Goal: Task Accomplishment & Management: Use online tool/utility

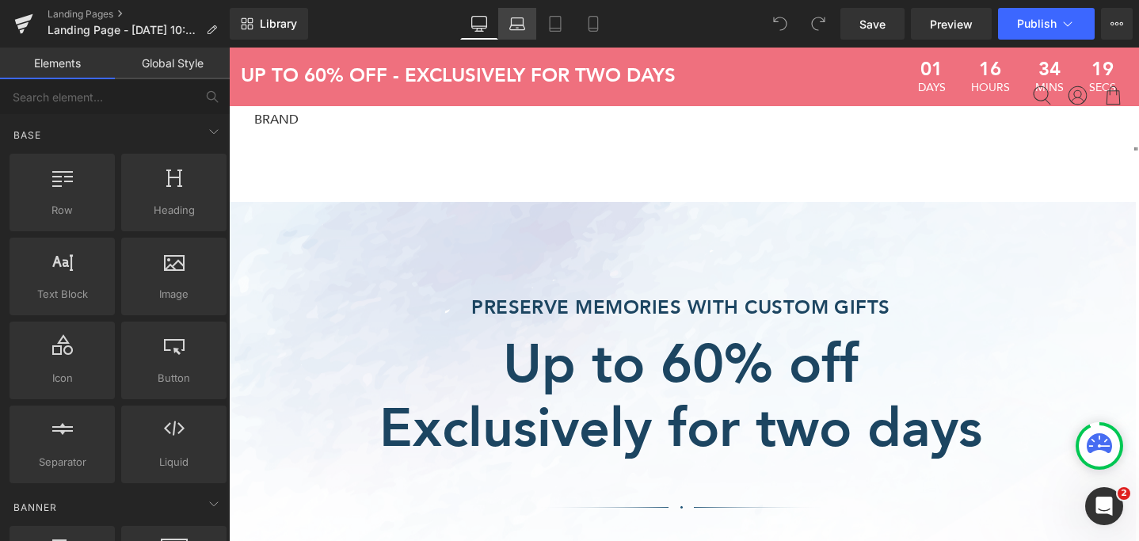
click at [520, 31] on icon at bounding box center [517, 24] width 16 height 16
click at [559, 29] on icon at bounding box center [556, 24] width 16 height 16
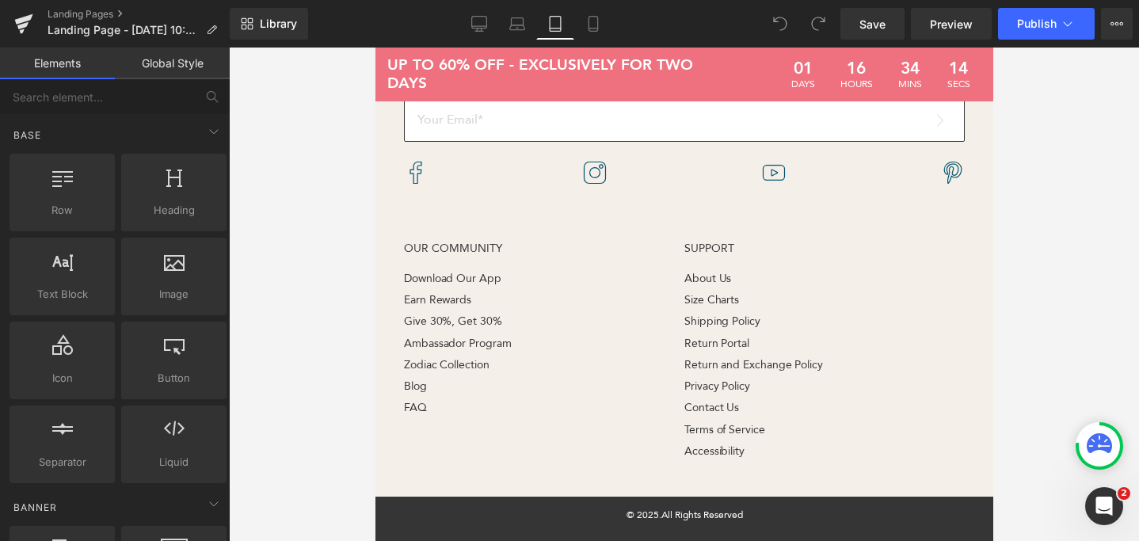
scroll to position [25767, 0]
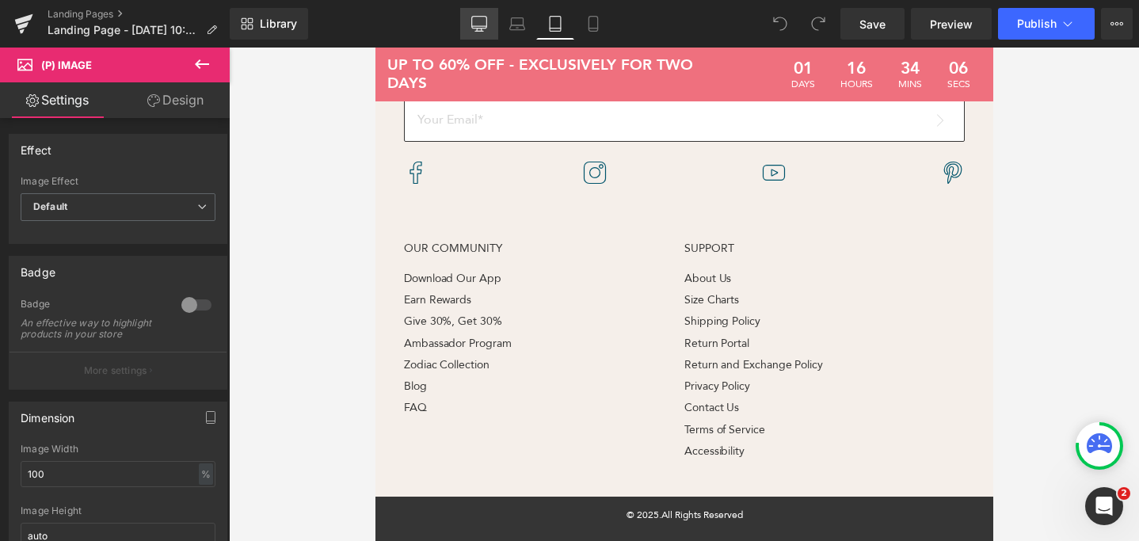
click at [490, 31] on link "Desktop" at bounding box center [479, 24] width 38 height 32
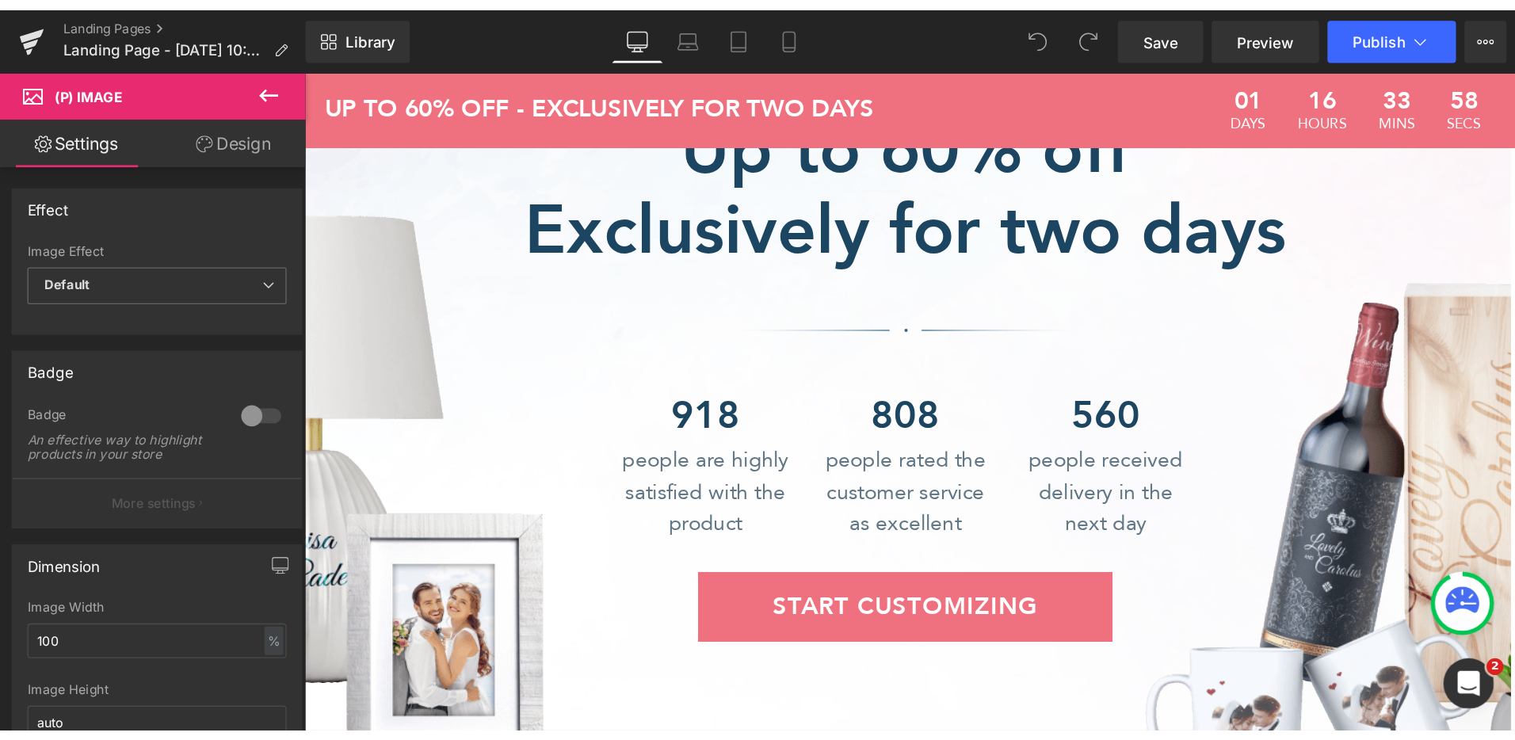
scroll to position [0, 0]
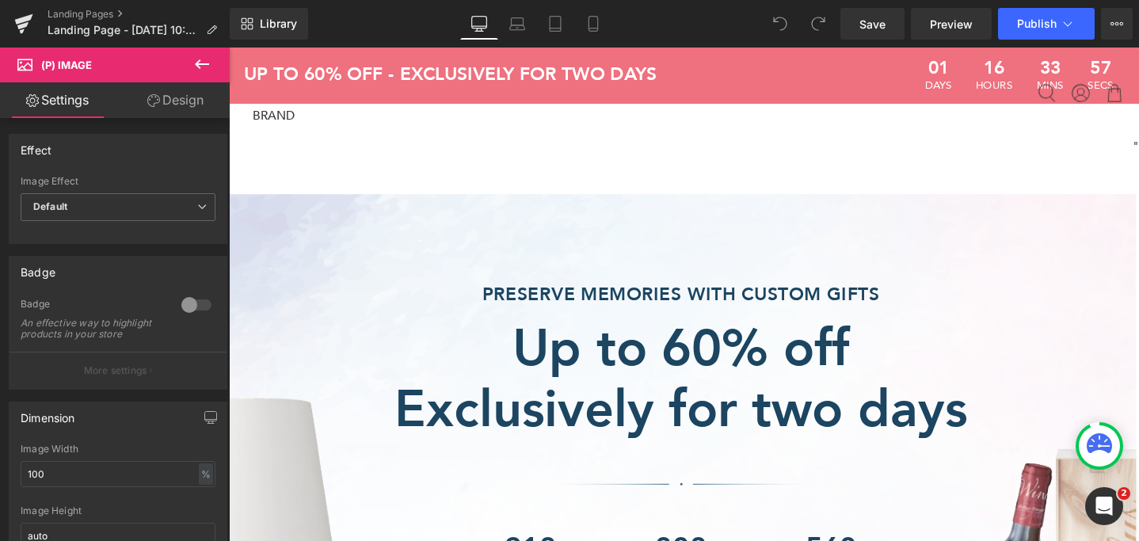
drag, startPoint x: 1181, startPoint y: 261, endPoint x: 1361, endPoint y: 55, distance: 274.6
click at [169, 111] on link "Design" at bounding box center [175, 100] width 115 height 36
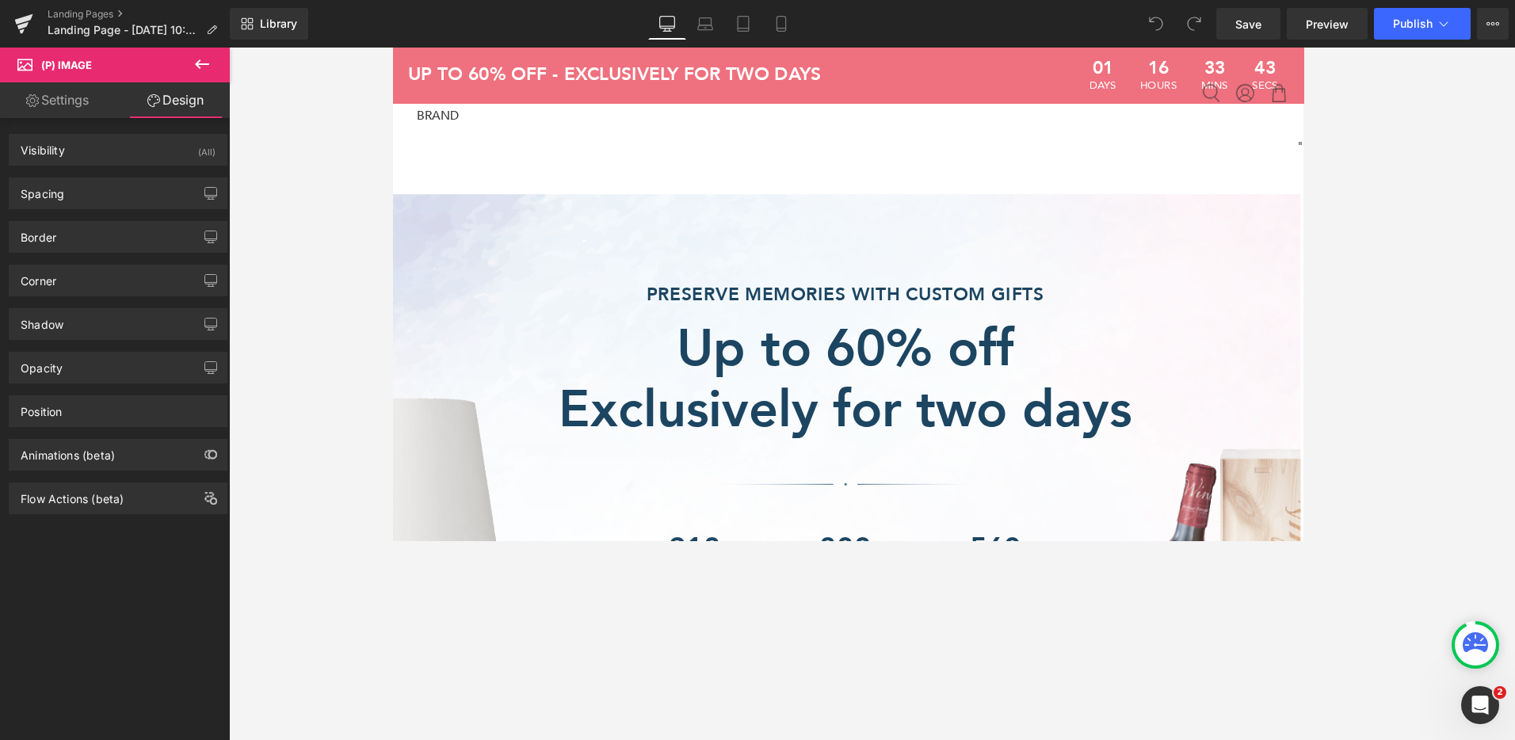
click at [74, 101] on link "Settings" at bounding box center [57, 100] width 115 height 36
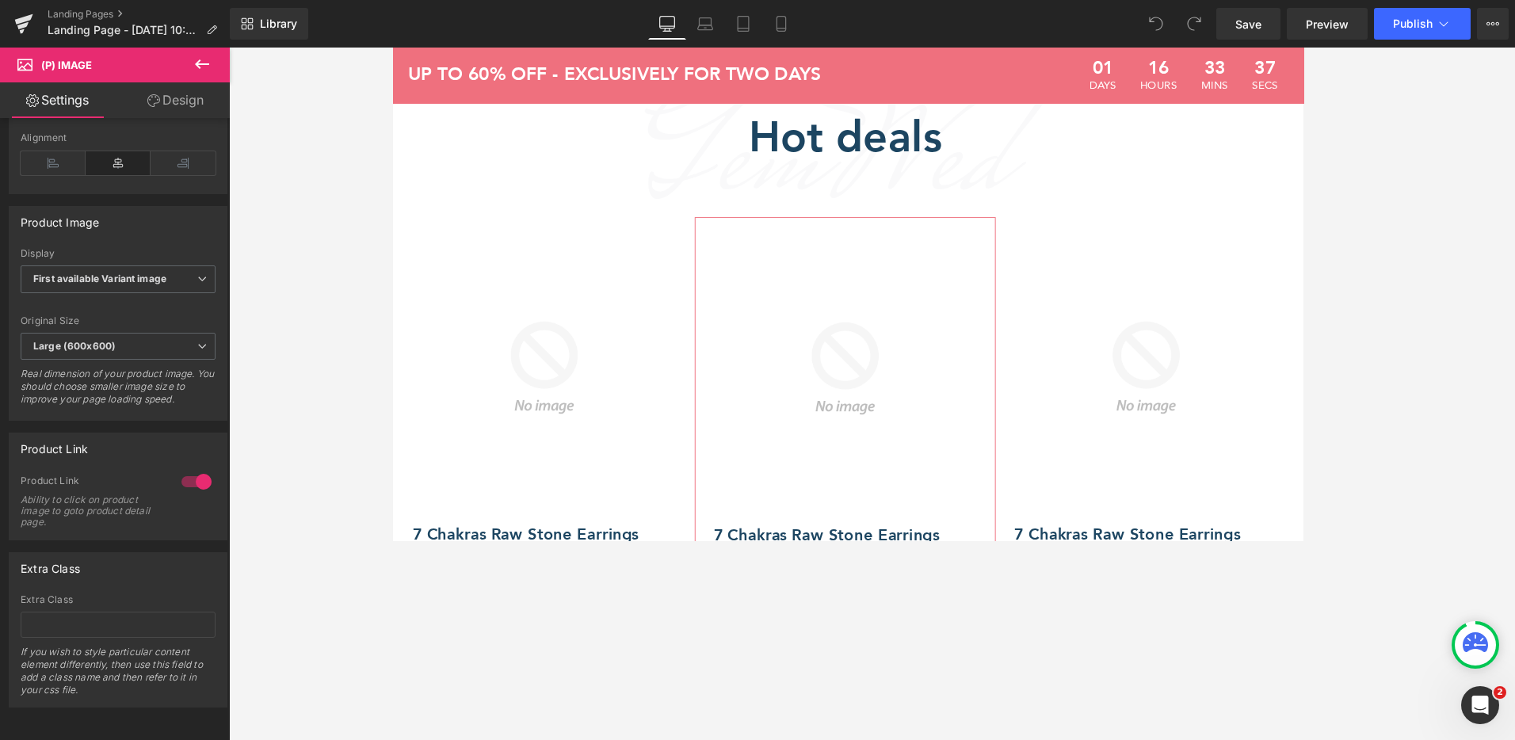
scroll to position [915, 0]
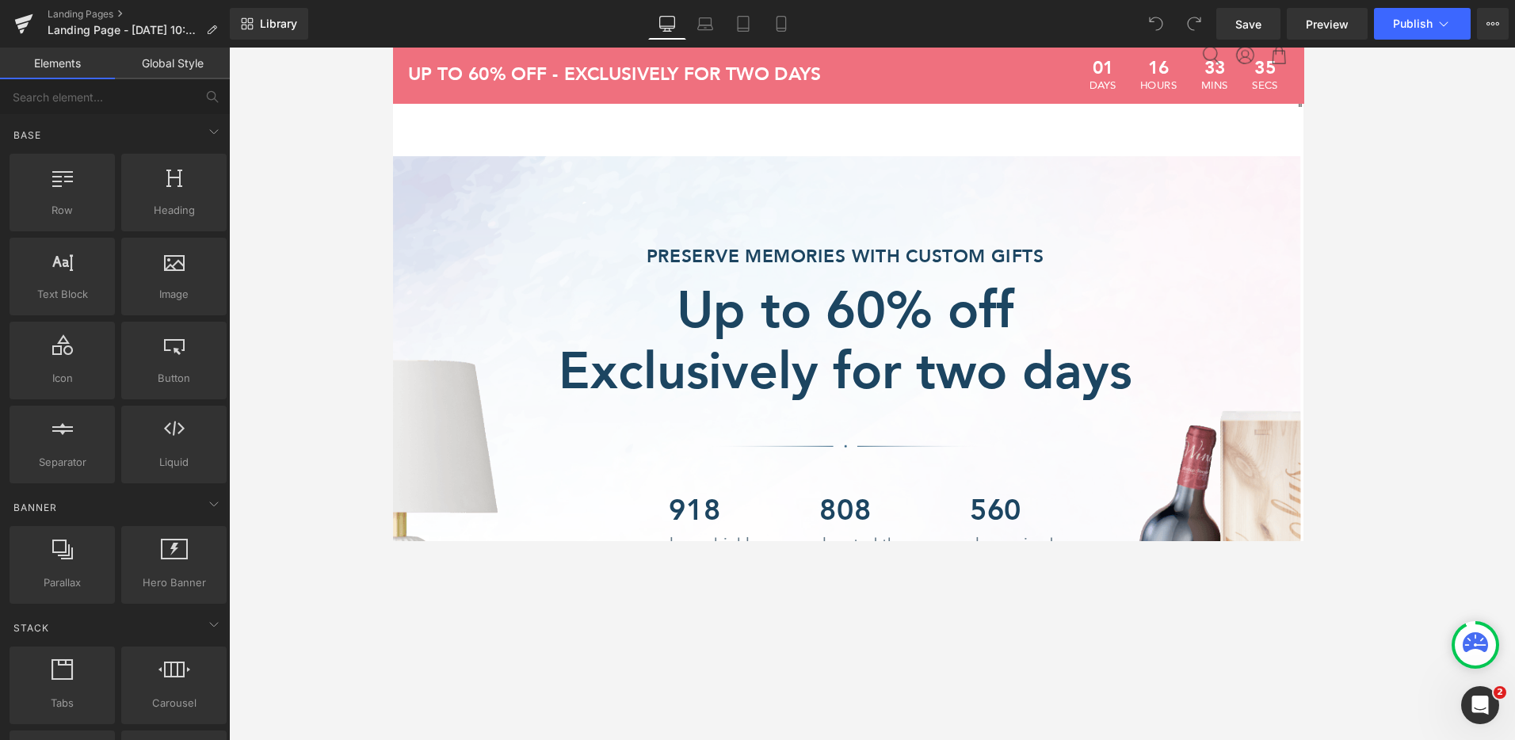
scroll to position [0, 0]
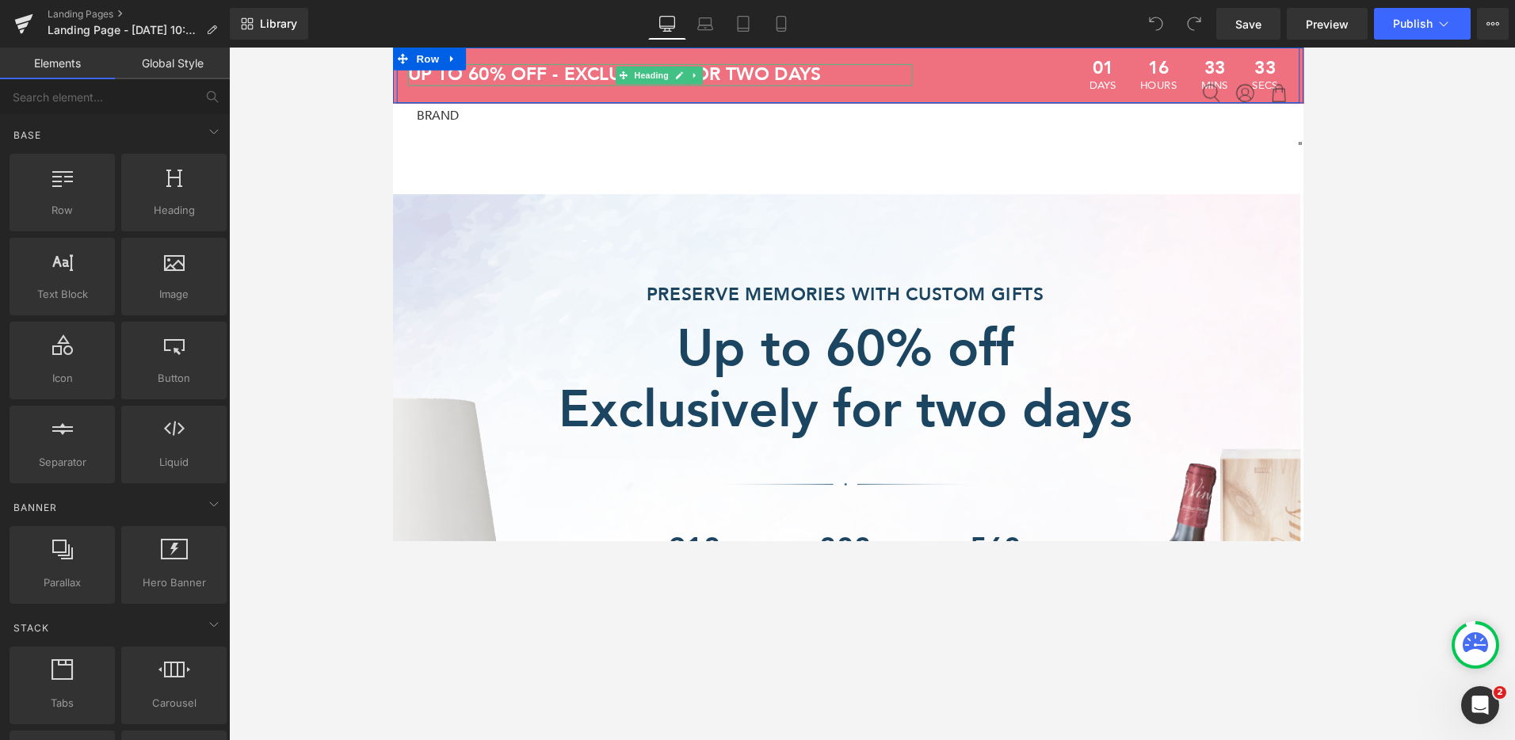
click at [790, 74] on strong "Up to 60% off - Exclusively for two days" at bounding box center [625, 76] width 435 height 26
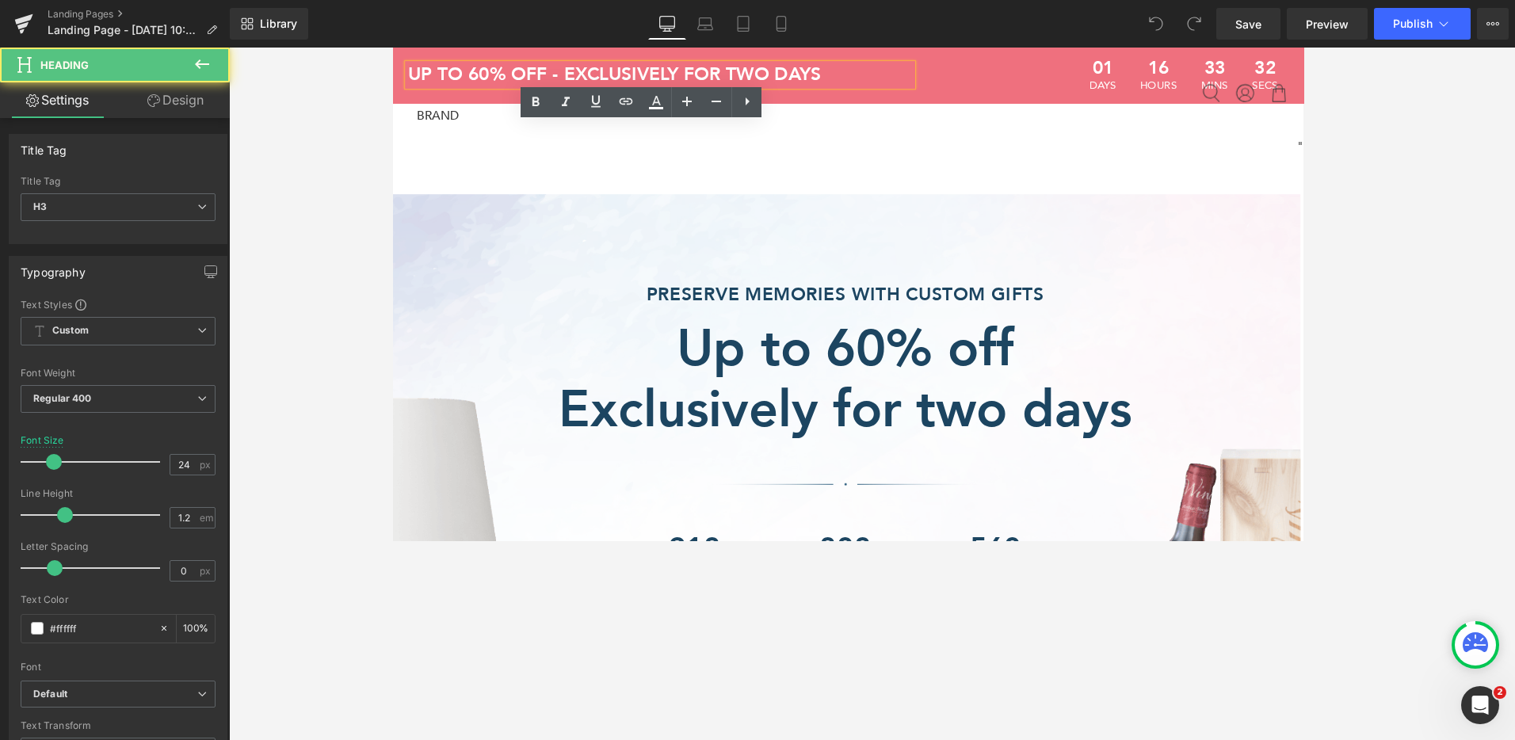
click at [968, 74] on div "01 days 16 hours 33 mins 32 secs" at bounding box center [1149, 77] width 372 height 59
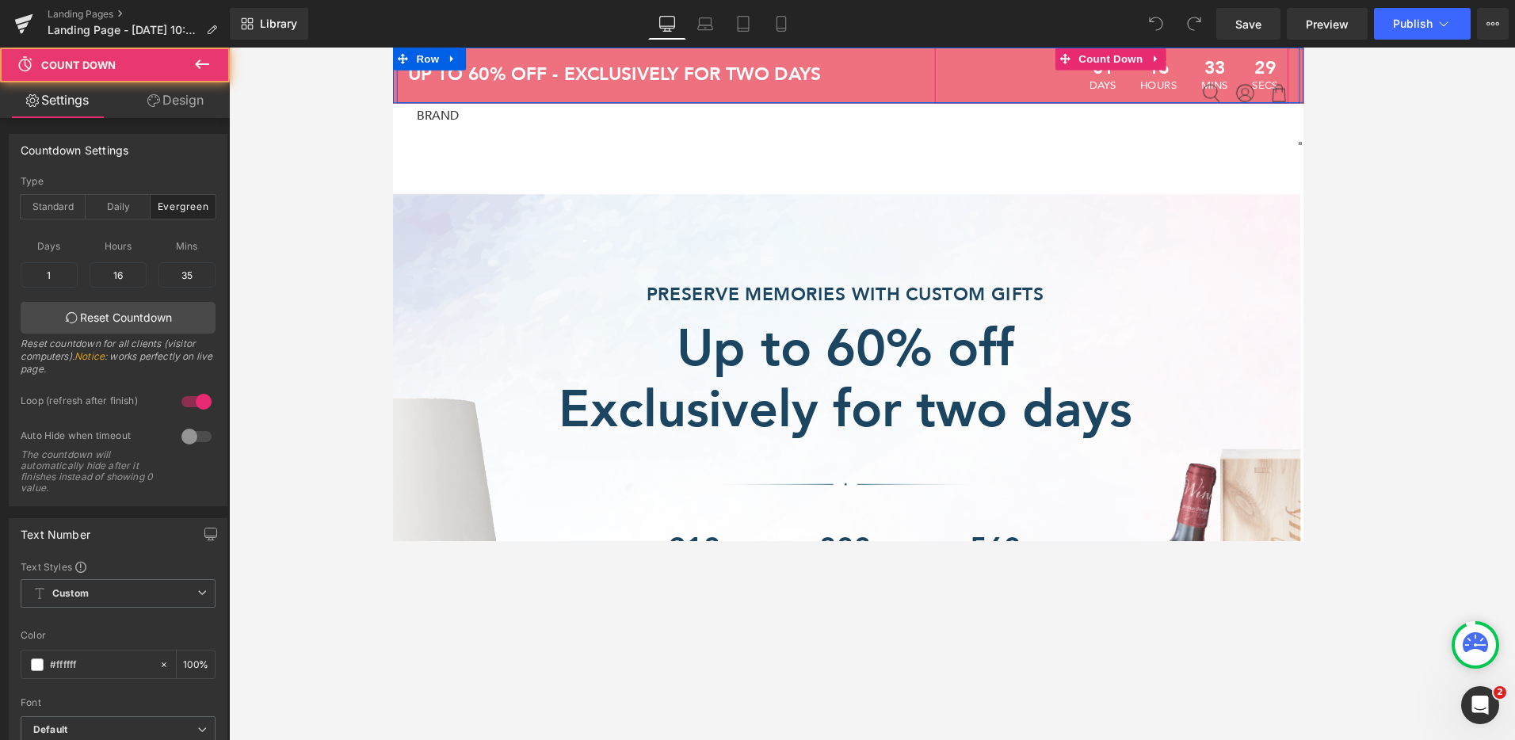
click at [994, 82] on div "01 days 16 hours 33 mins 29 secs" at bounding box center [1149, 77] width 372 height 59
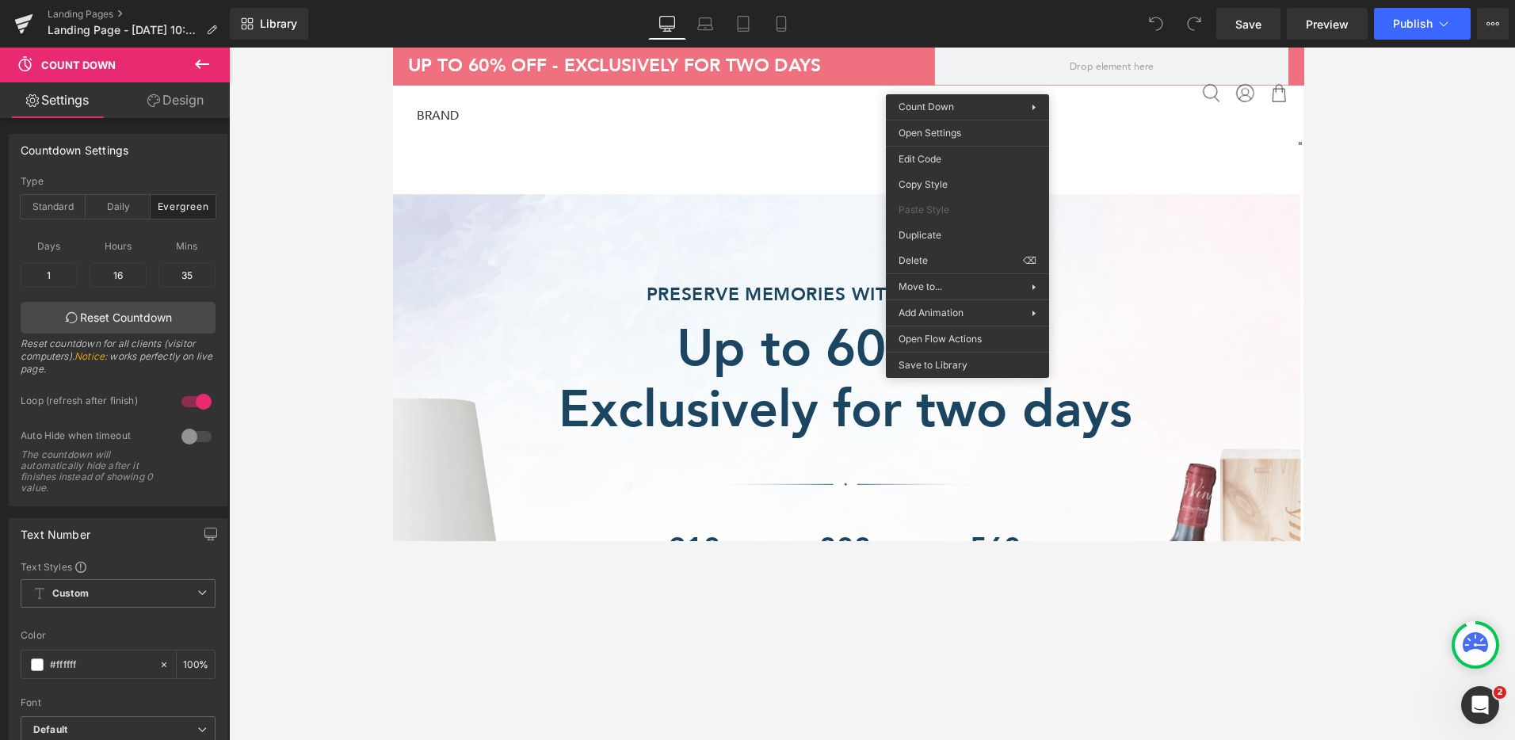
drag, startPoint x: 1353, startPoint y: 311, endPoint x: 990, endPoint y: 275, distance: 363.9
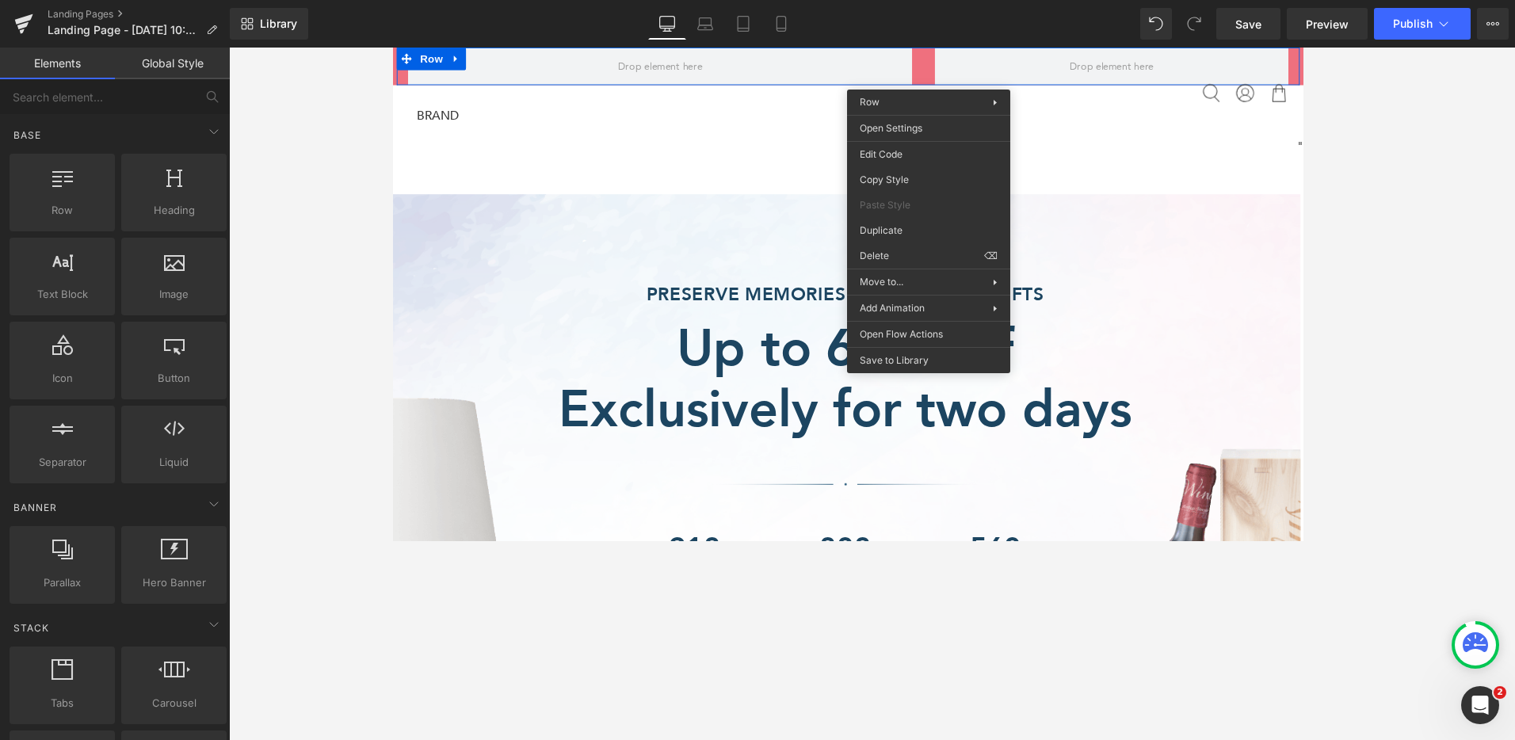
drag, startPoint x: 1325, startPoint y: 300, endPoint x: 960, endPoint y: 264, distance: 367.0
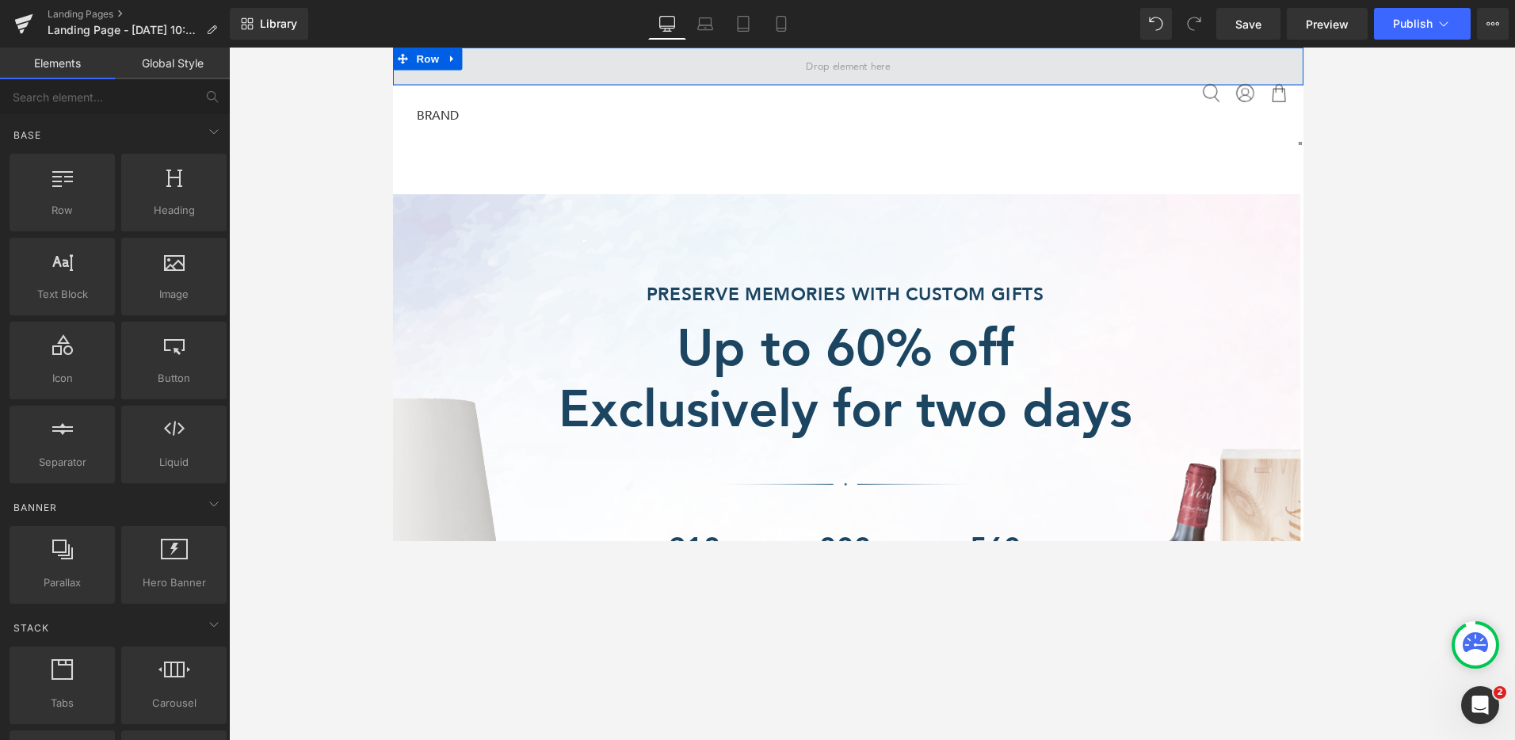
click at [932, 67] on span at bounding box center [871, 68] width 959 height 40
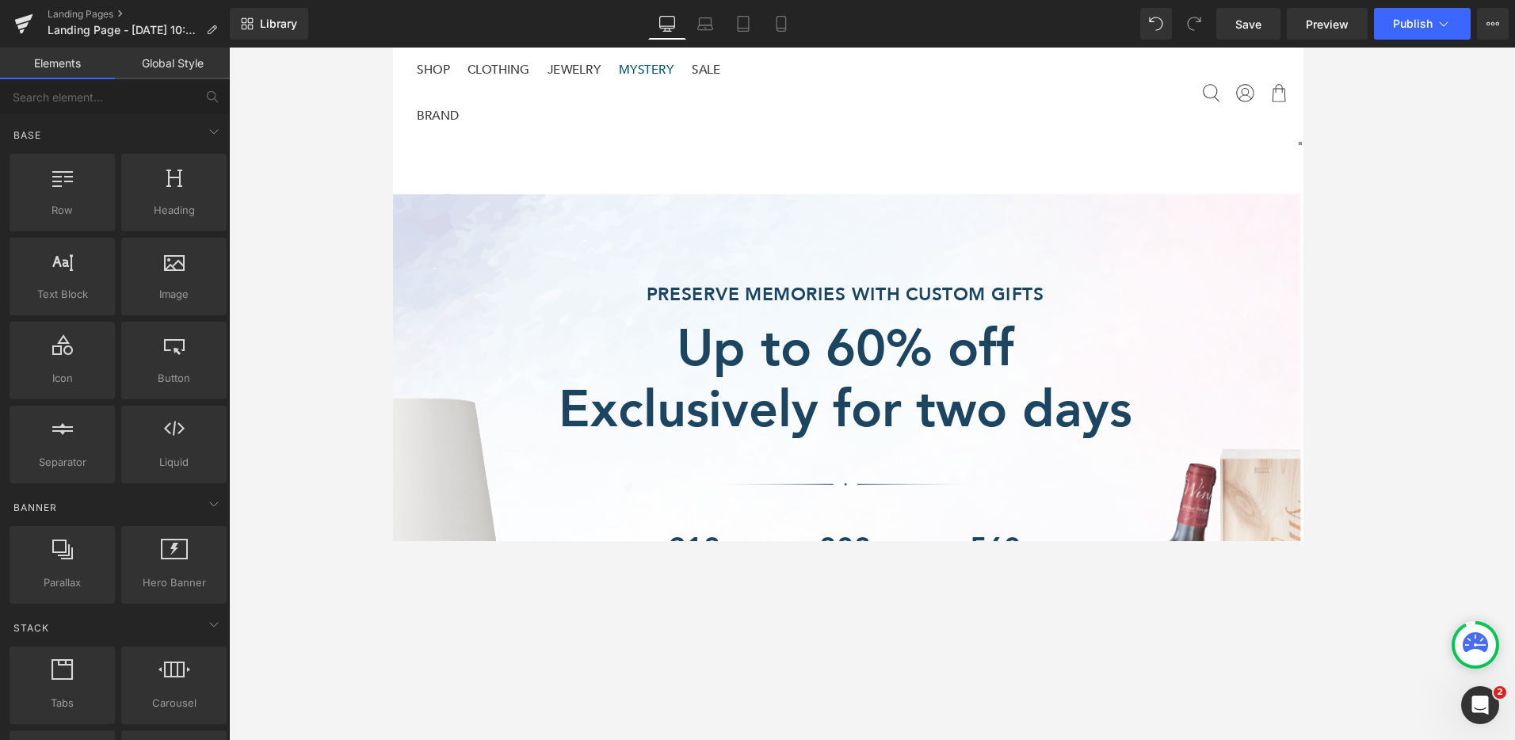
click at [787, 120] on img at bounding box center [872, 95] width 170 height 48
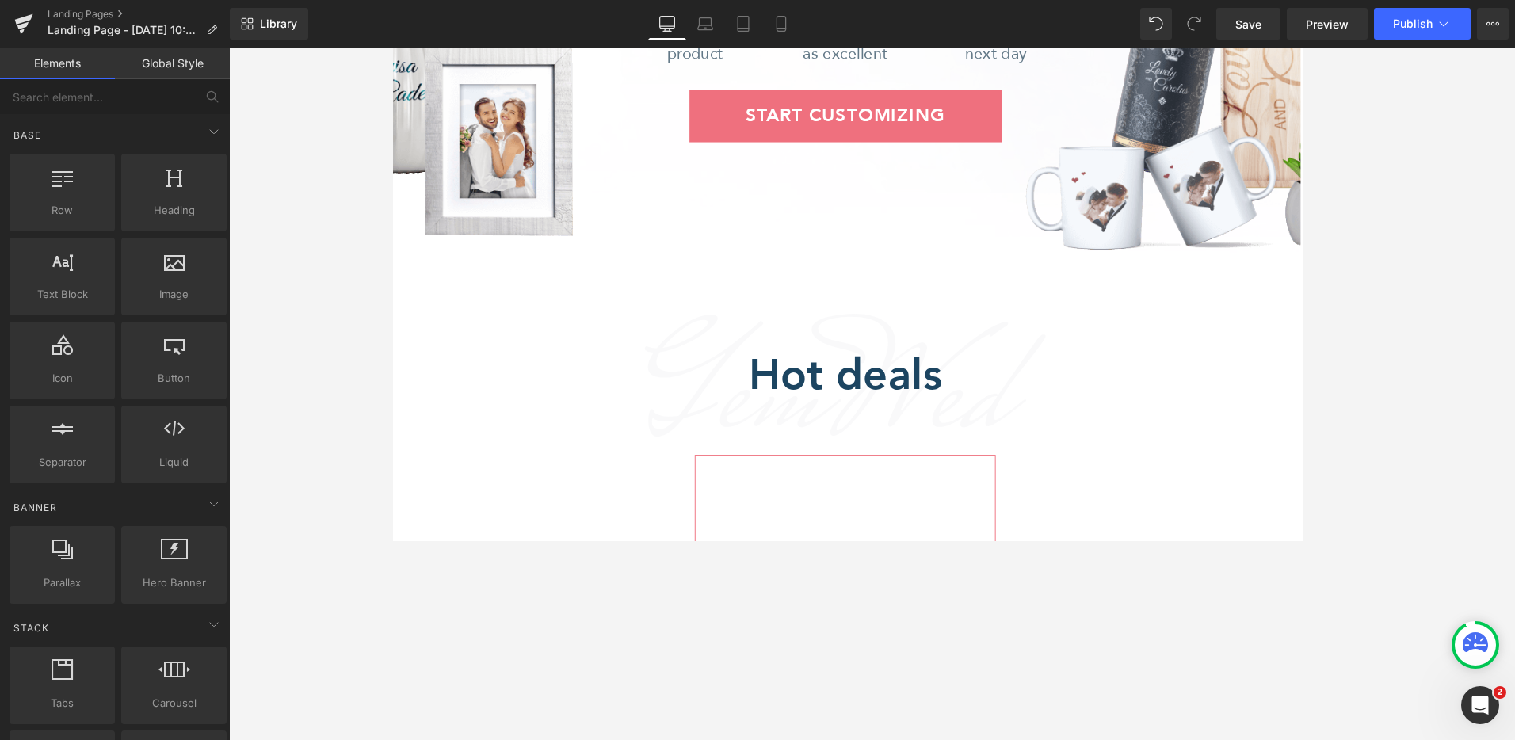
scroll to position [963, 0]
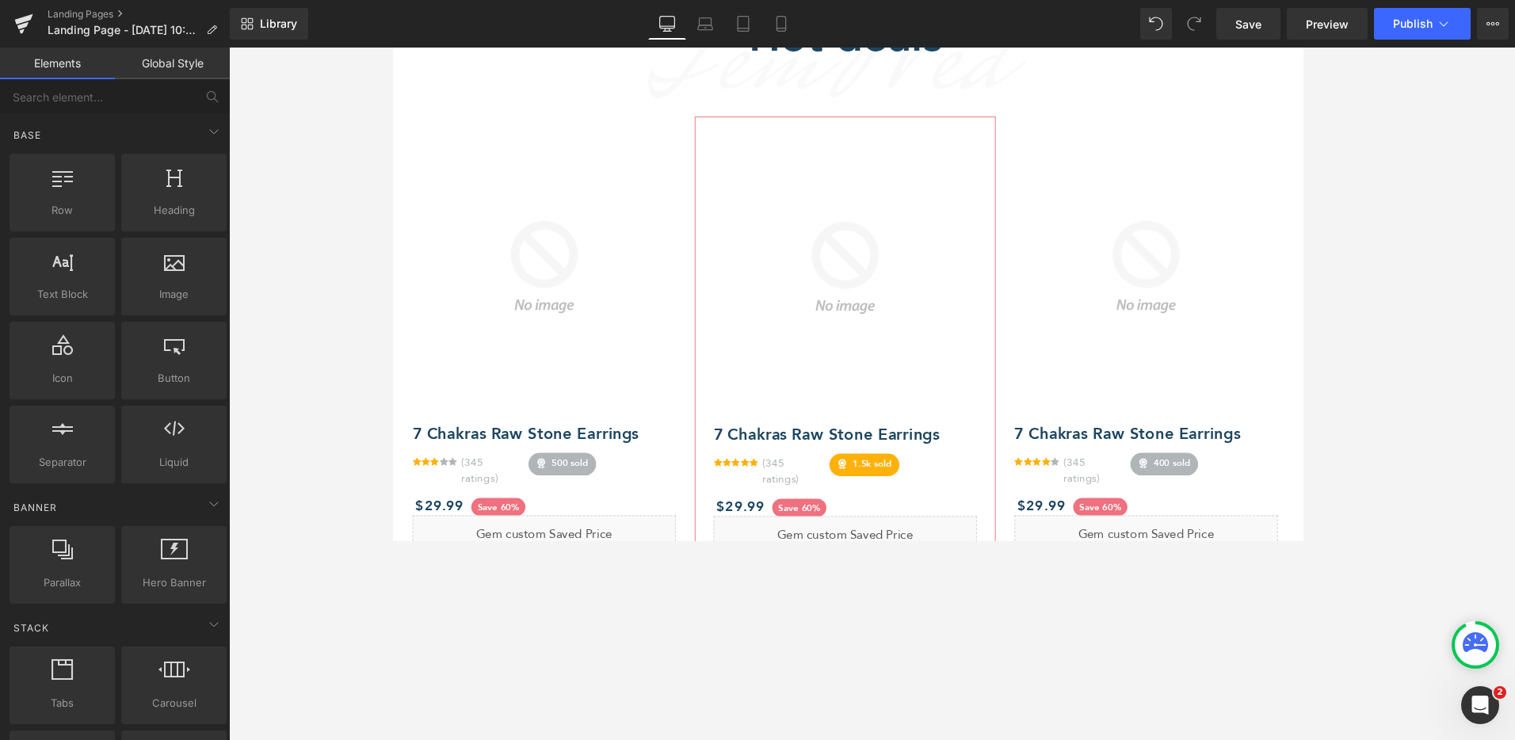
click at [192, 70] on link "Global Style" at bounding box center [172, 64] width 115 height 32
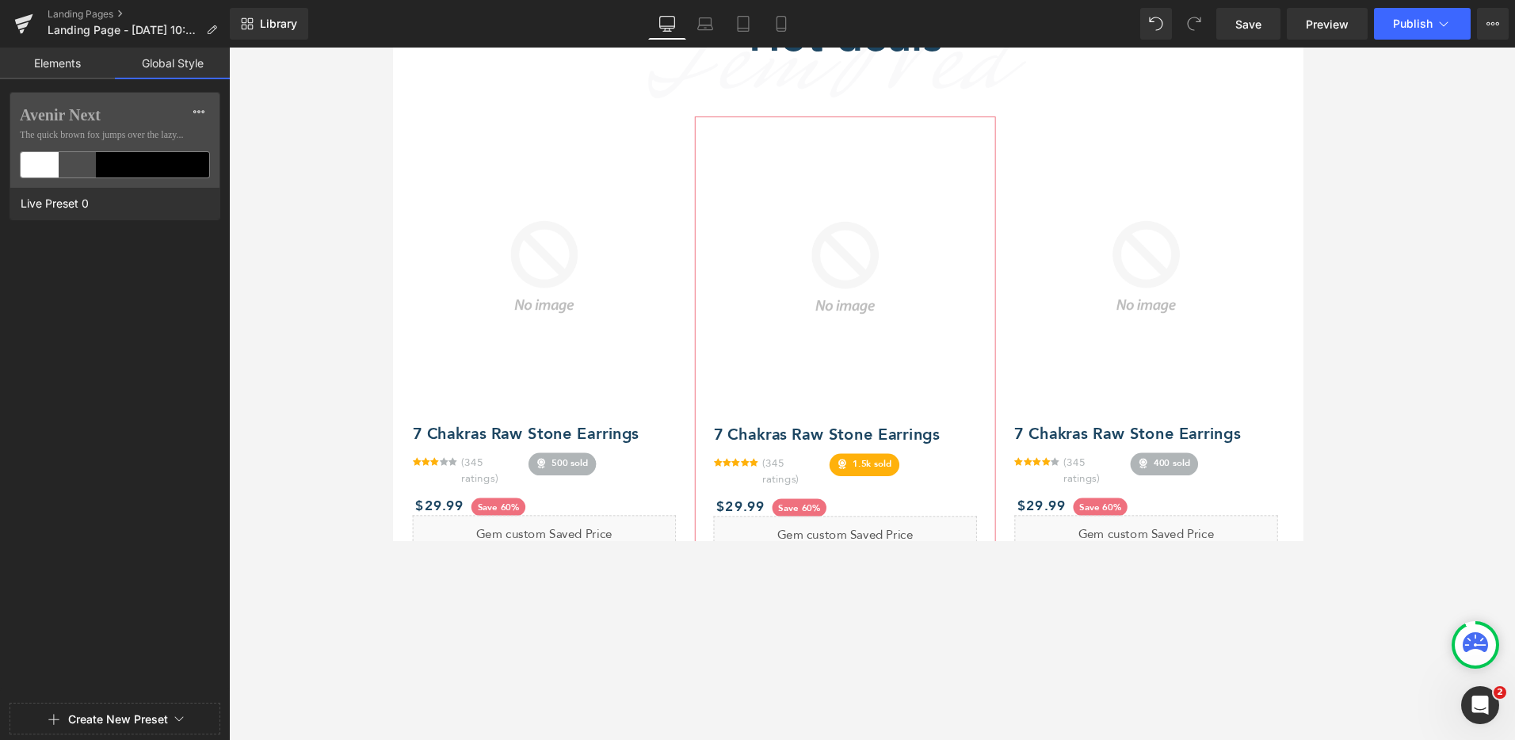
click at [80, 64] on link "Elements" at bounding box center [57, 64] width 115 height 32
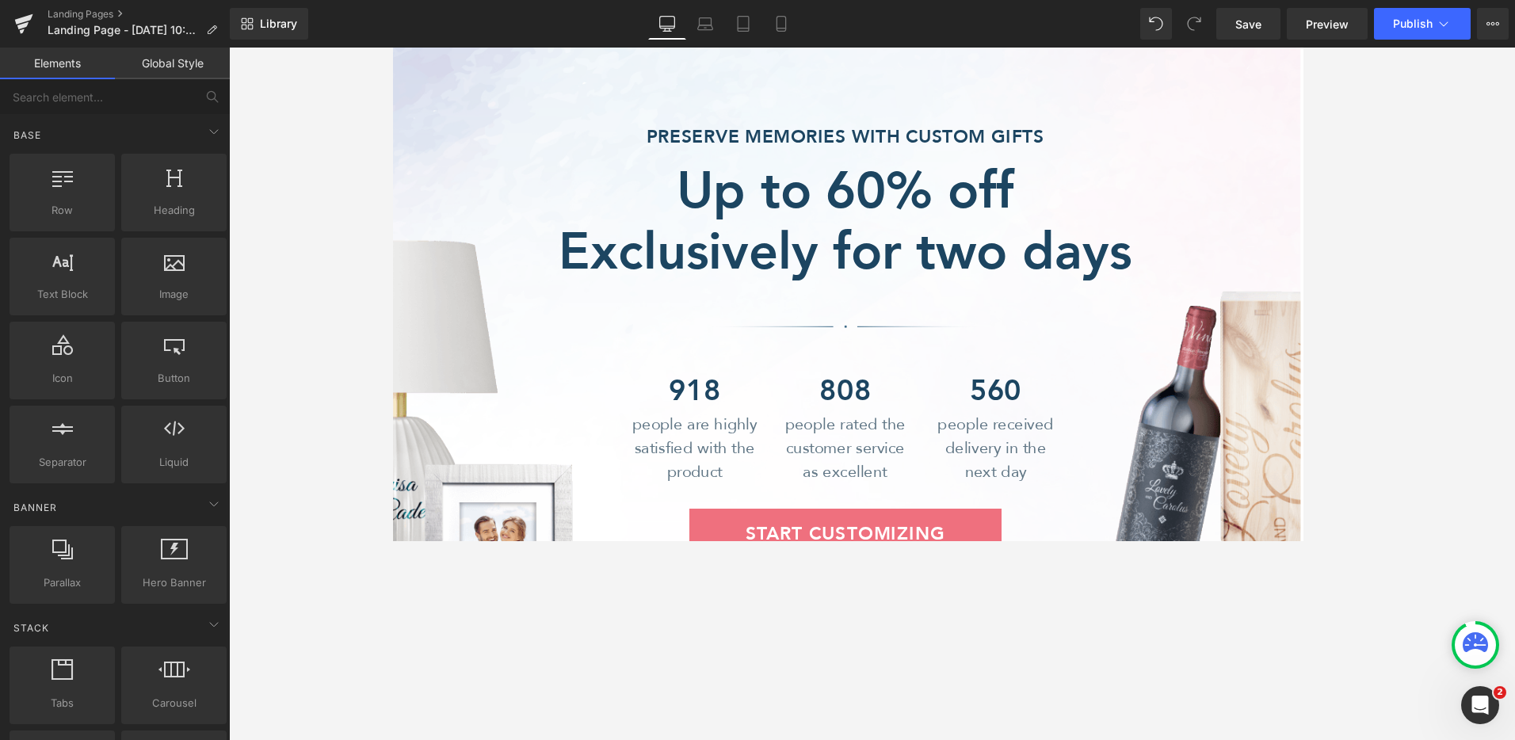
scroll to position [147, 0]
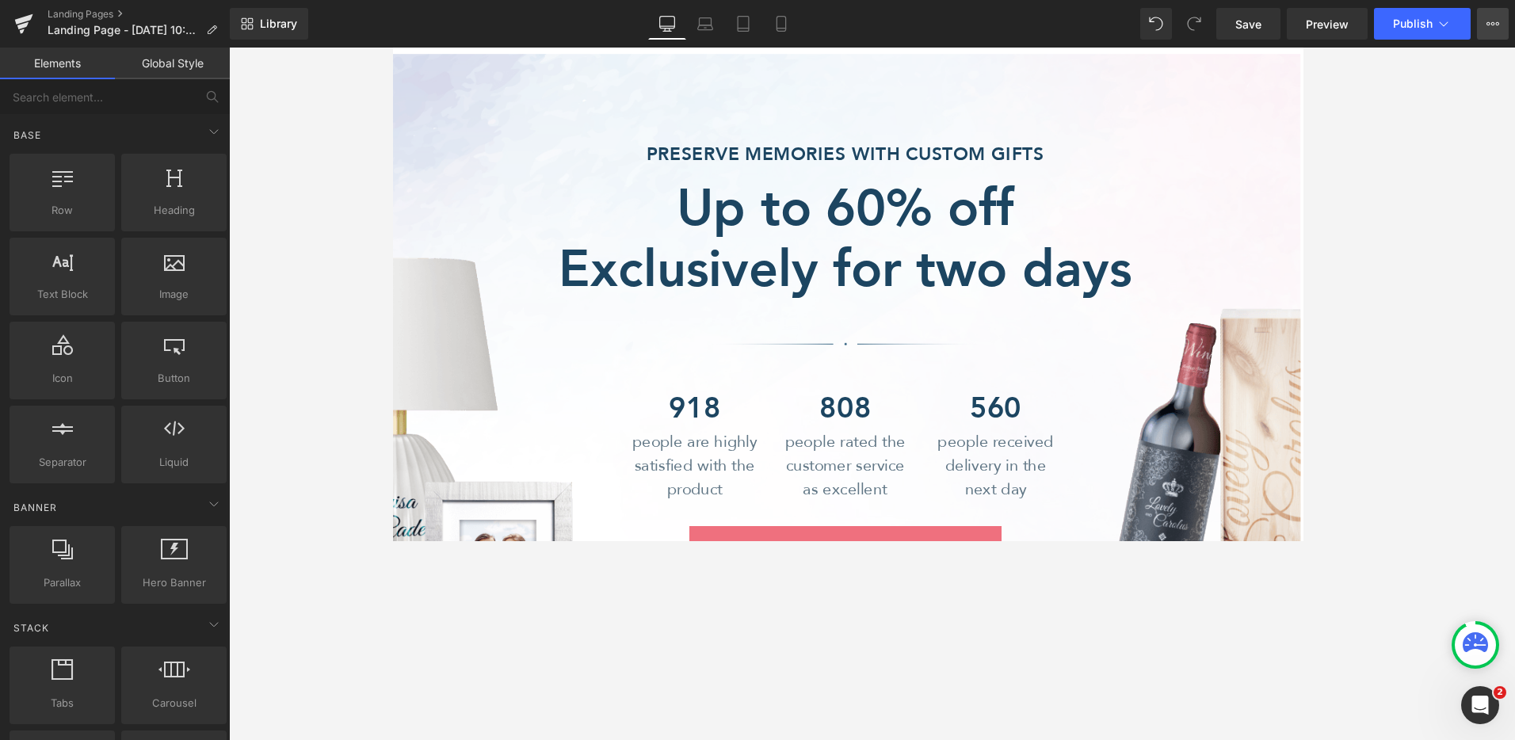
click at [1139, 28] on icon at bounding box center [1492, 23] width 13 height 13
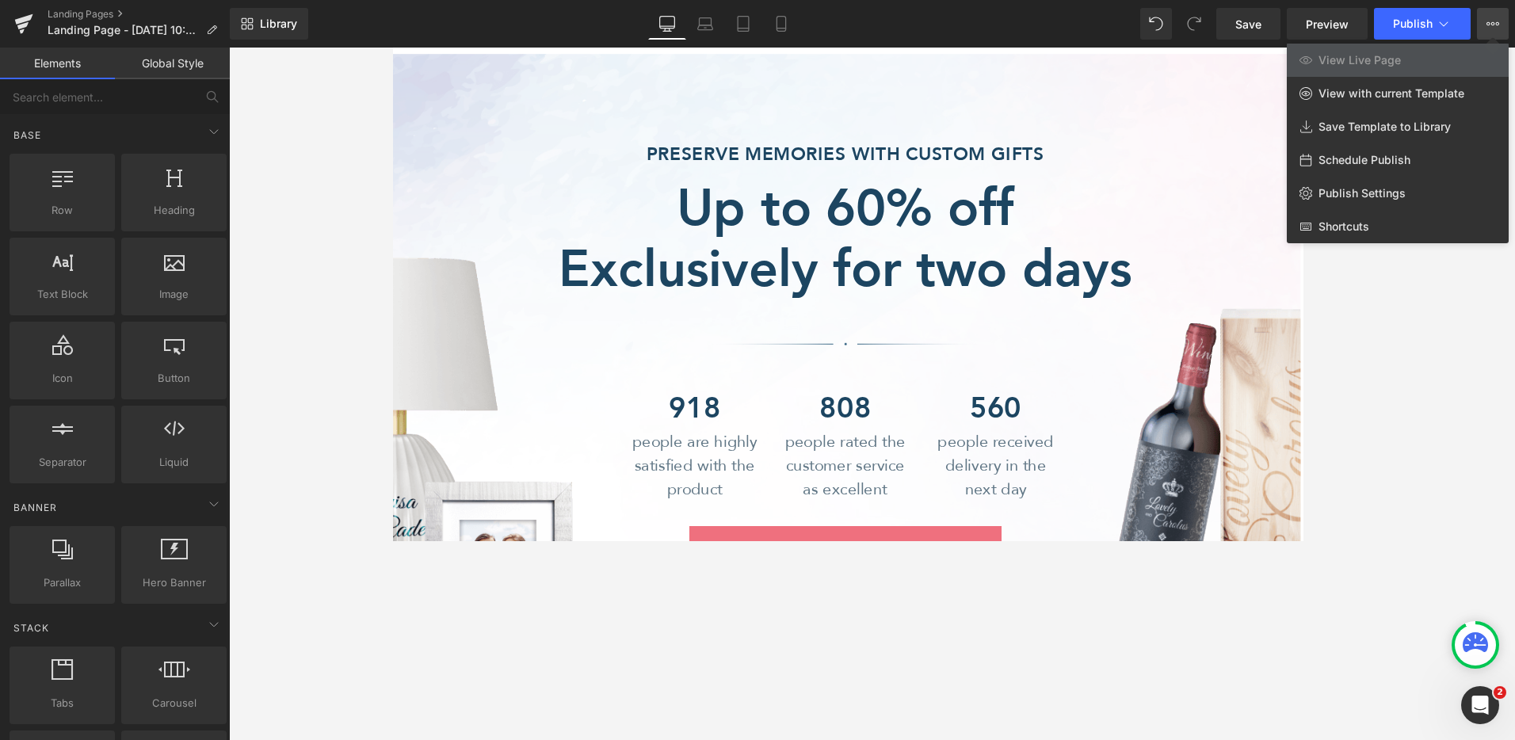
click at [1139, 29] on icon at bounding box center [1492, 23] width 13 height 13
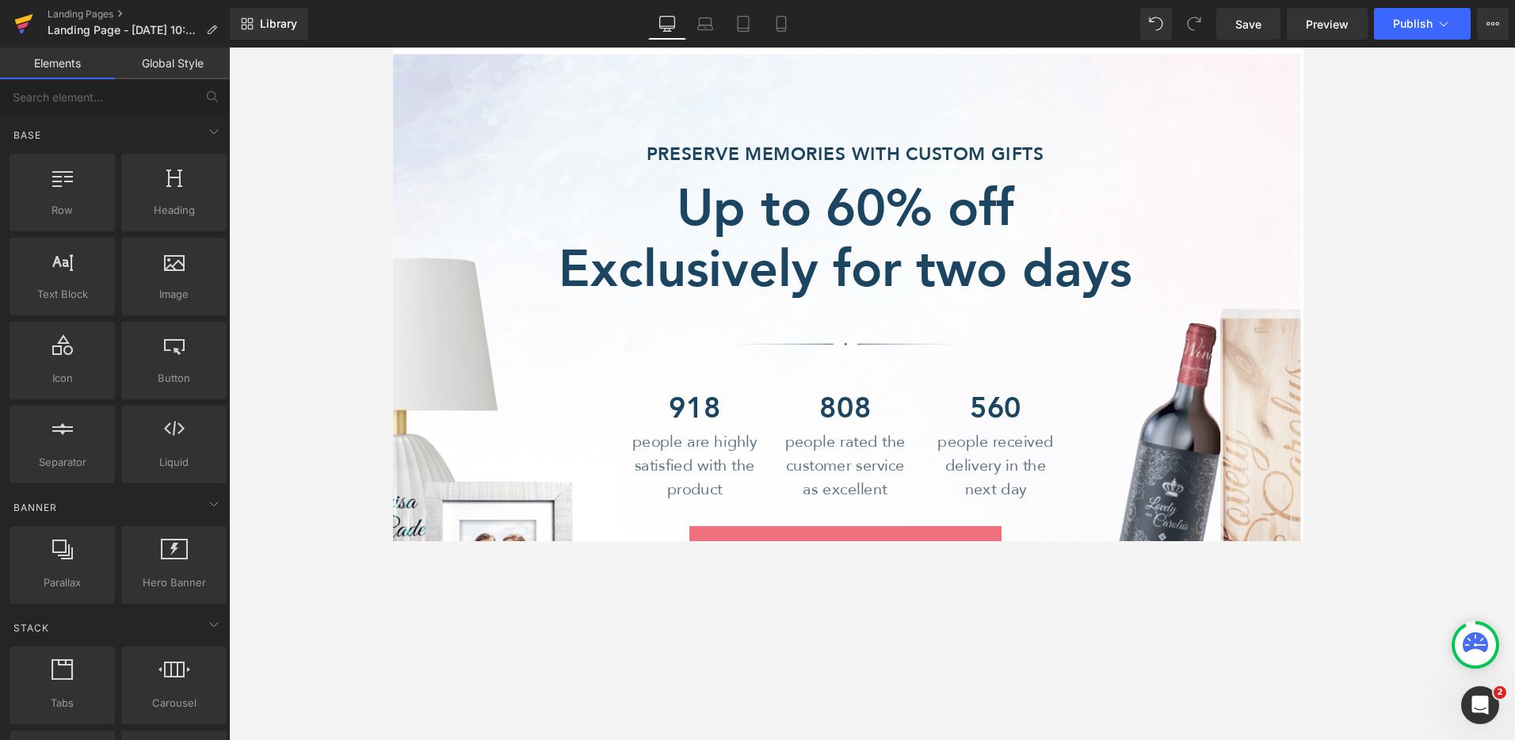
click at [29, 27] on icon at bounding box center [23, 24] width 19 height 40
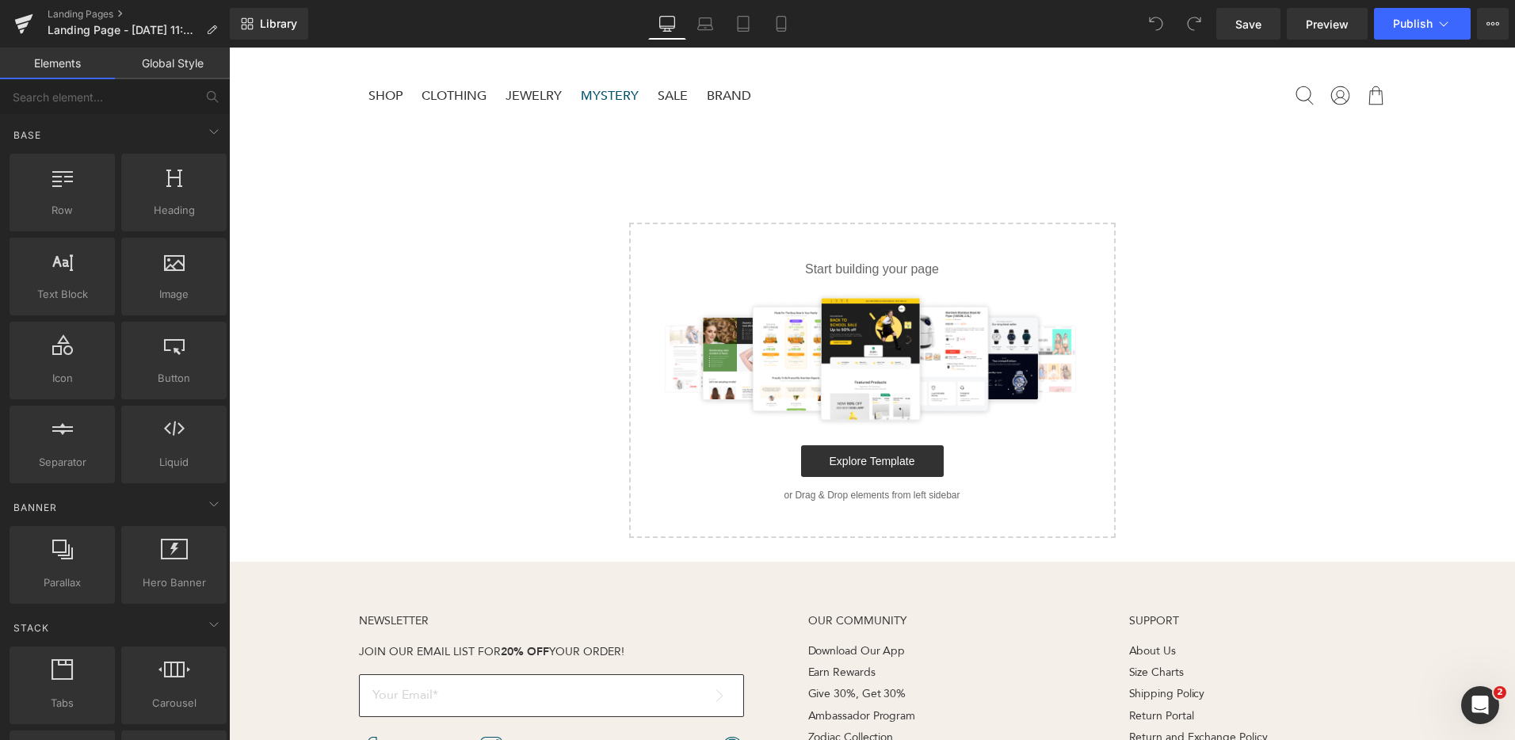
click at [952, 349] on img at bounding box center [872, 359] width 436 height 135
click at [179, 218] on span "Heading" at bounding box center [174, 210] width 96 height 17
click at [163, 284] on div at bounding box center [174, 268] width 96 height 36
click at [159, 197] on div at bounding box center [174, 184] width 96 height 36
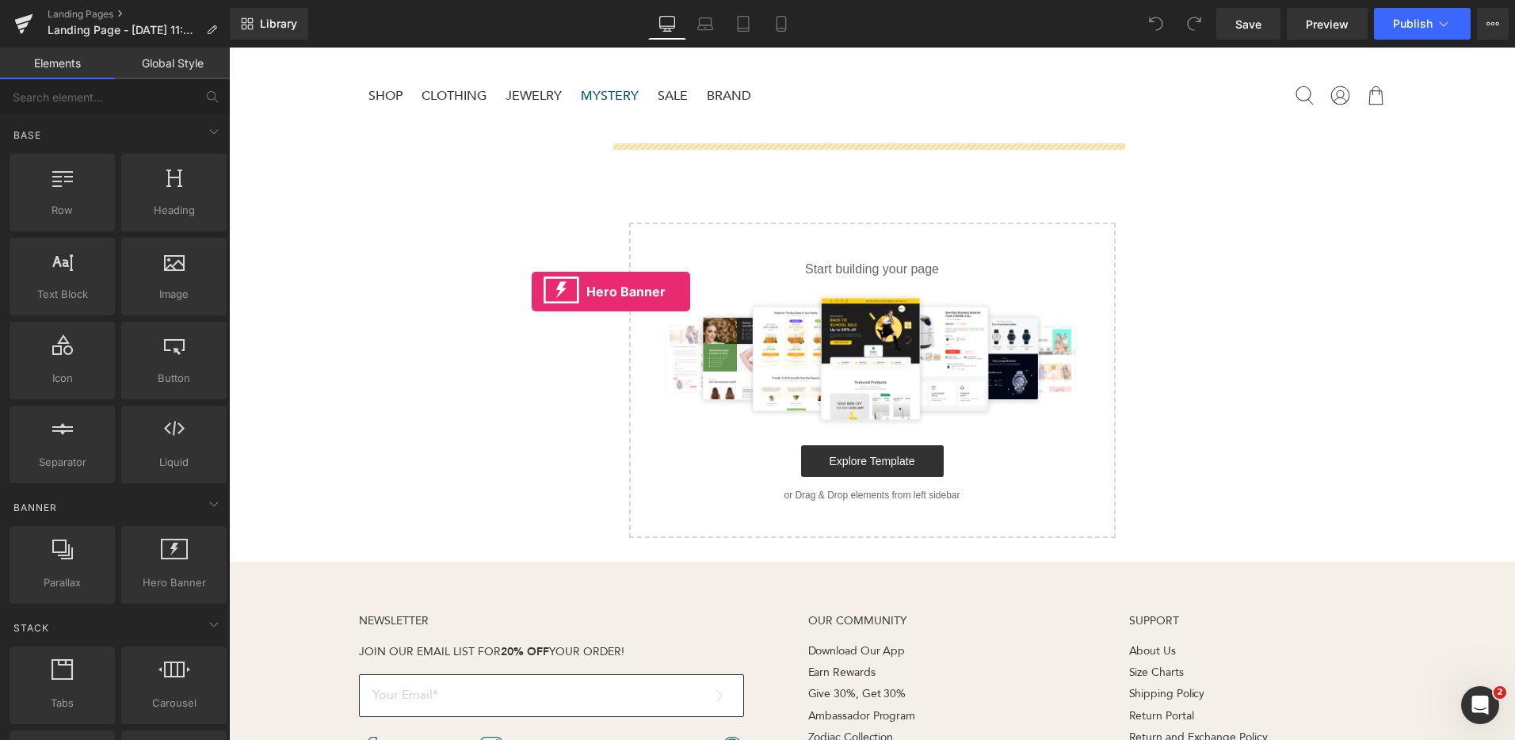
drag, startPoint x: 412, startPoint y: 599, endPoint x: 532, endPoint y: 292, distance: 329.9
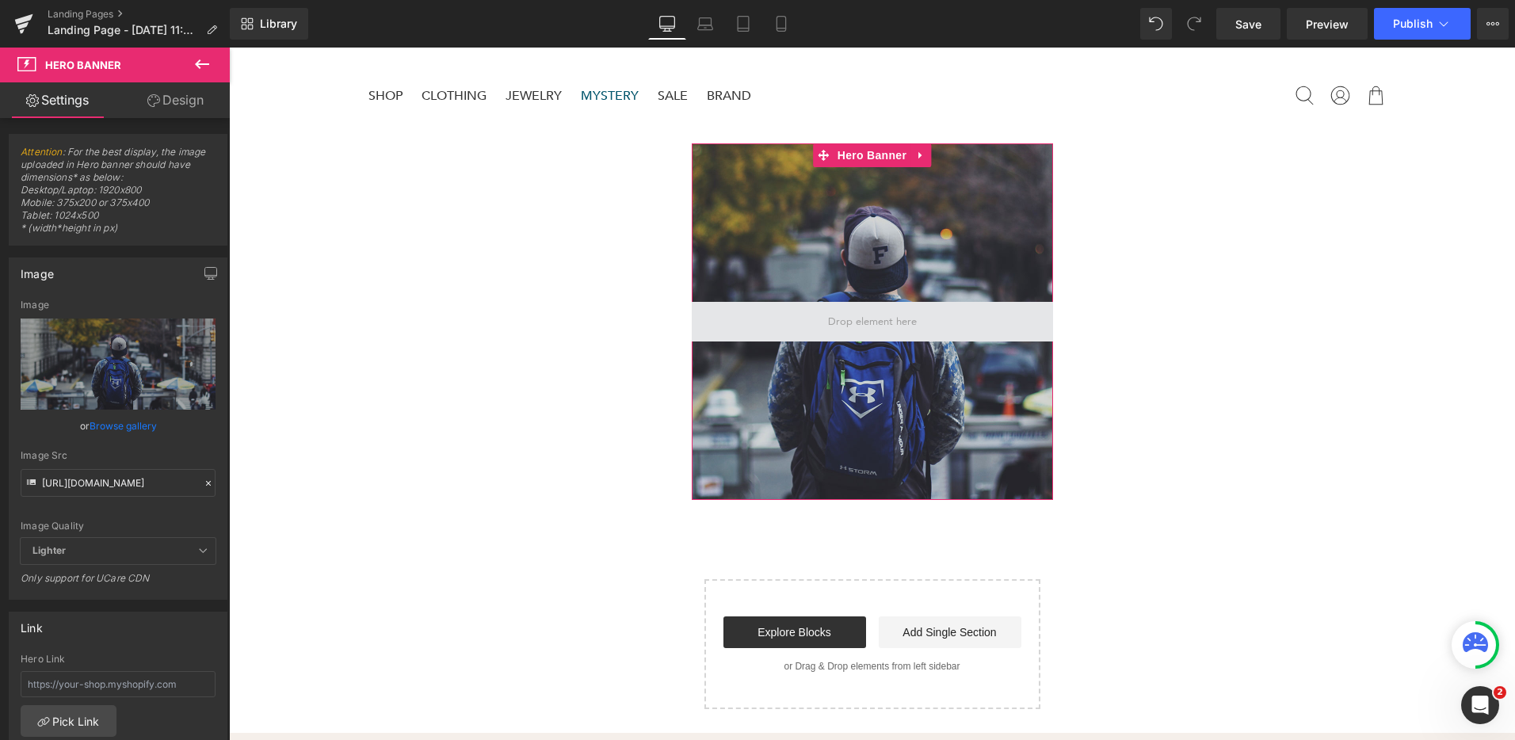
click at [922, 325] on span at bounding box center [872, 322] width 361 height 40
click at [934, 255] on div at bounding box center [872, 321] width 361 height 357
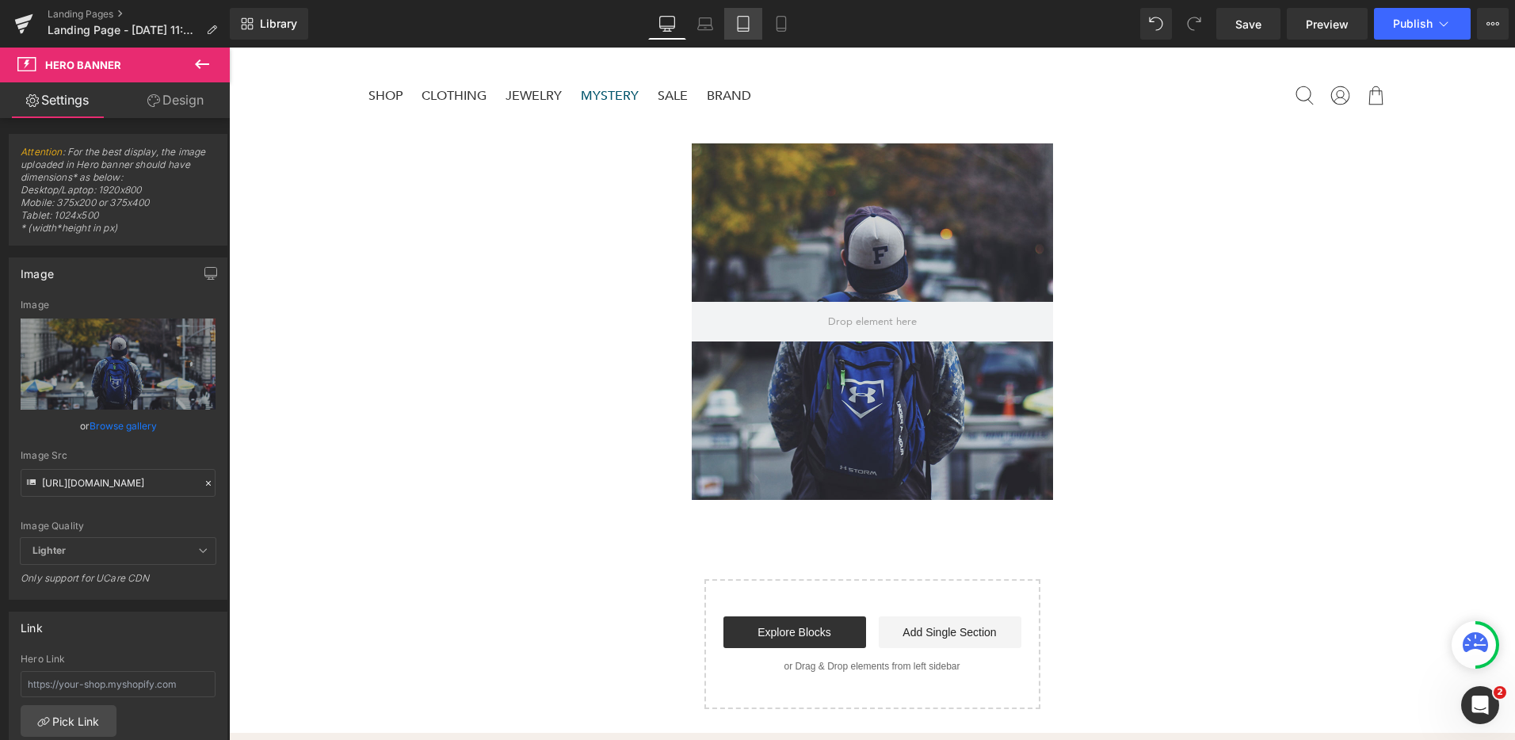
click at [750, 37] on link "Tablet" at bounding box center [743, 24] width 38 height 32
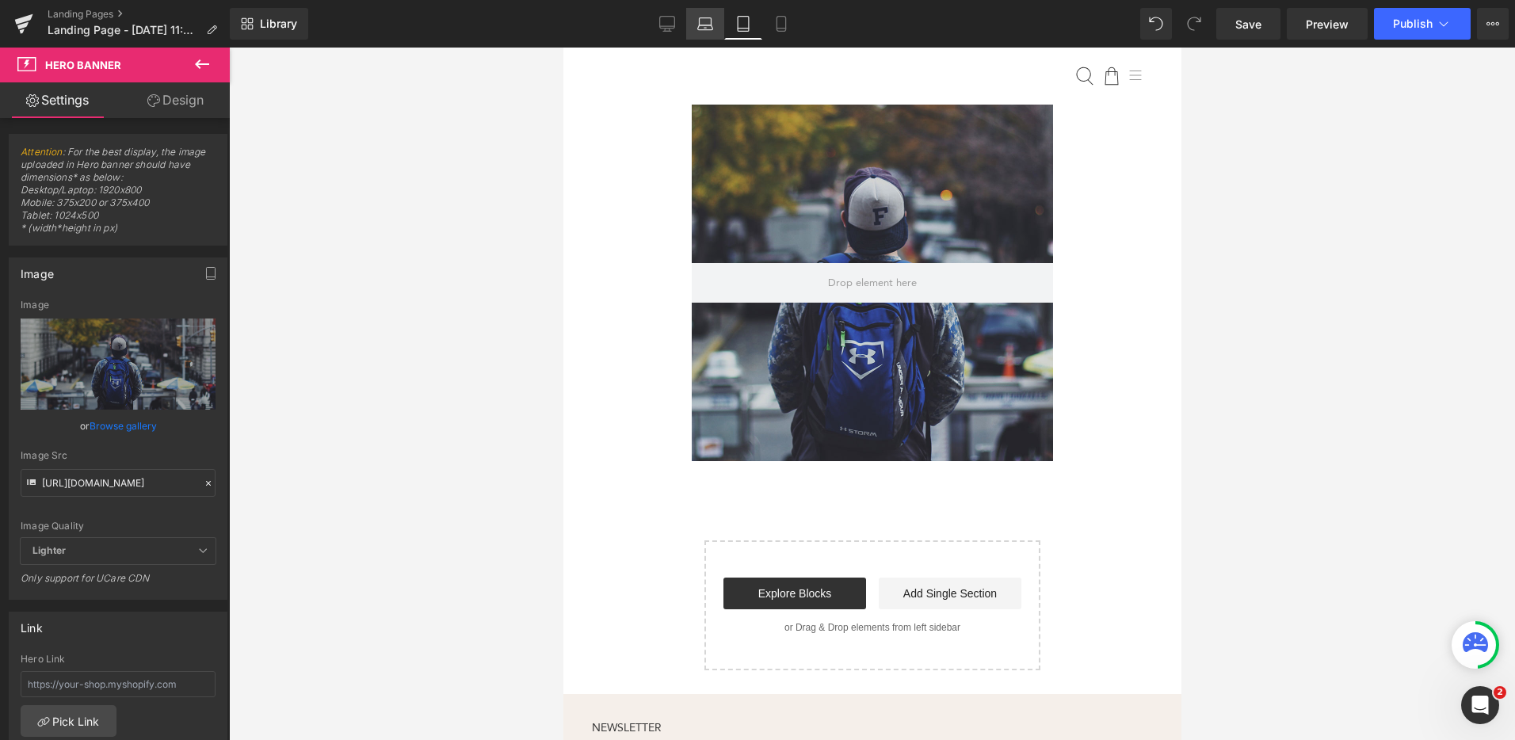
click at [695, 25] on link "Laptop" at bounding box center [705, 24] width 38 height 32
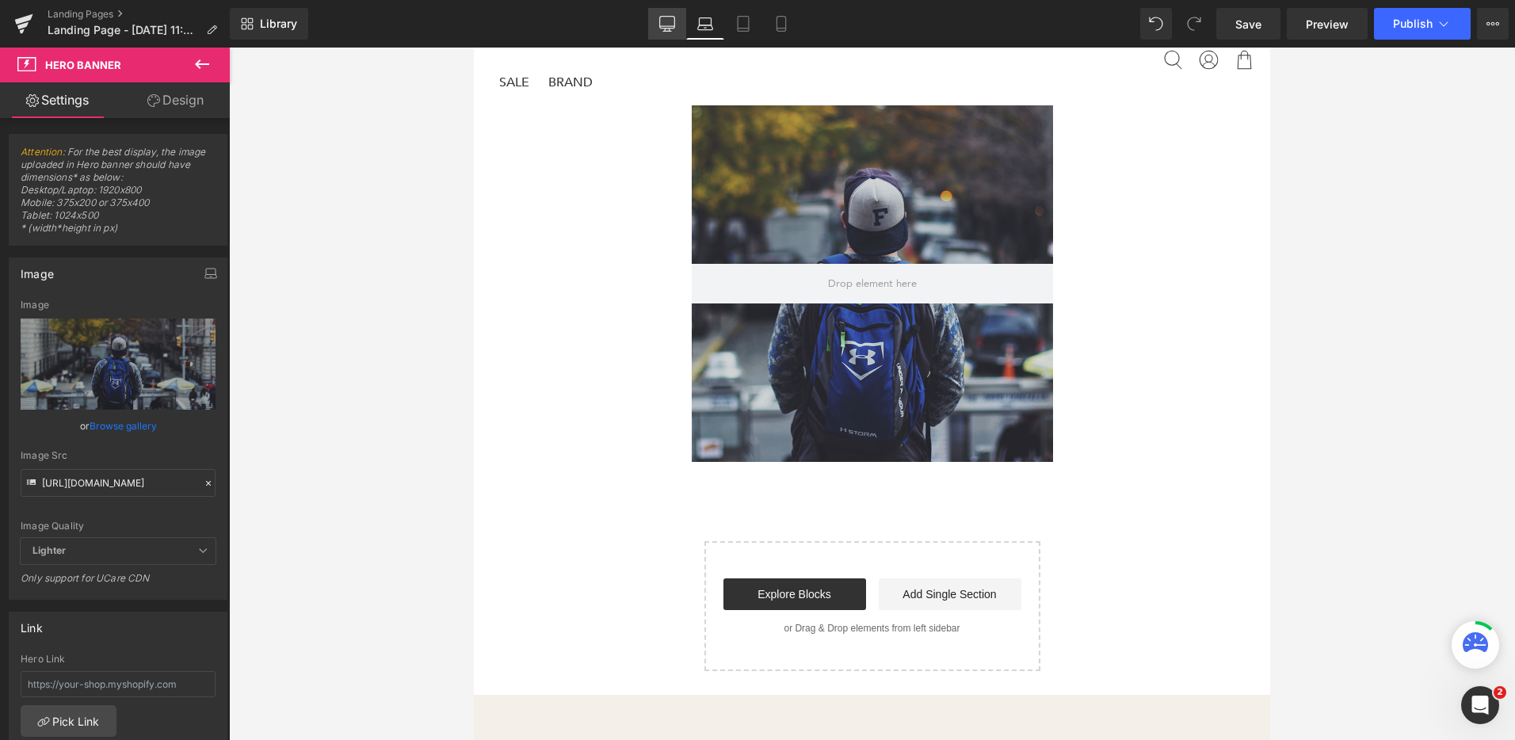
click at [662, 27] on icon at bounding box center [667, 24] width 16 height 16
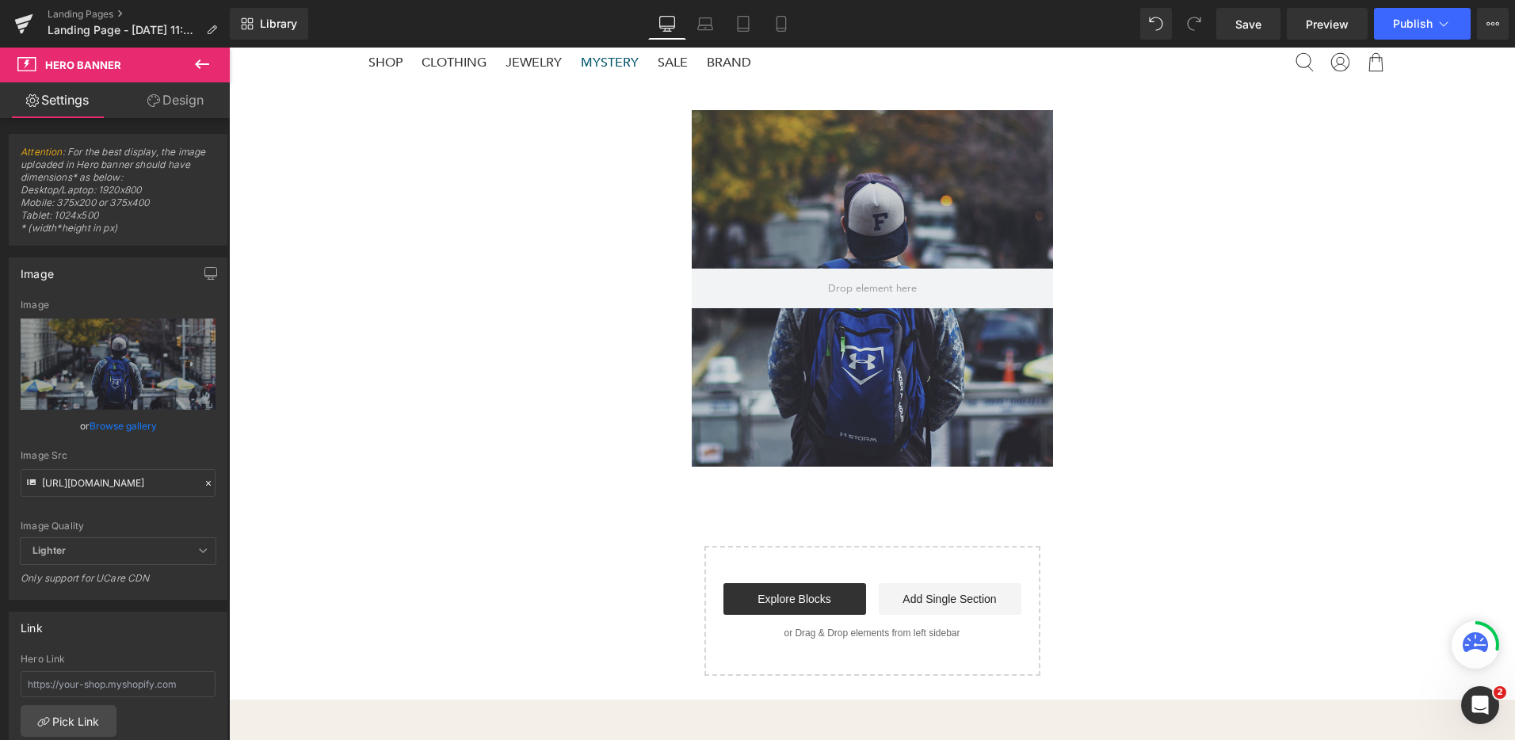
scroll to position [39, 0]
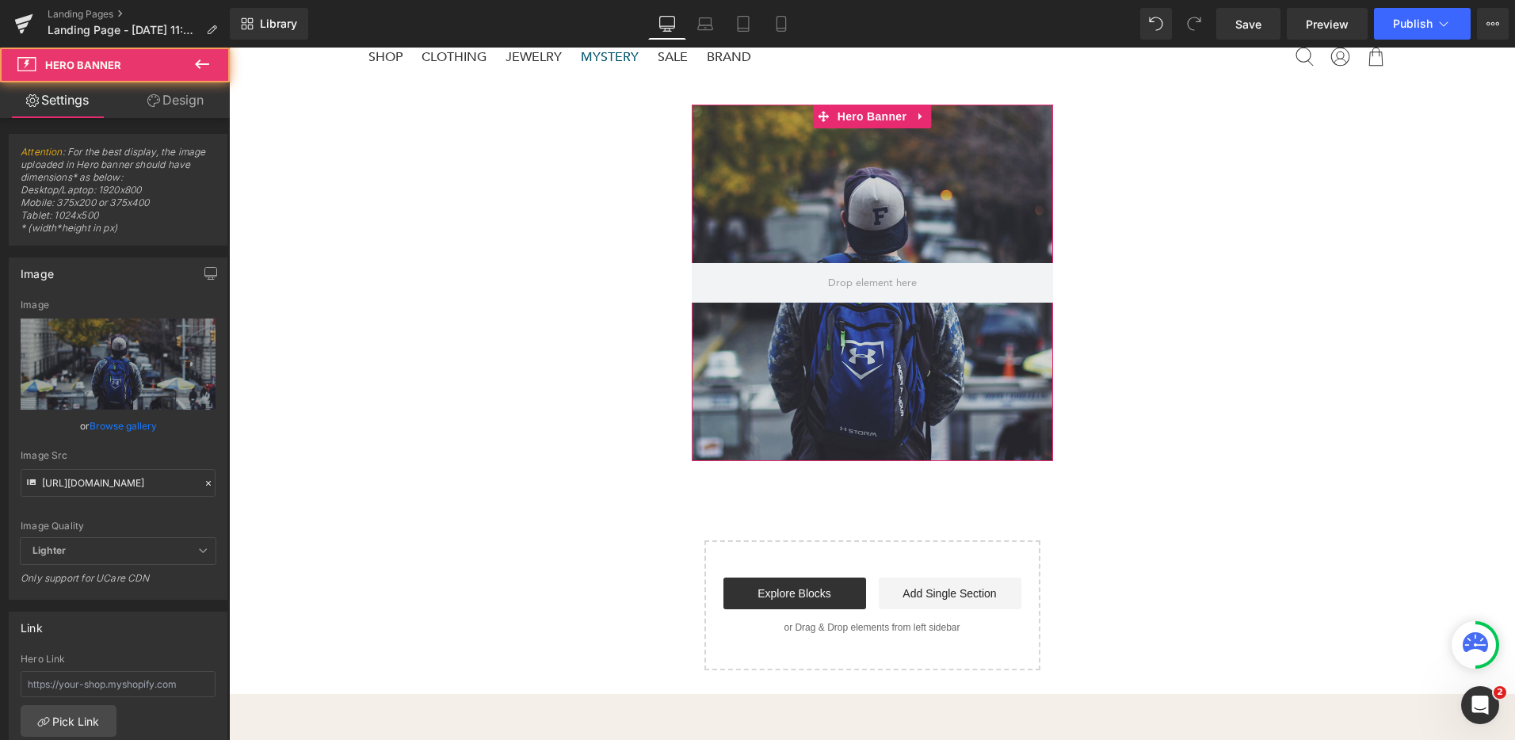
click at [886, 197] on div at bounding box center [872, 283] width 361 height 357
click at [887, 288] on span at bounding box center [872, 283] width 100 height 22
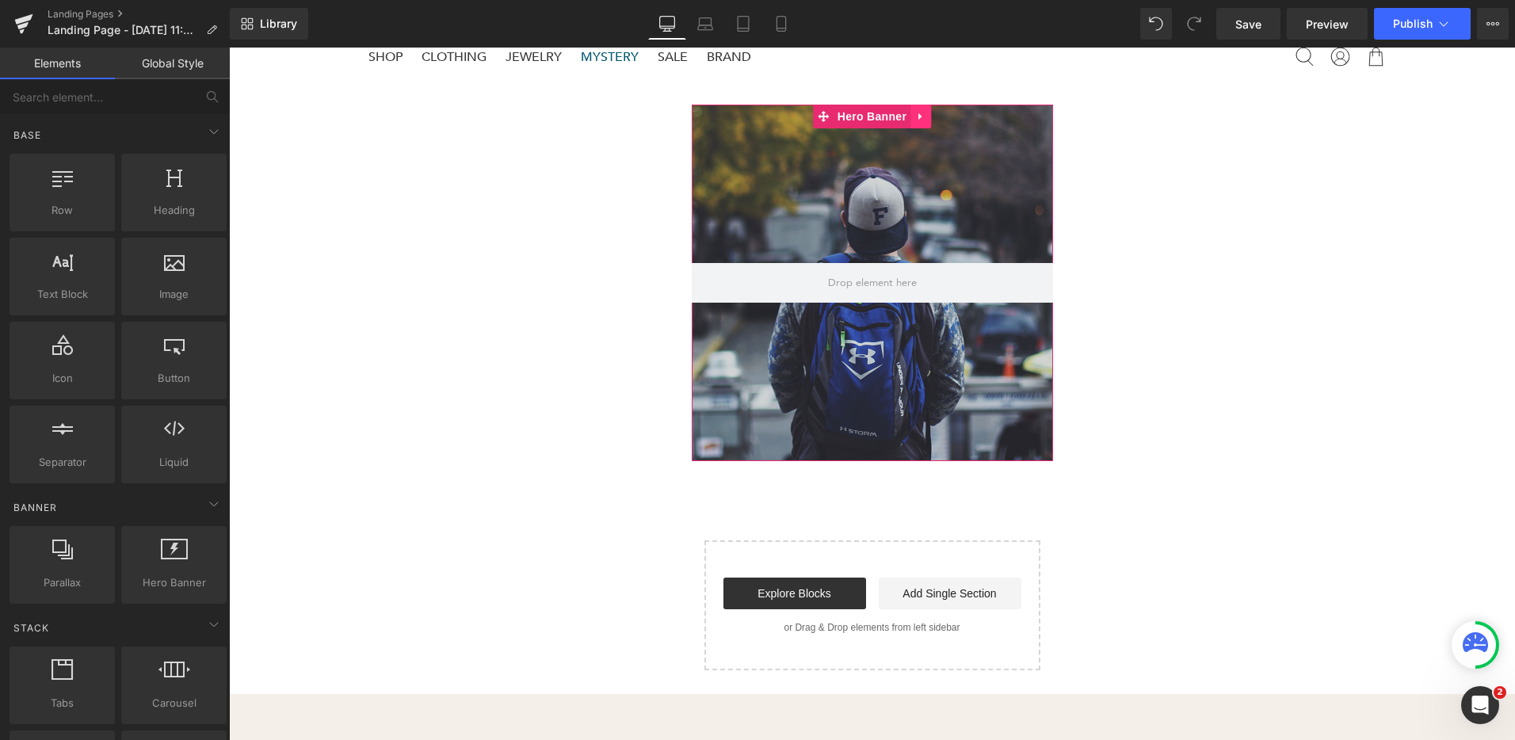
click at [918, 116] on icon at bounding box center [919, 116] width 3 height 7
click at [905, 119] on icon at bounding box center [910, 117] width 11 height 12
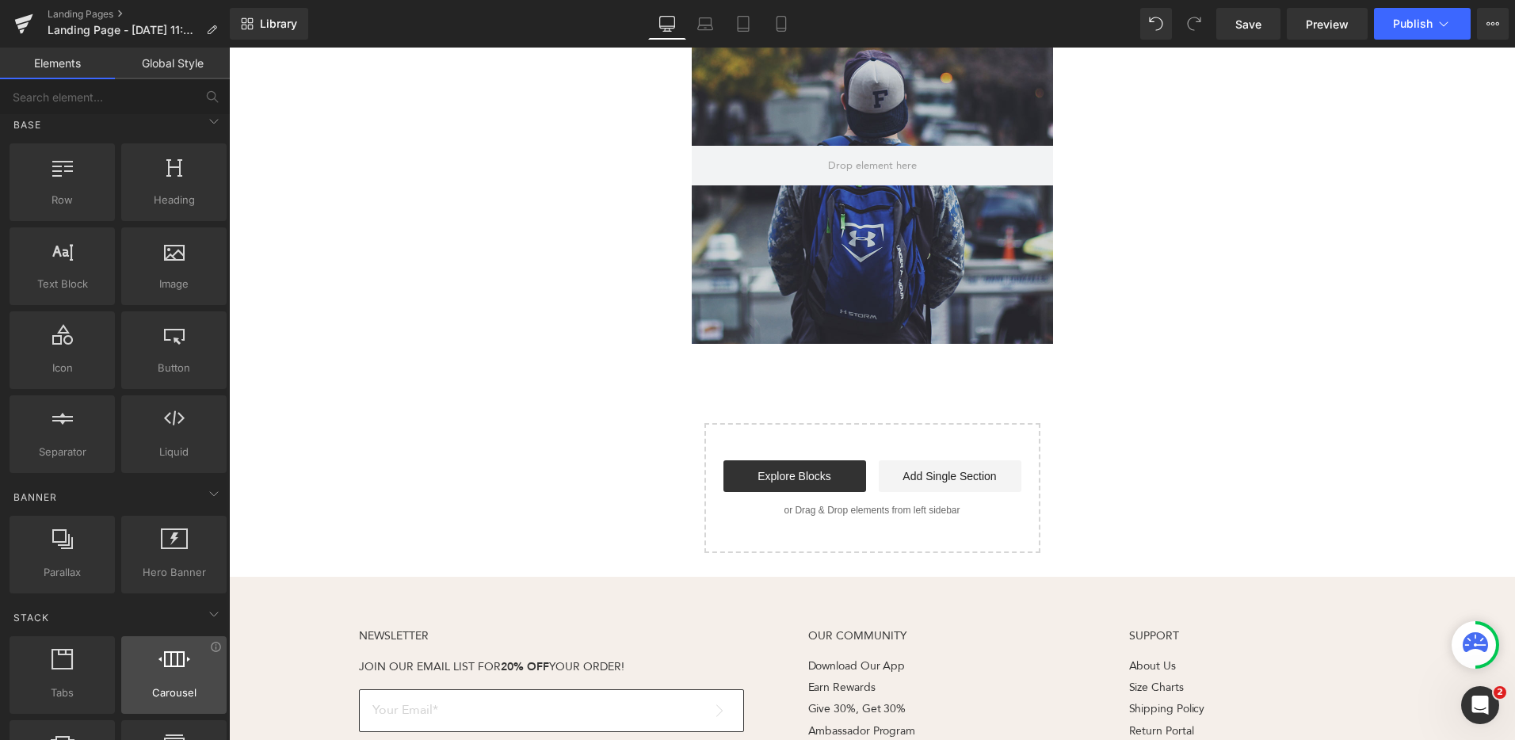
scroll to position [23, 0]
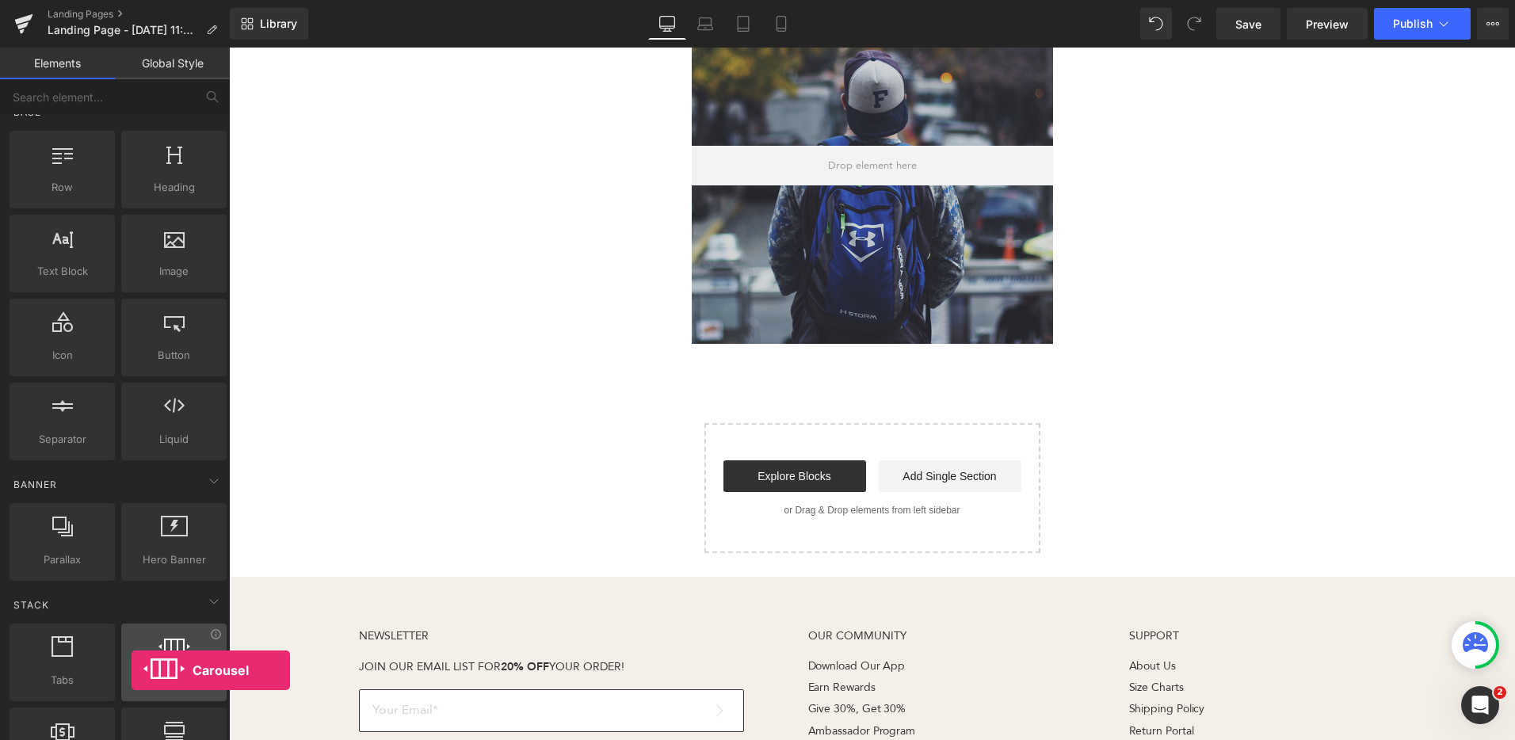
drag, startPoint x: 177, startPoint y: 669, endPoint x: 123, endPoint y: 667, distance: 54.7
click at [131, 670] on div at bounding box center [174, 654] width 96 height 36
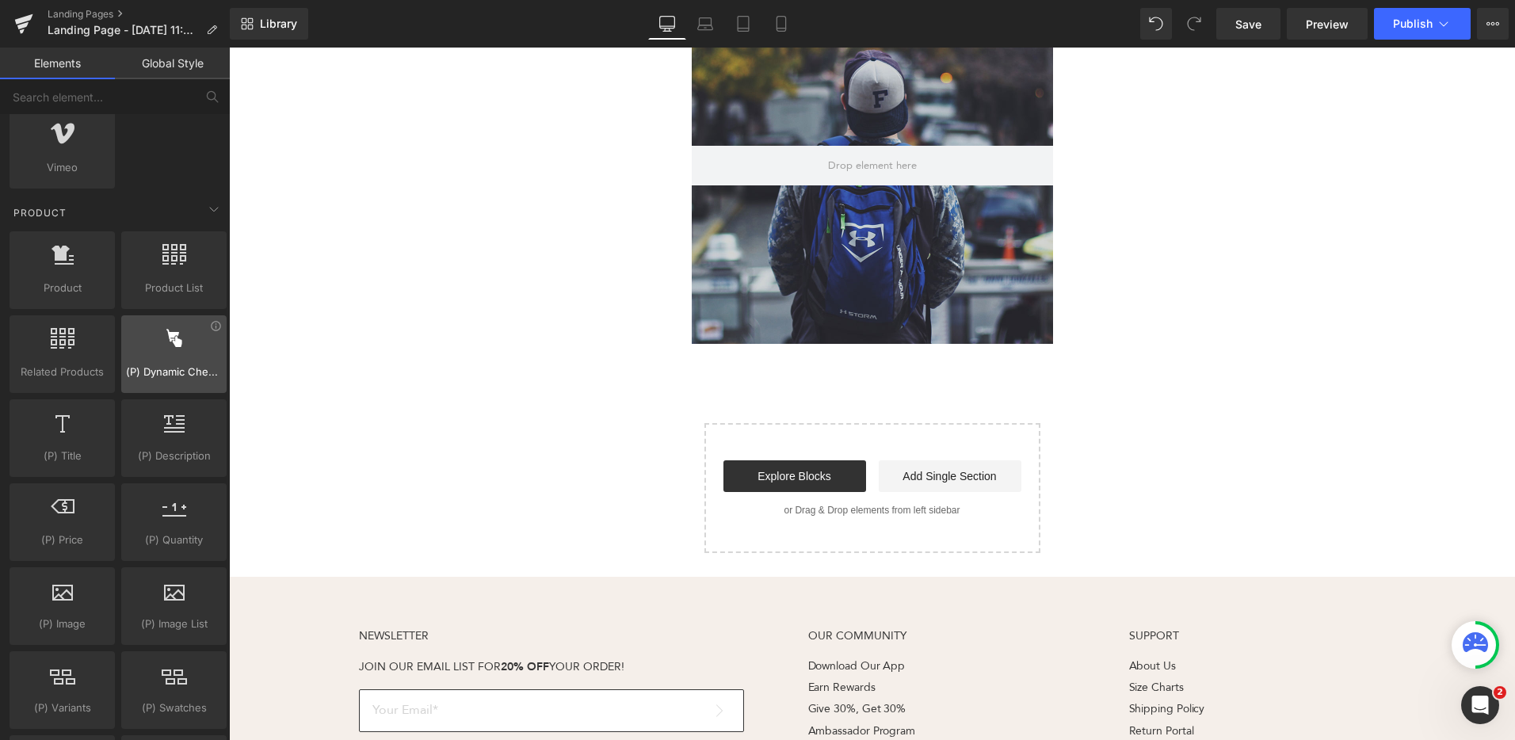
scroll to position [1154, 0]
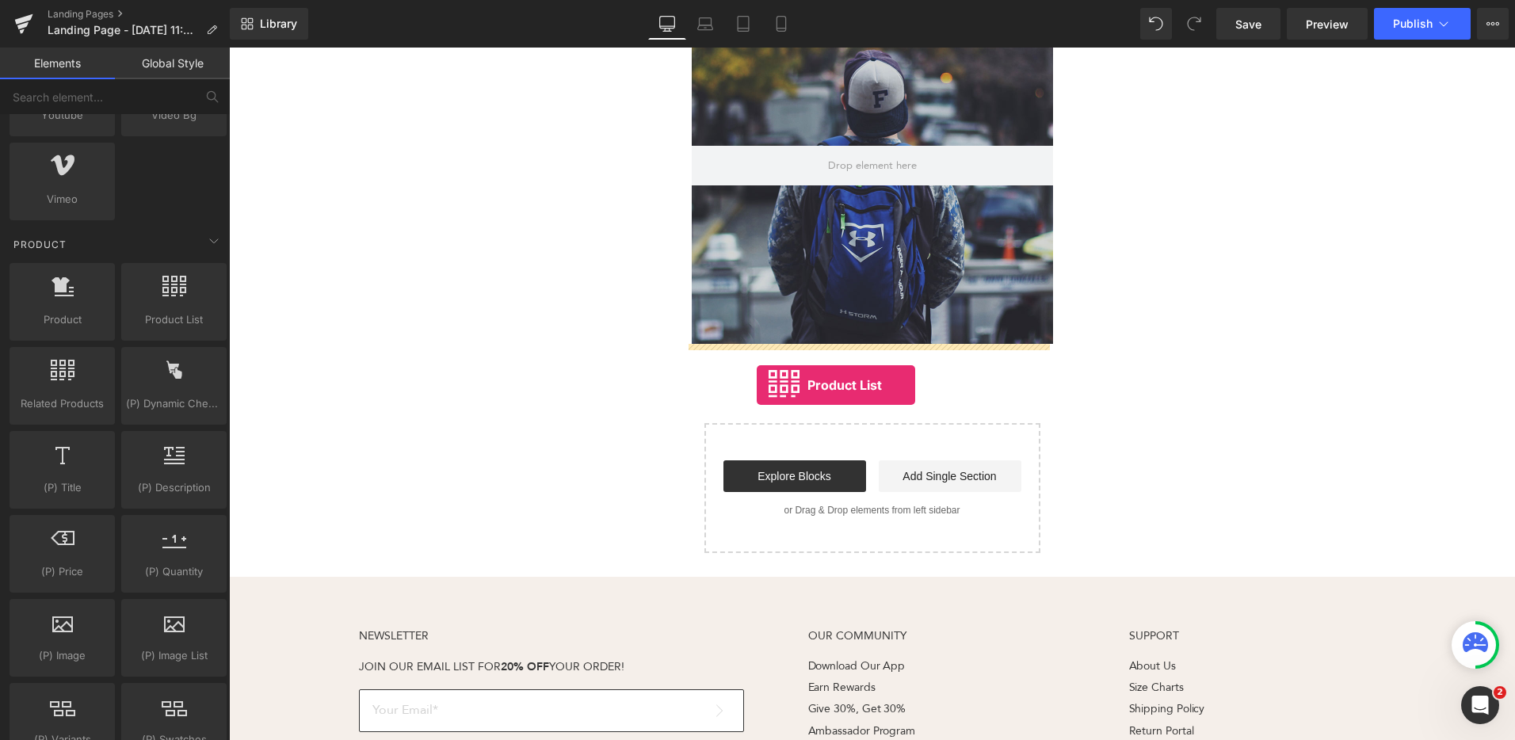
drag, startPoint x: 403, startPoint y: 346, endPoint x: 756, endPoint y: 384, distance: 354.6
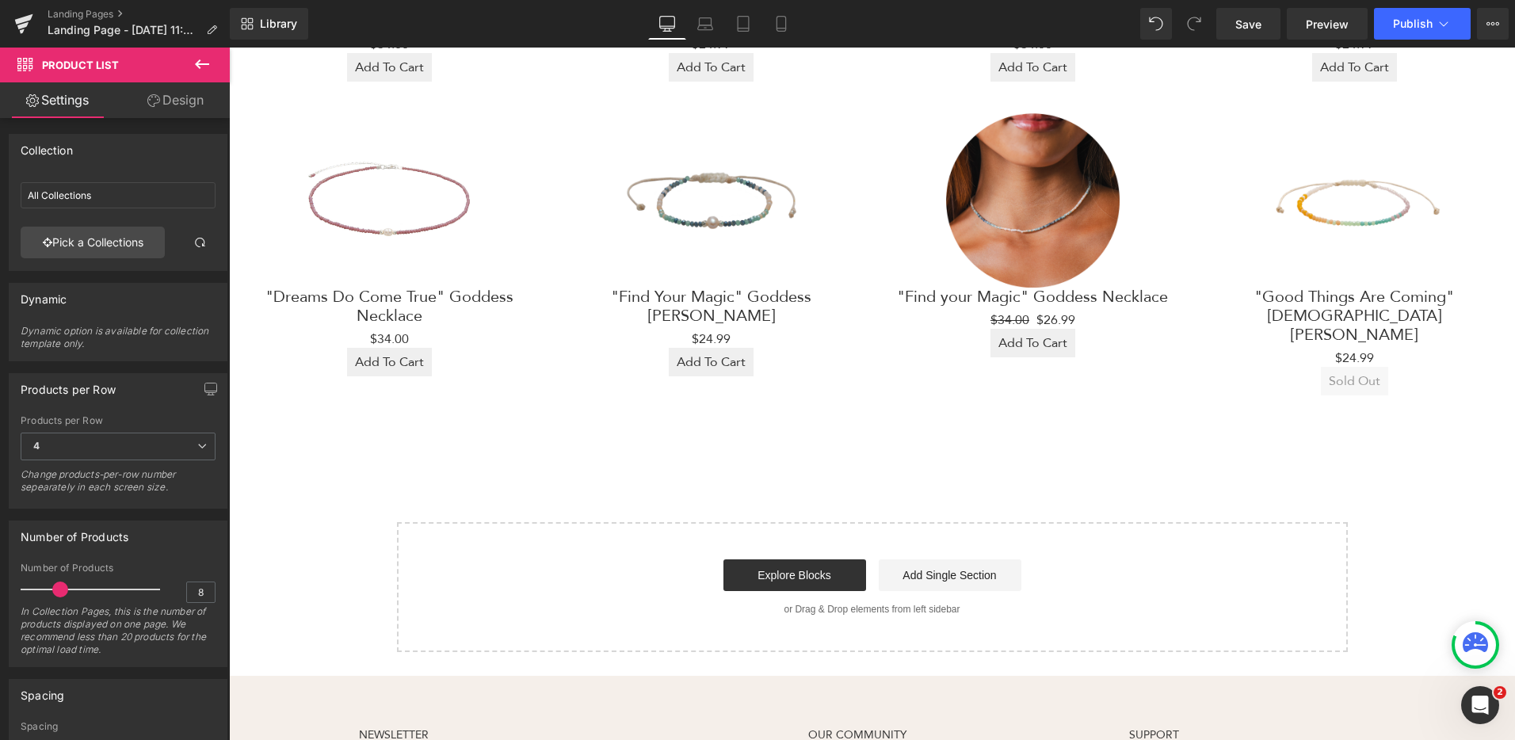
scroll to position [831, 0]
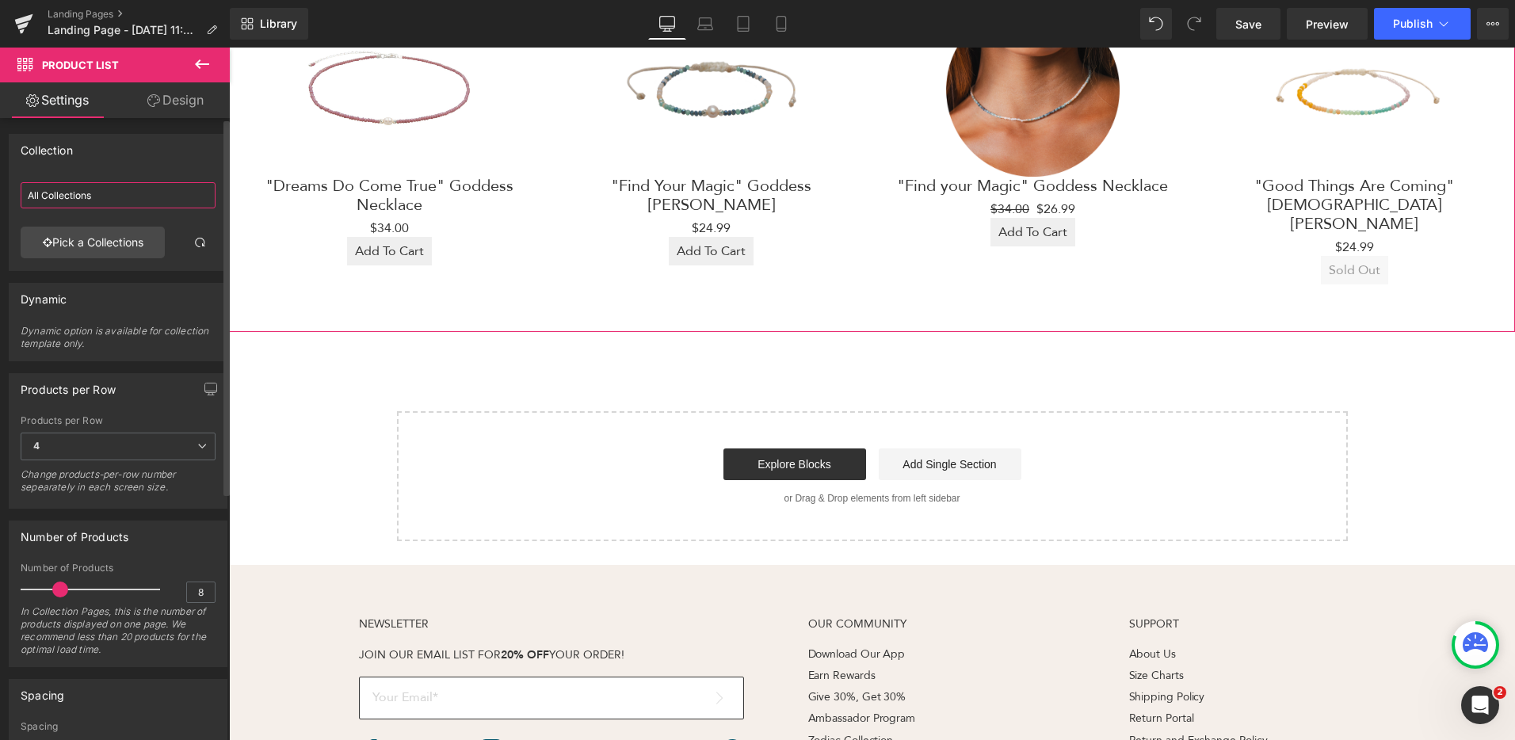
click at [116, 193] on input "All Collections" at bounding box center [118, 195] width 195 height 26
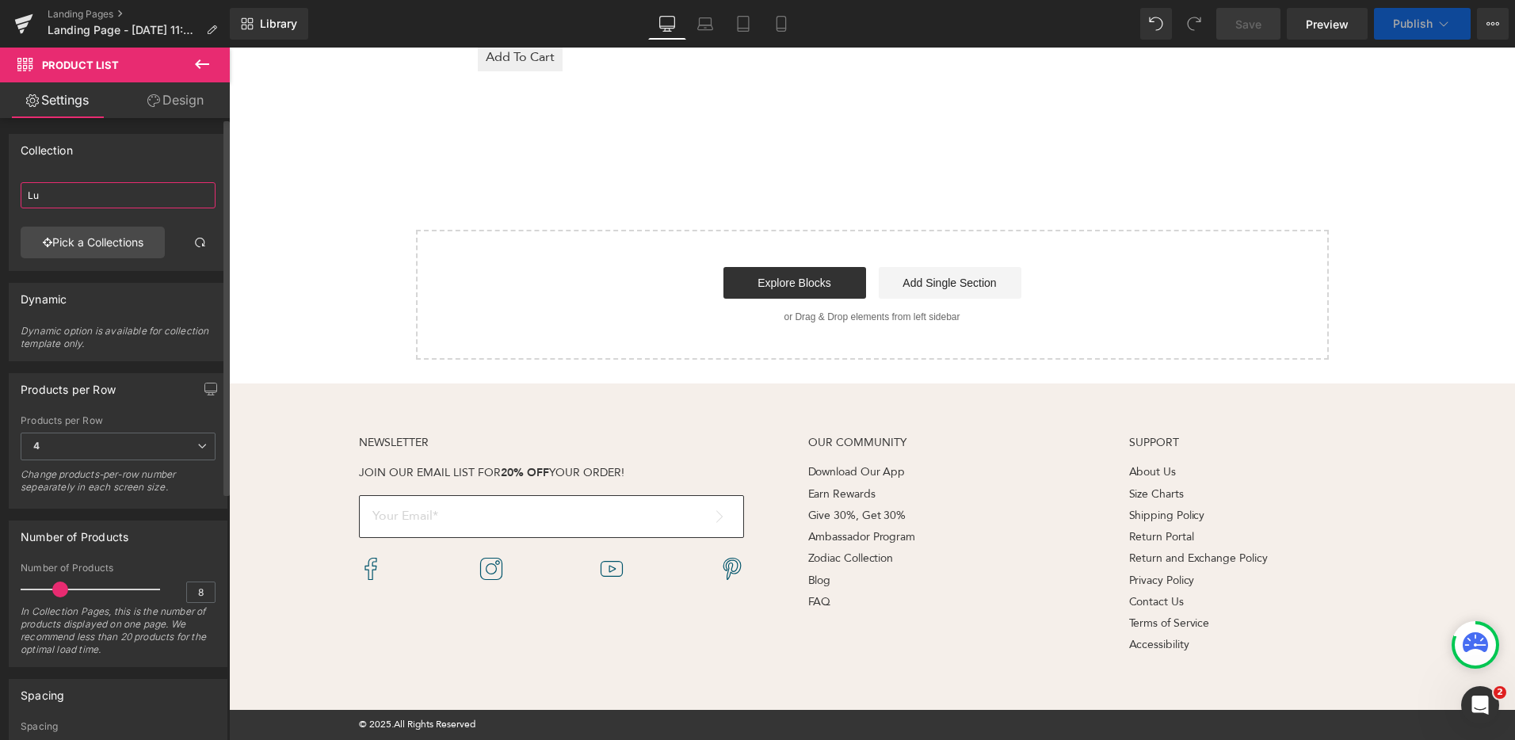
scroll to position [678, 0]
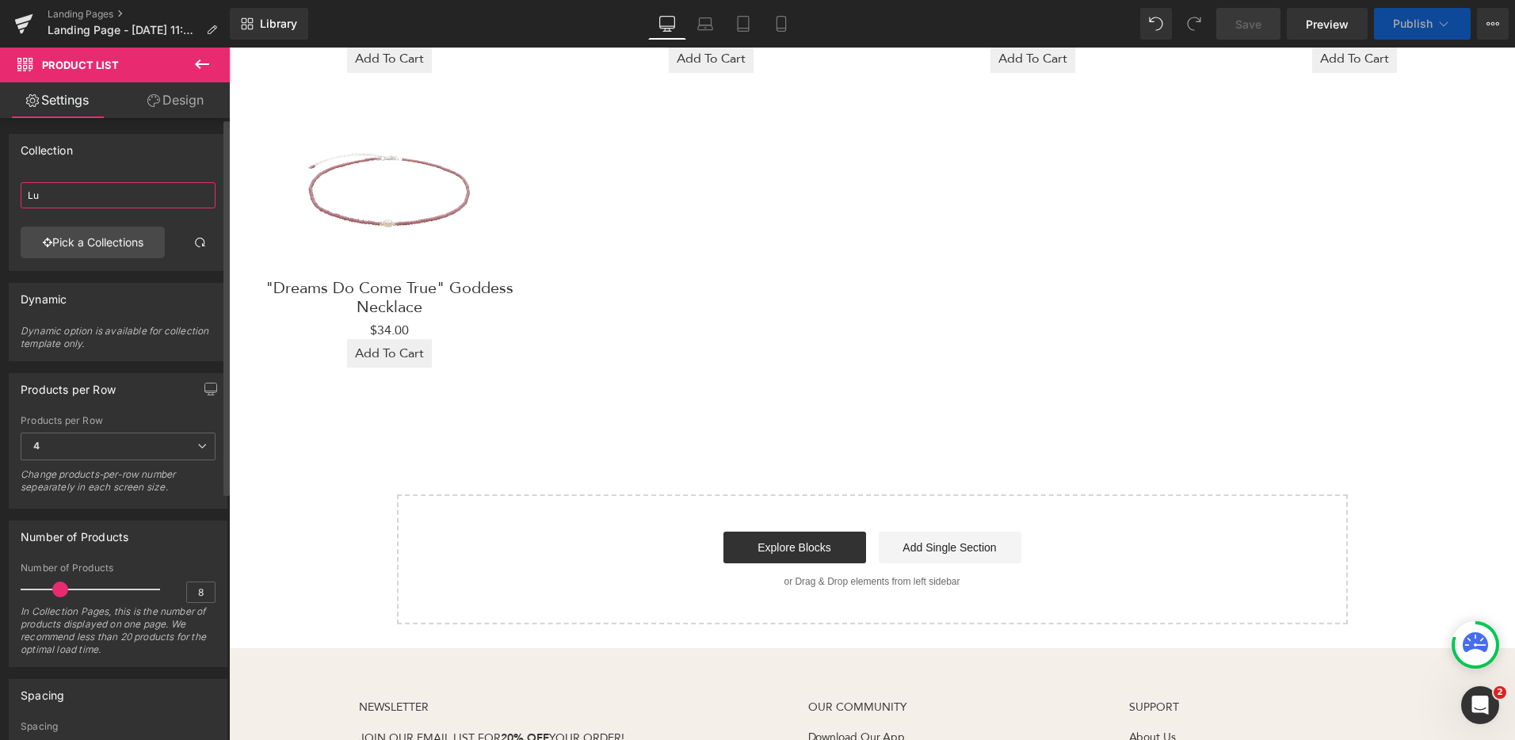
type input "L"
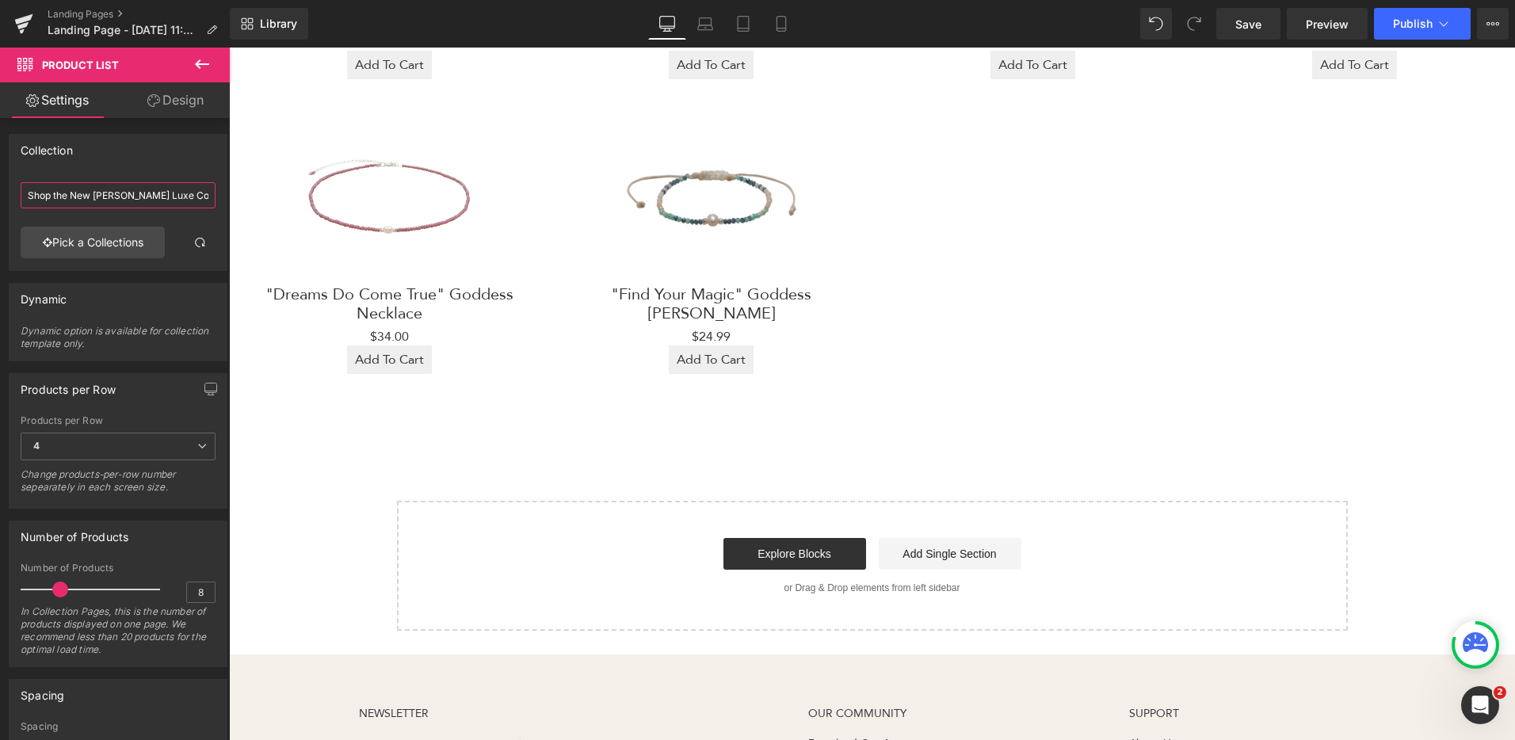
scroll to position [535, 0]
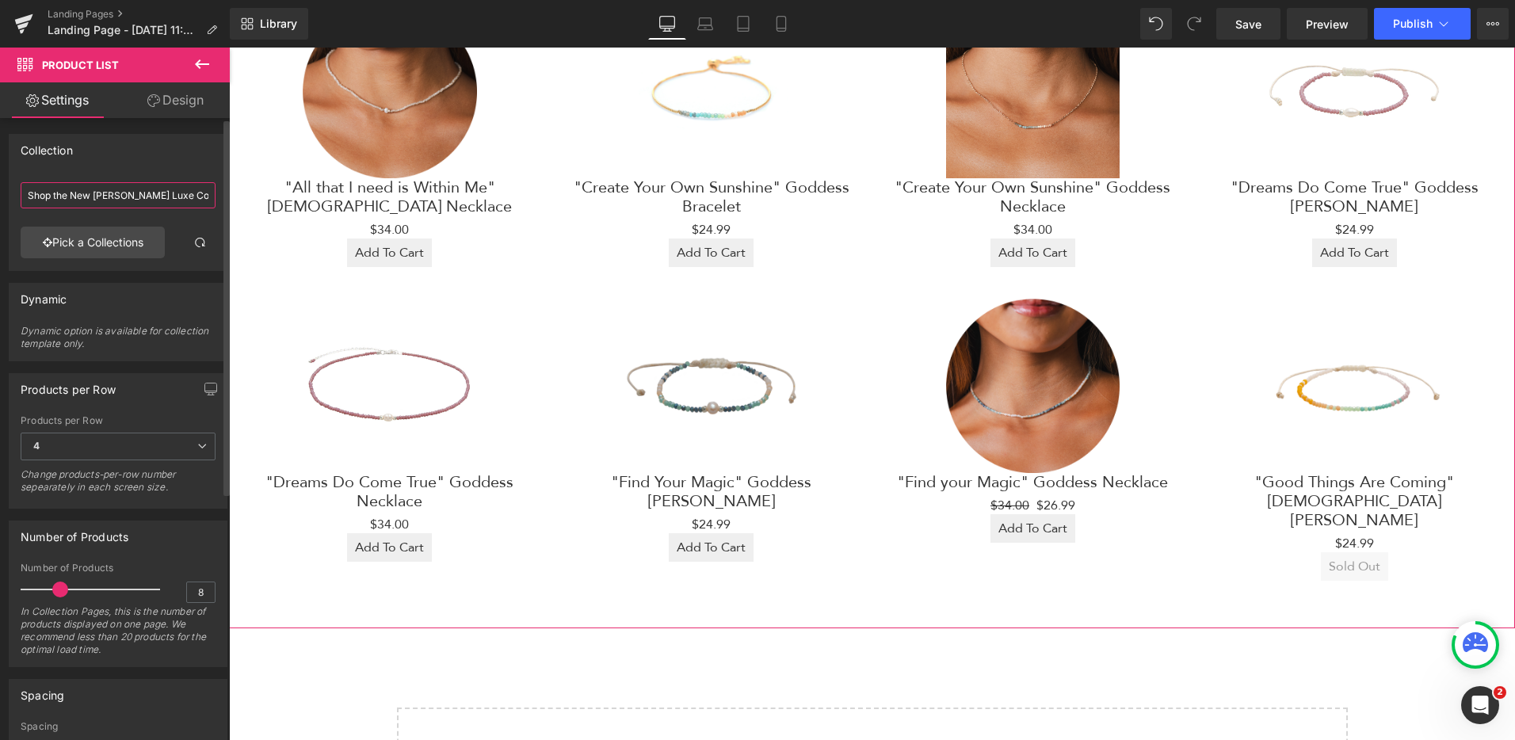
type input "Shop the New [PERSON_NAME] Luxe Collection"
type input "4"
drag, startPoint x: 56, startPoint y: 592, endPoint x: 40, endPoint y: 591, distance: 16.7
click at [40, 591] on span at bounding box center [42, 590] width 16 height 16
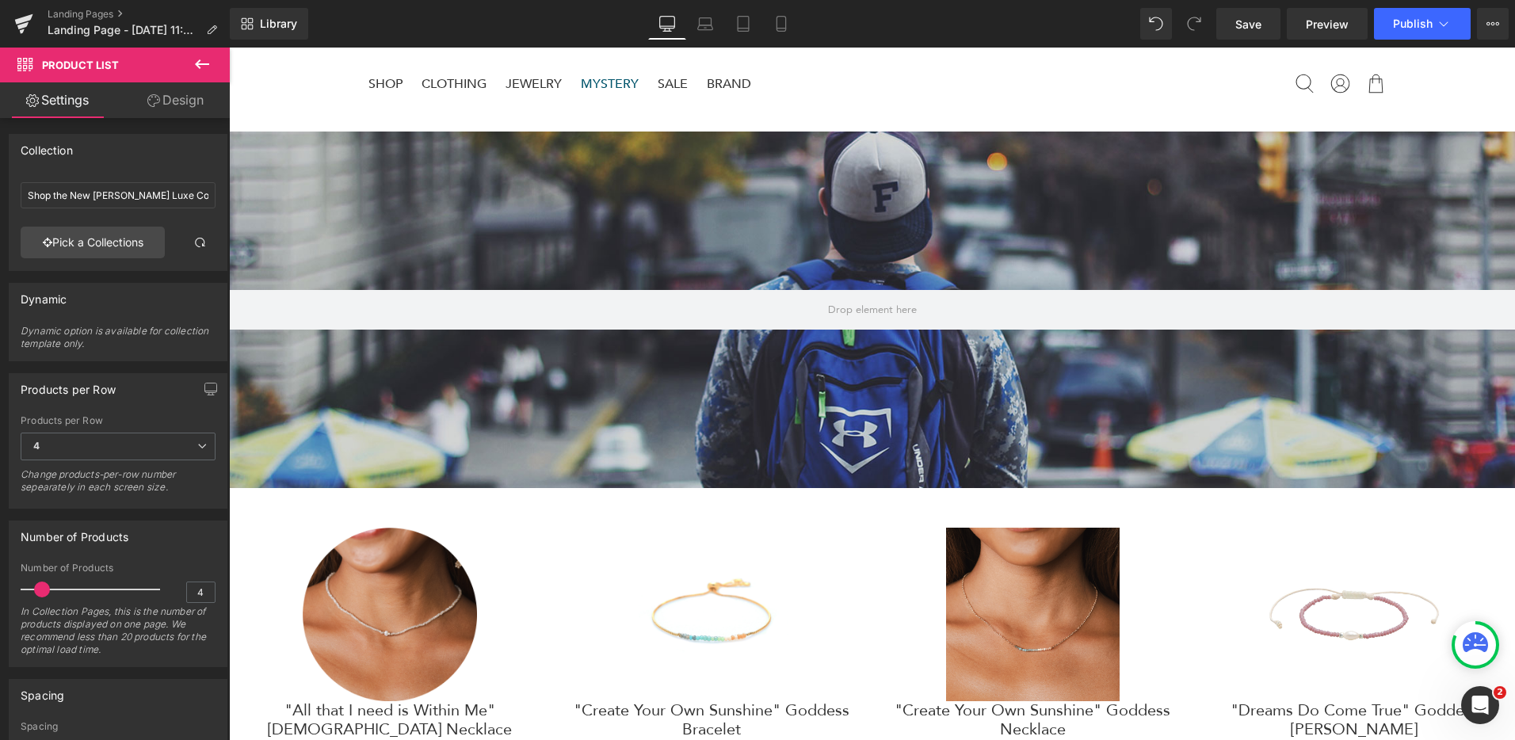
scroll to position [2, 0]
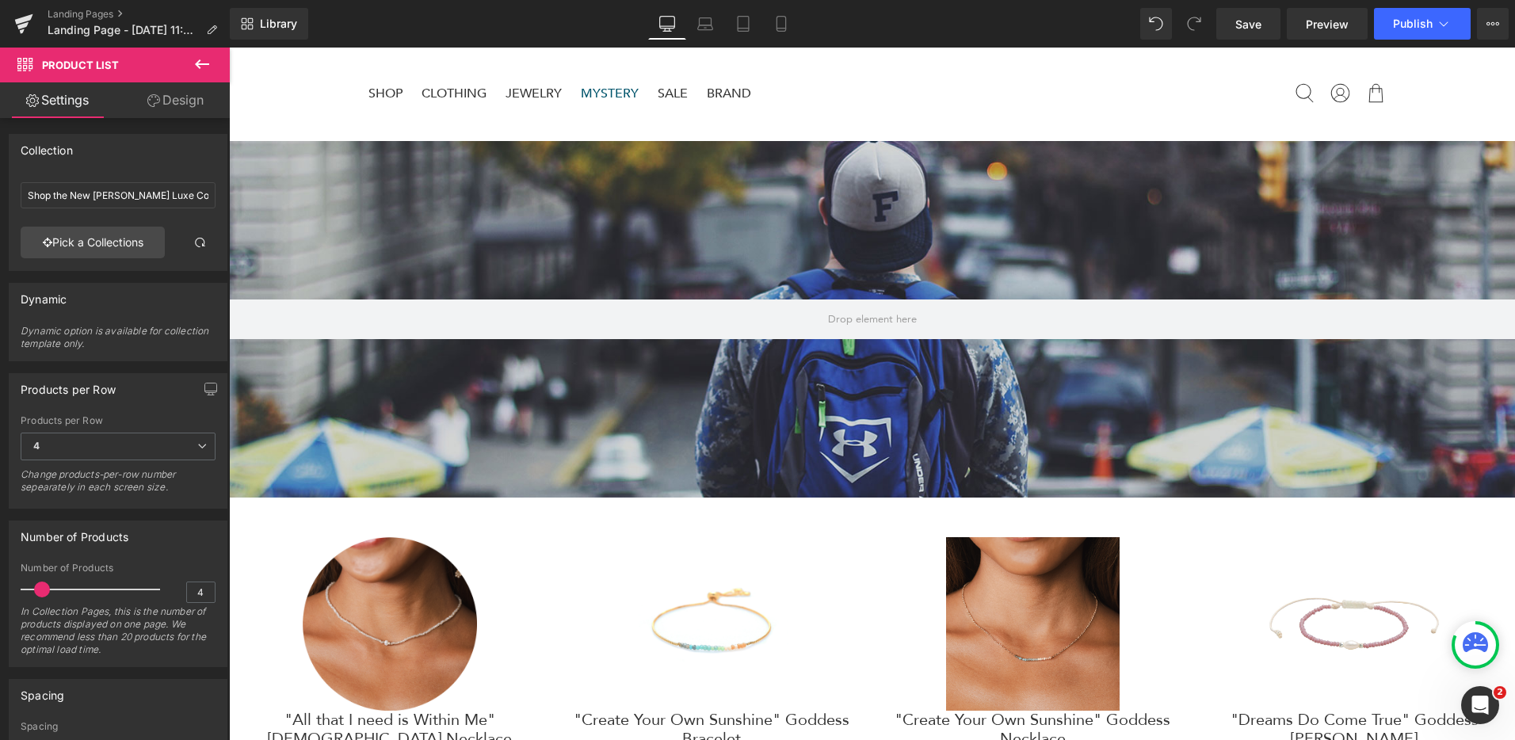
click at [799, 387] on div "Hero Banner 200px" at bounding box center [872, 319] width 1286 height 357
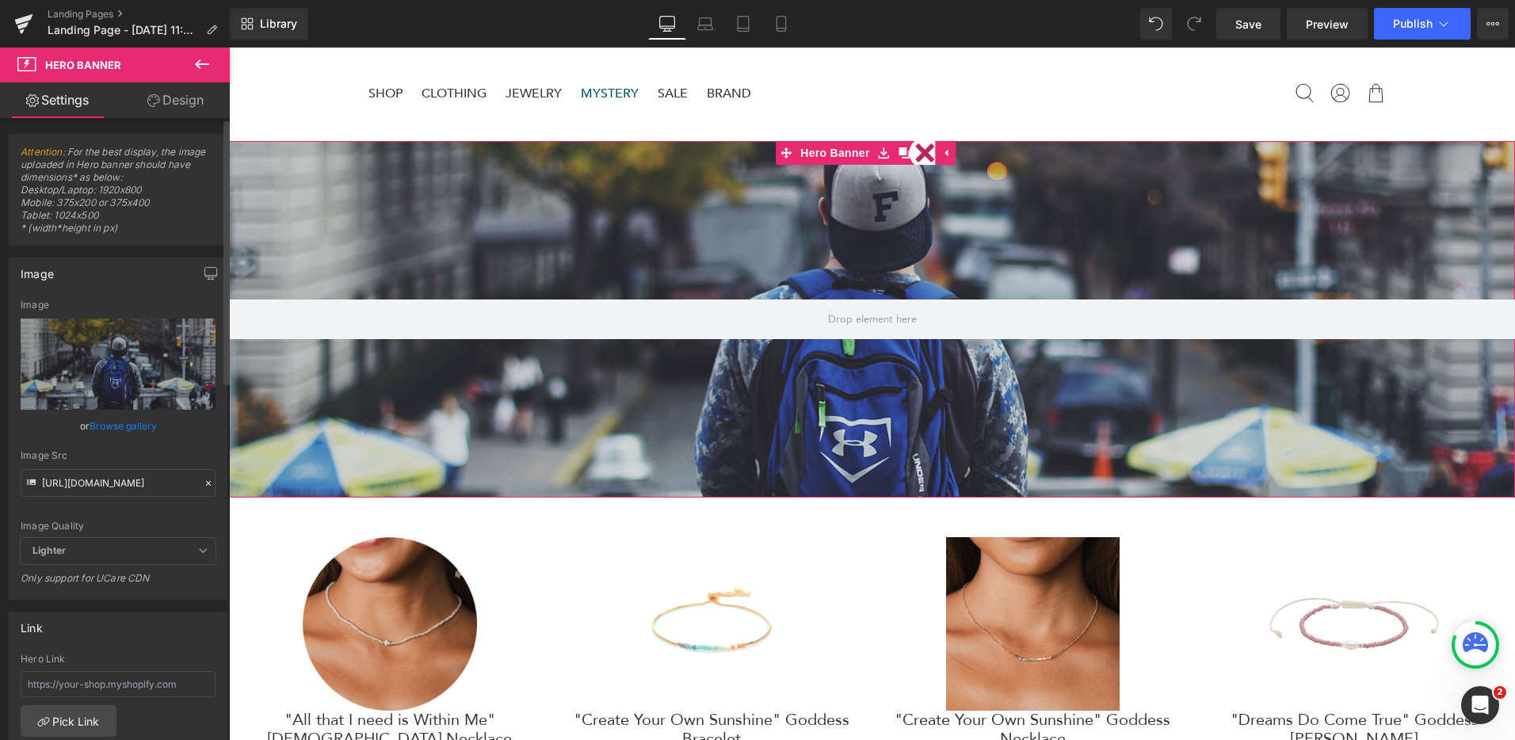
click at [206, 483] on icon at bounding box center [208, 483] width 5 height 5
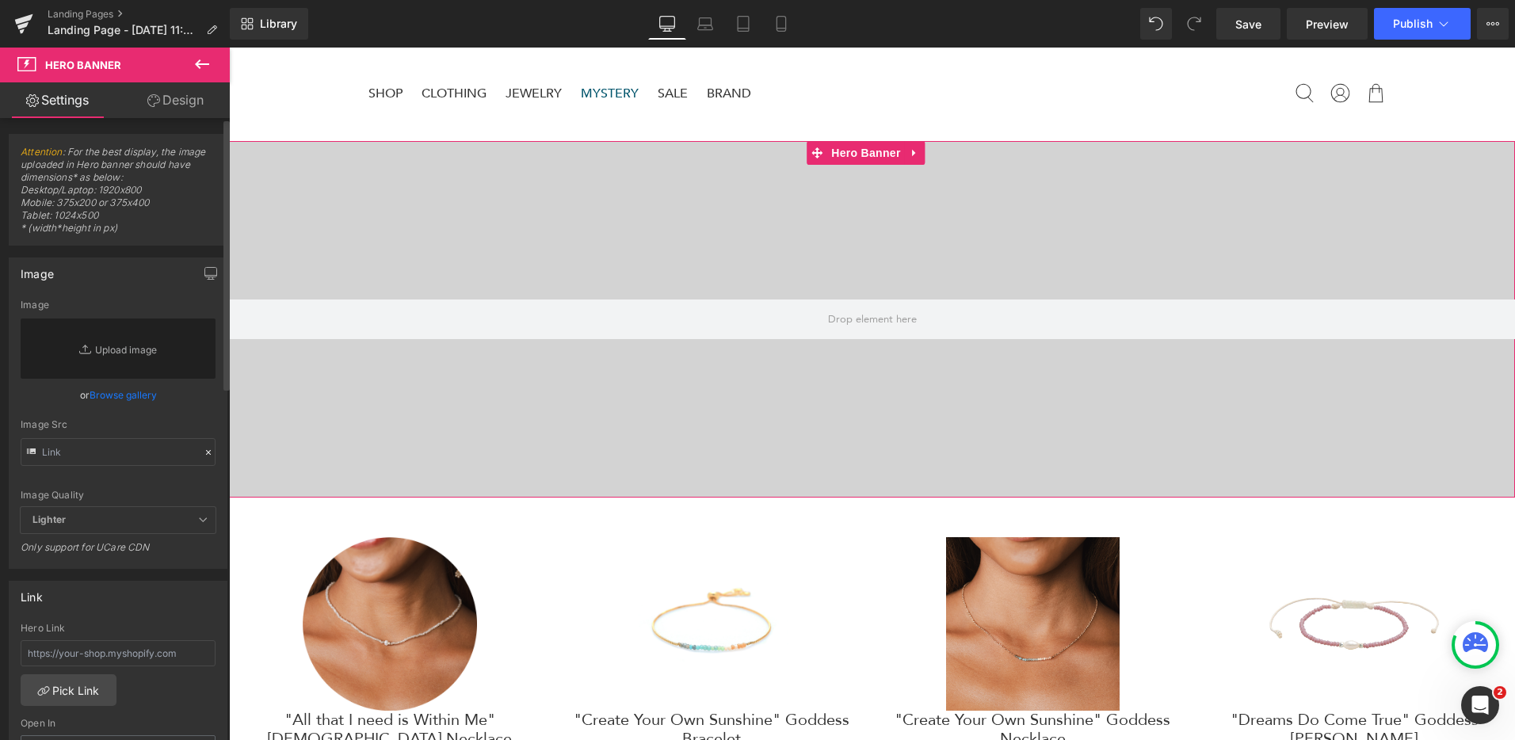
click at [140, 516] on span "Lighter" at bounding box center [118, 520] width 195 height 26
click at [171, 97] on link "Design" at bounding box center [175, 100] width 115 height 36
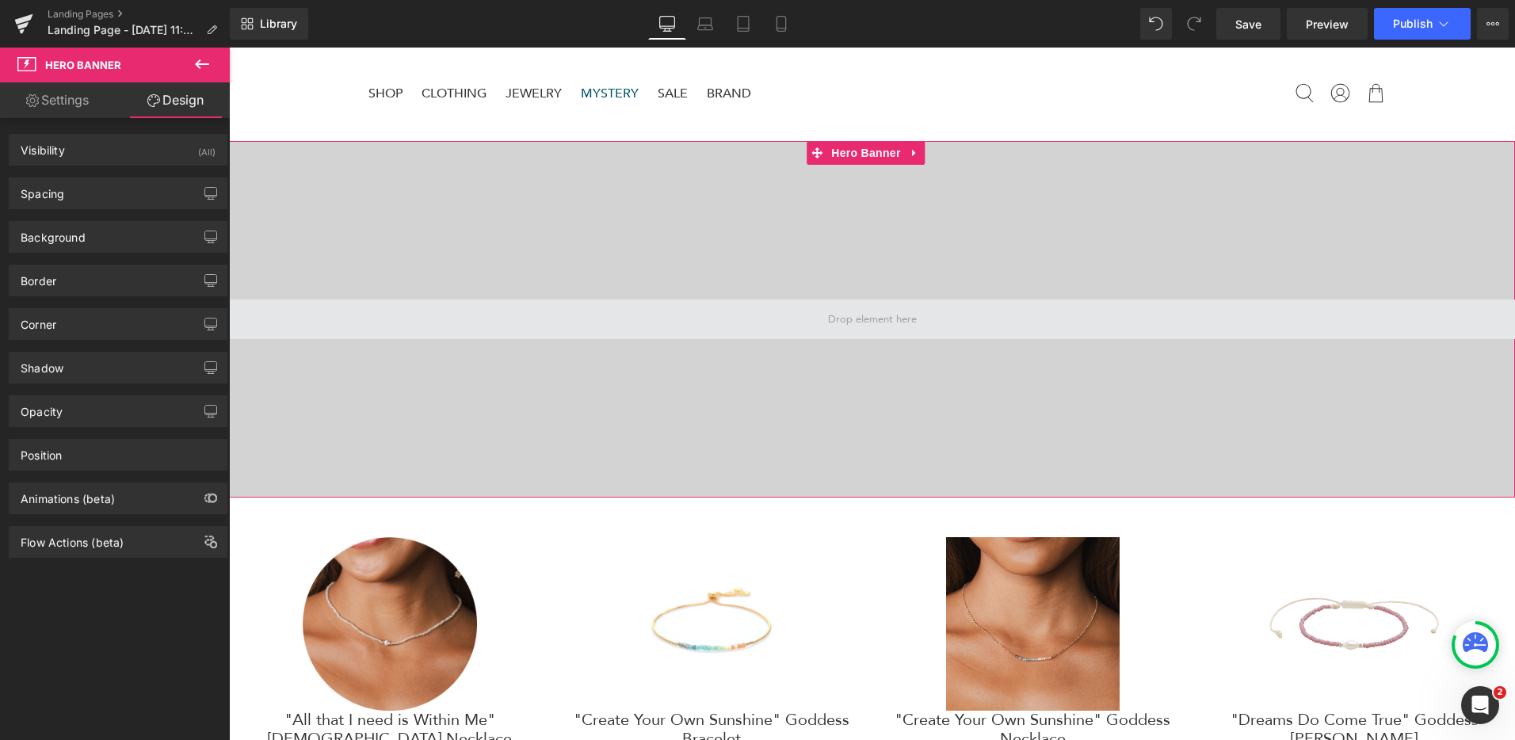
click at [672, 317] on span at bounding box center [872, 320] width 1286 height 40
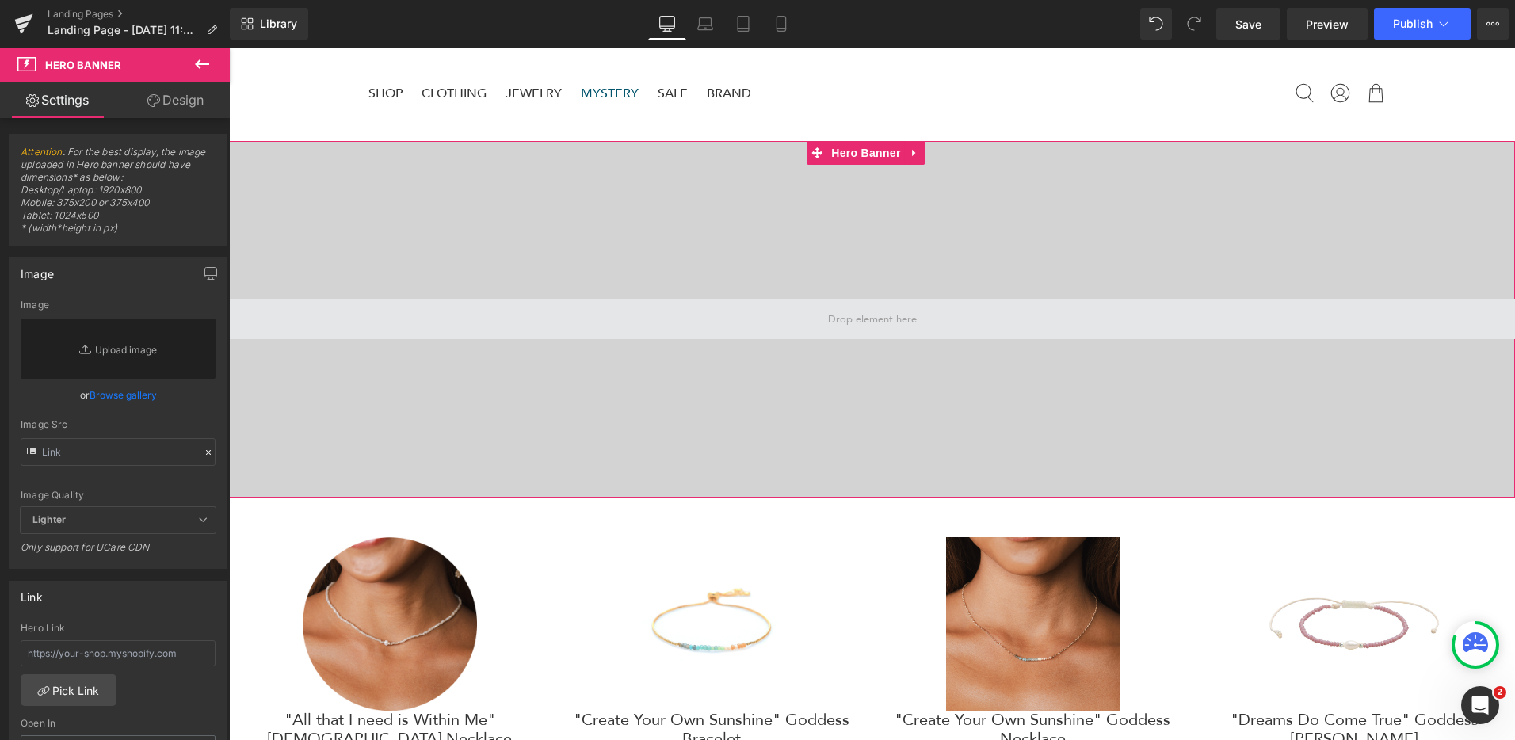
click at [828, 323] on span at bounding box center [872, 319] width 100 height 22
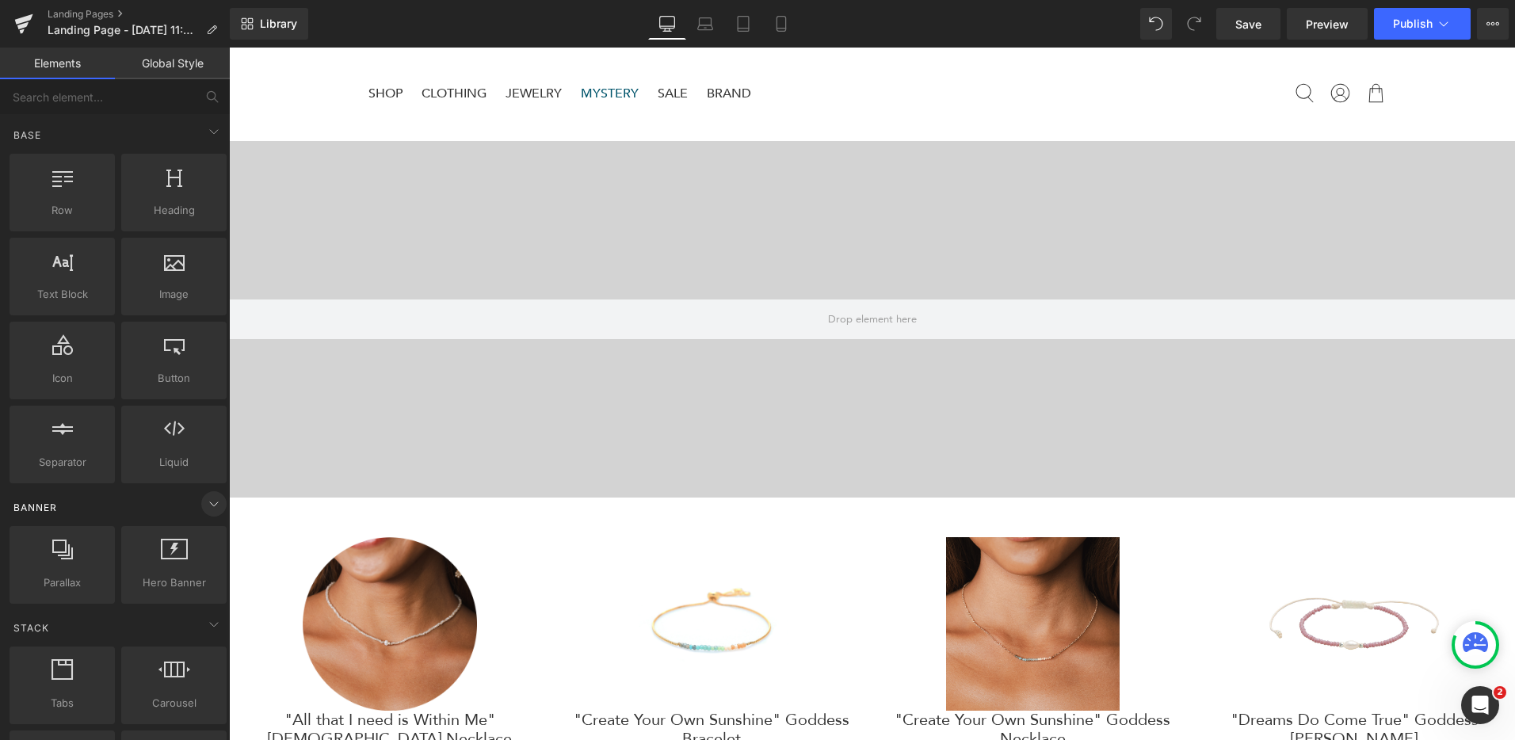
click at [207, 502] on icon at bounding box center [213, 503] width 19 height 19
click at [212, 502] on icon at bounding box center [214, 504] width 4 height 8
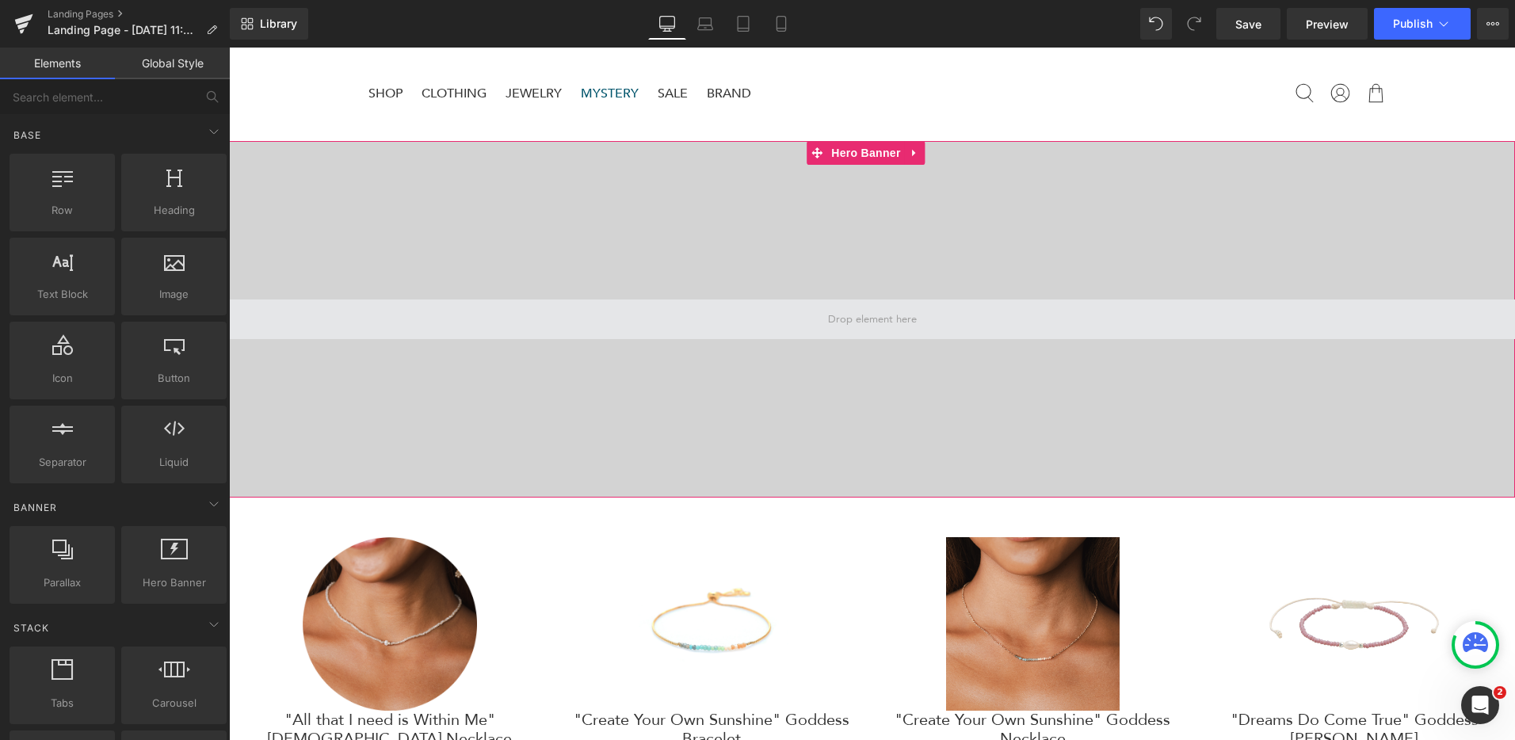
click at [438, 327] on span at bounding box center [872, 320] width 1286 height 40
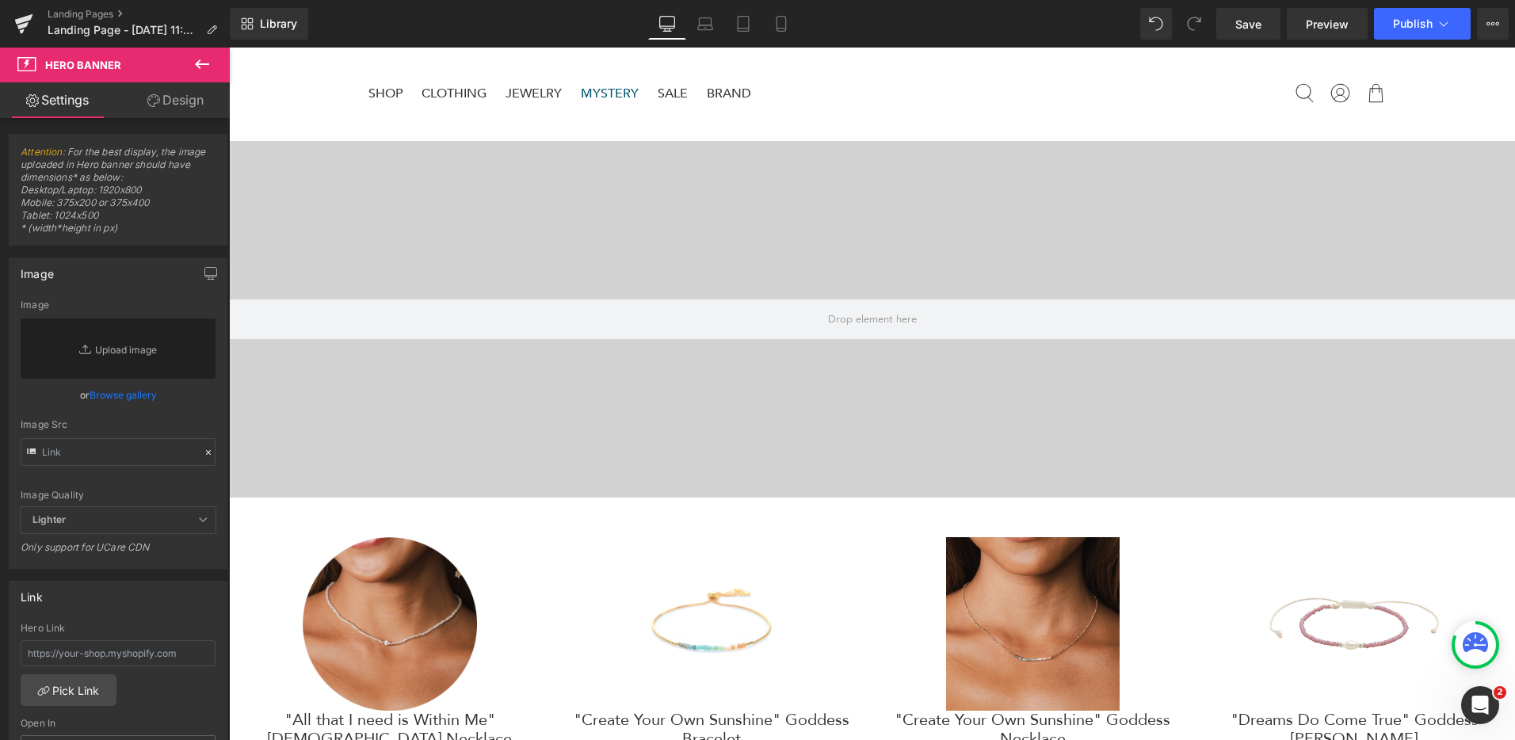
click at [212, 64] on button at bounding box center [201, 65] width 55 height 35
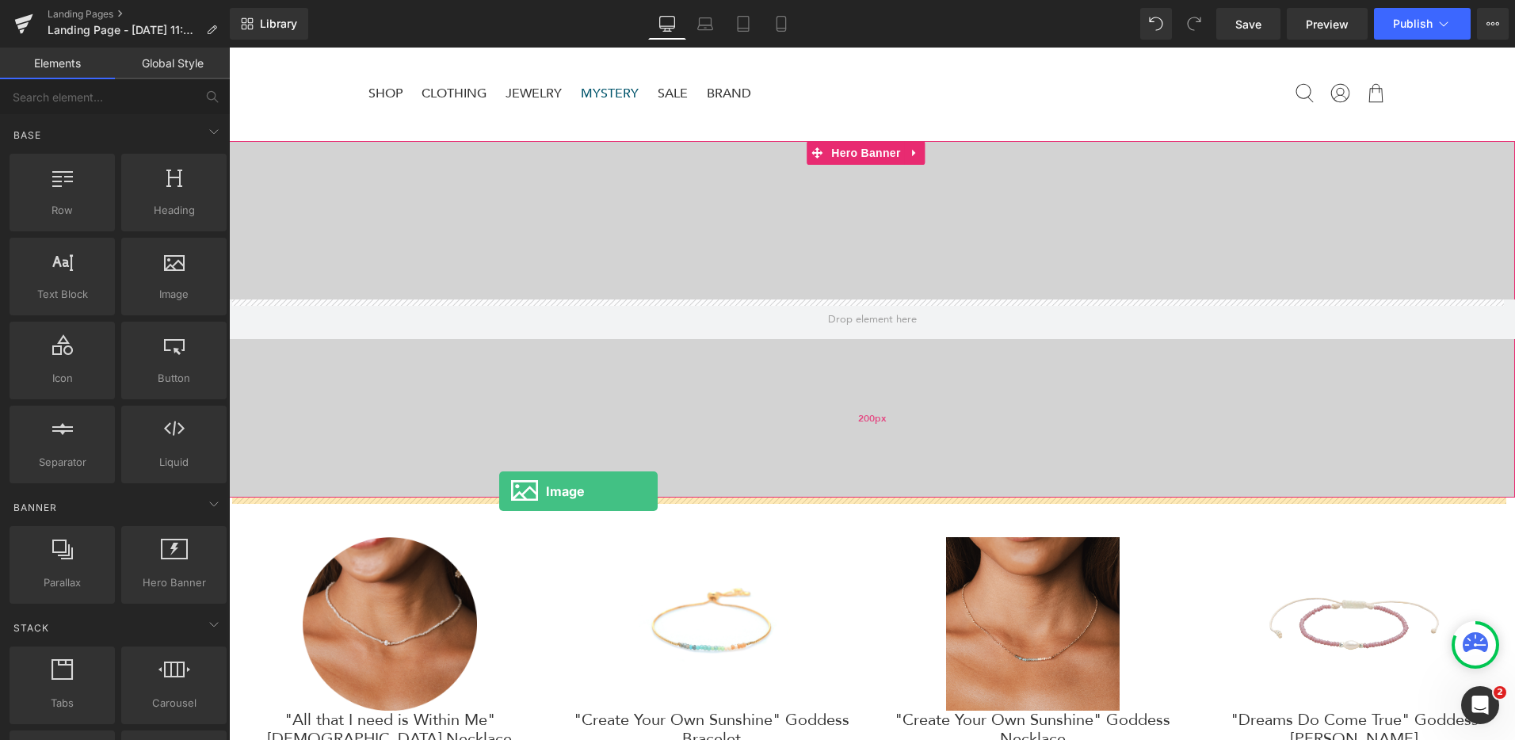
drag, startPoint x: 410, startPoint y: 343, endPoint x: 499, endPoint y: 490, distance: 172.4
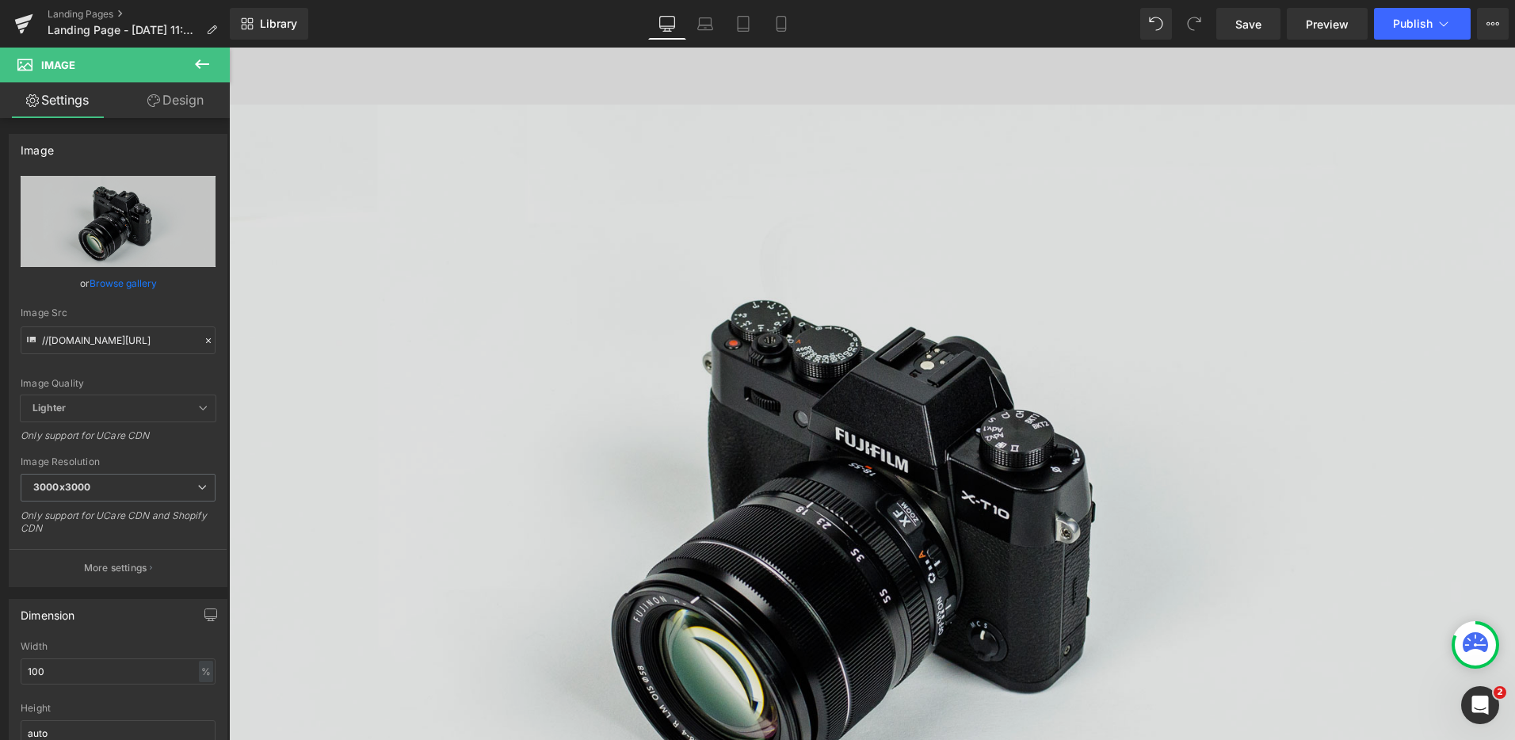
scroll to position [651, 0]
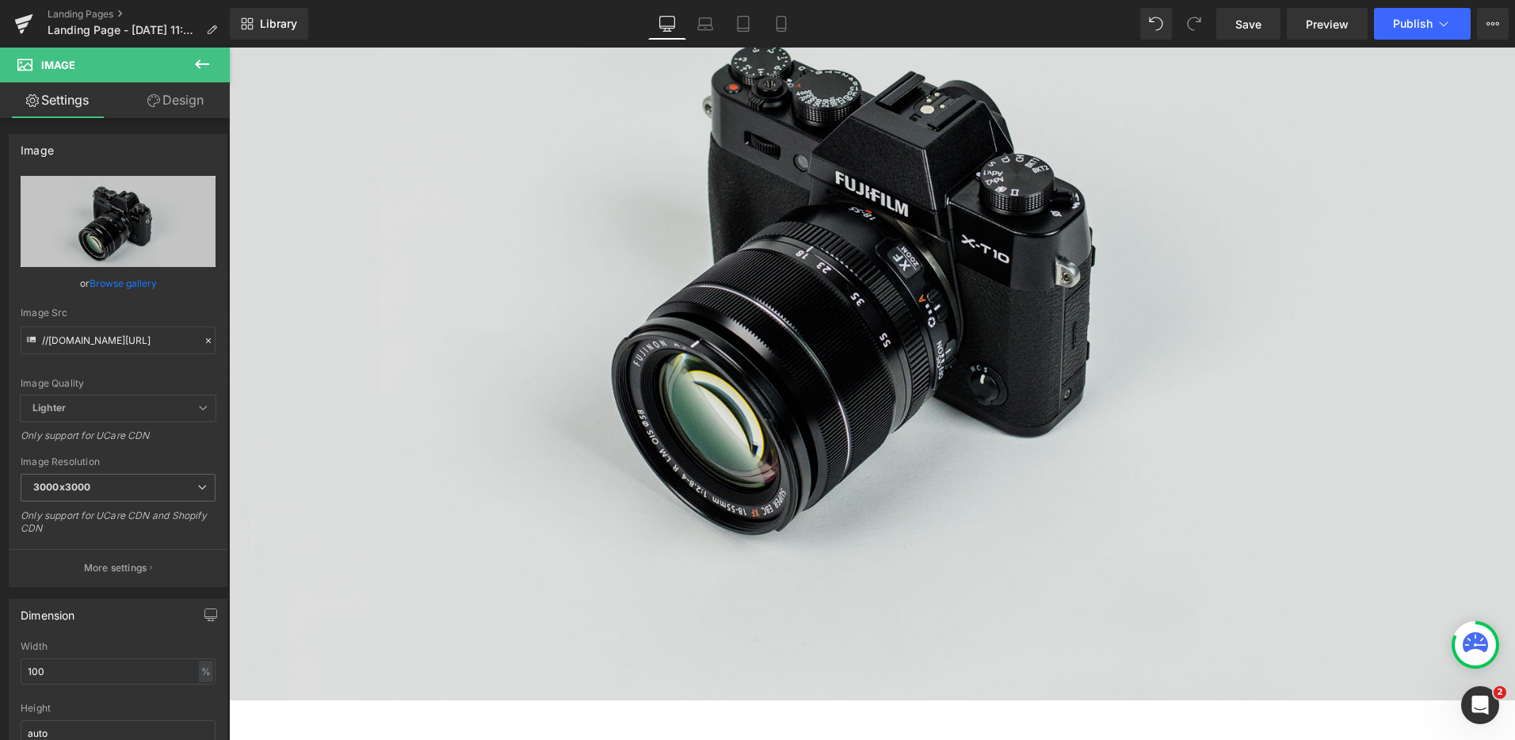
click at [908, 384] on img at bounding box center [872, 275] width 1286 height 852
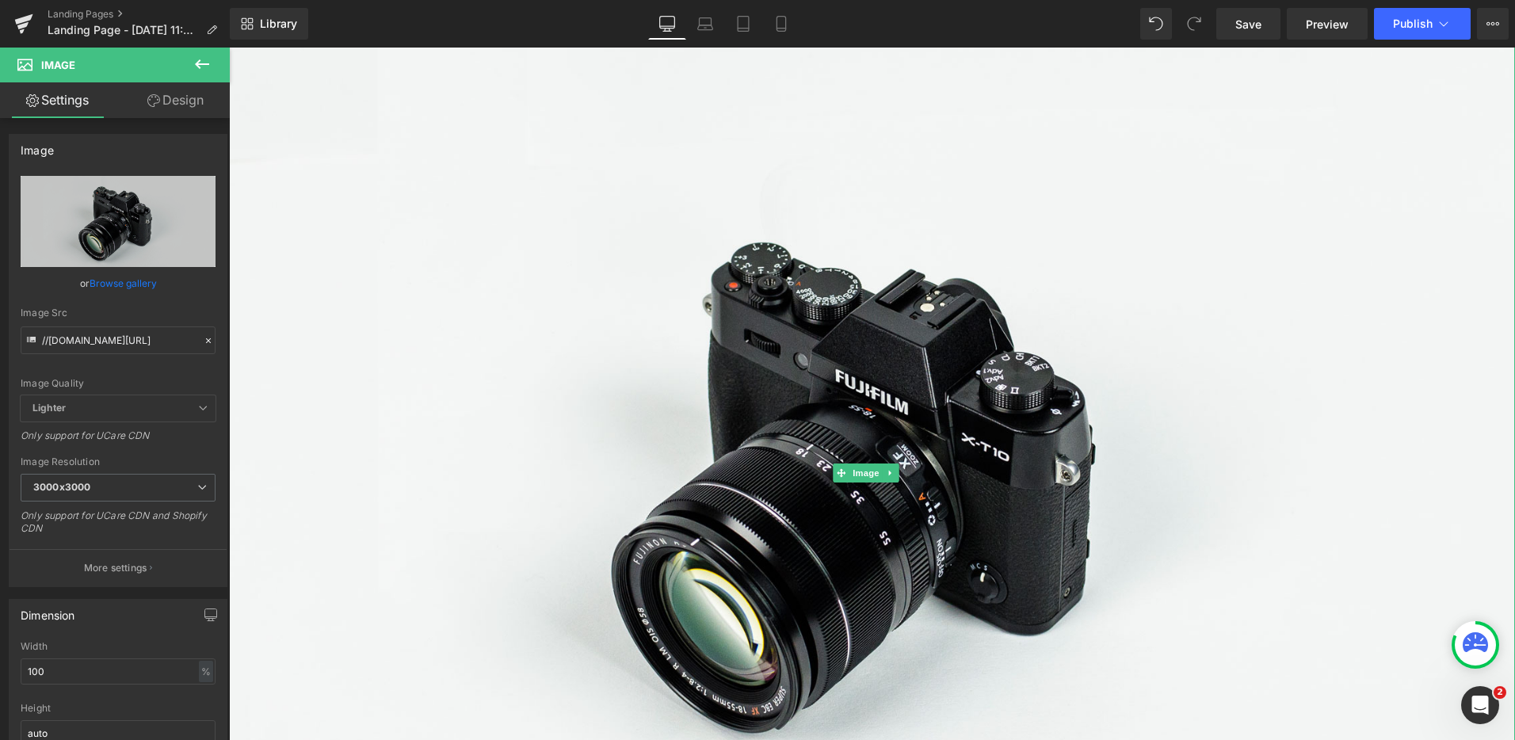
scroll to position [0, 0]
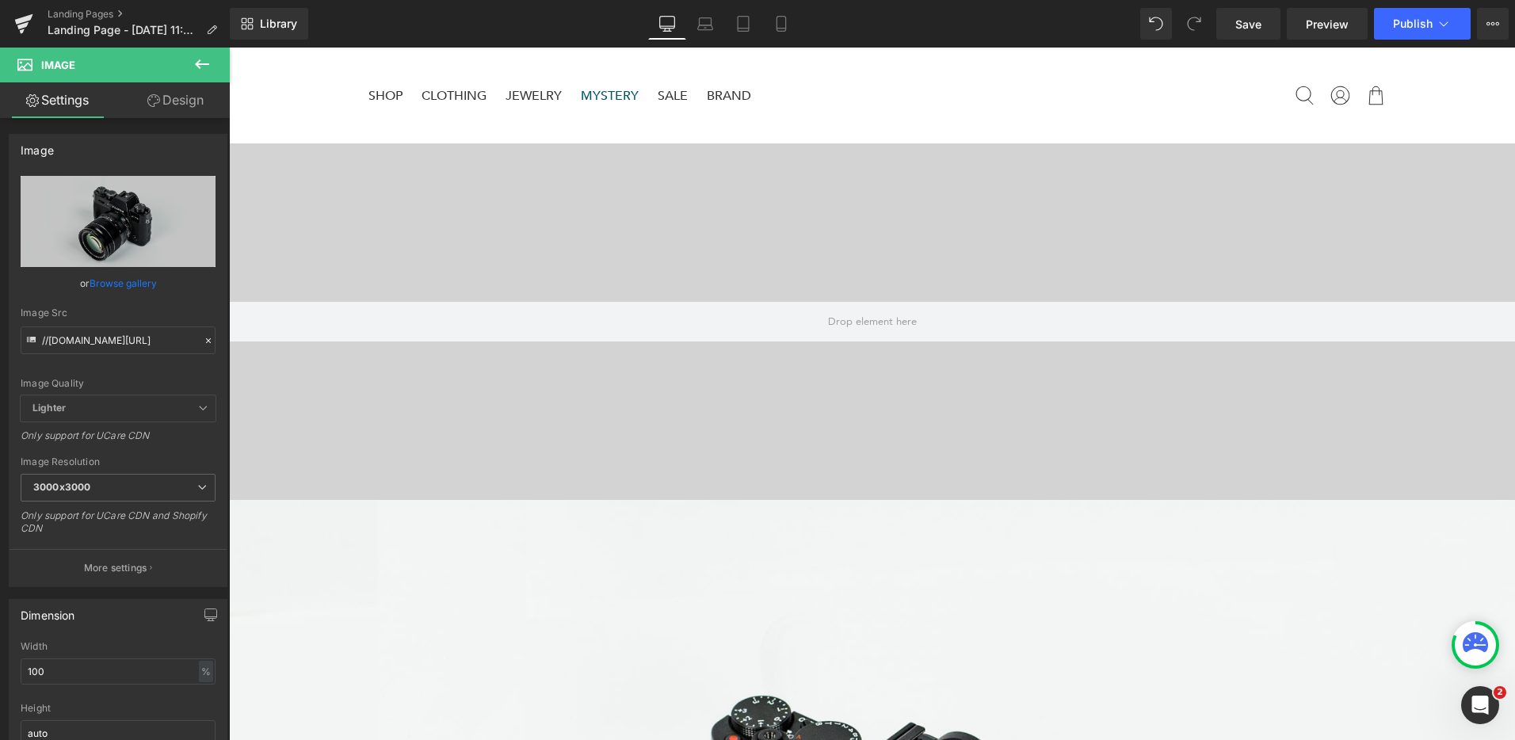
click at [905, 391] on div "Hero Banner 200px 200px" at bounding box center [872, 321] width 1286 height 357
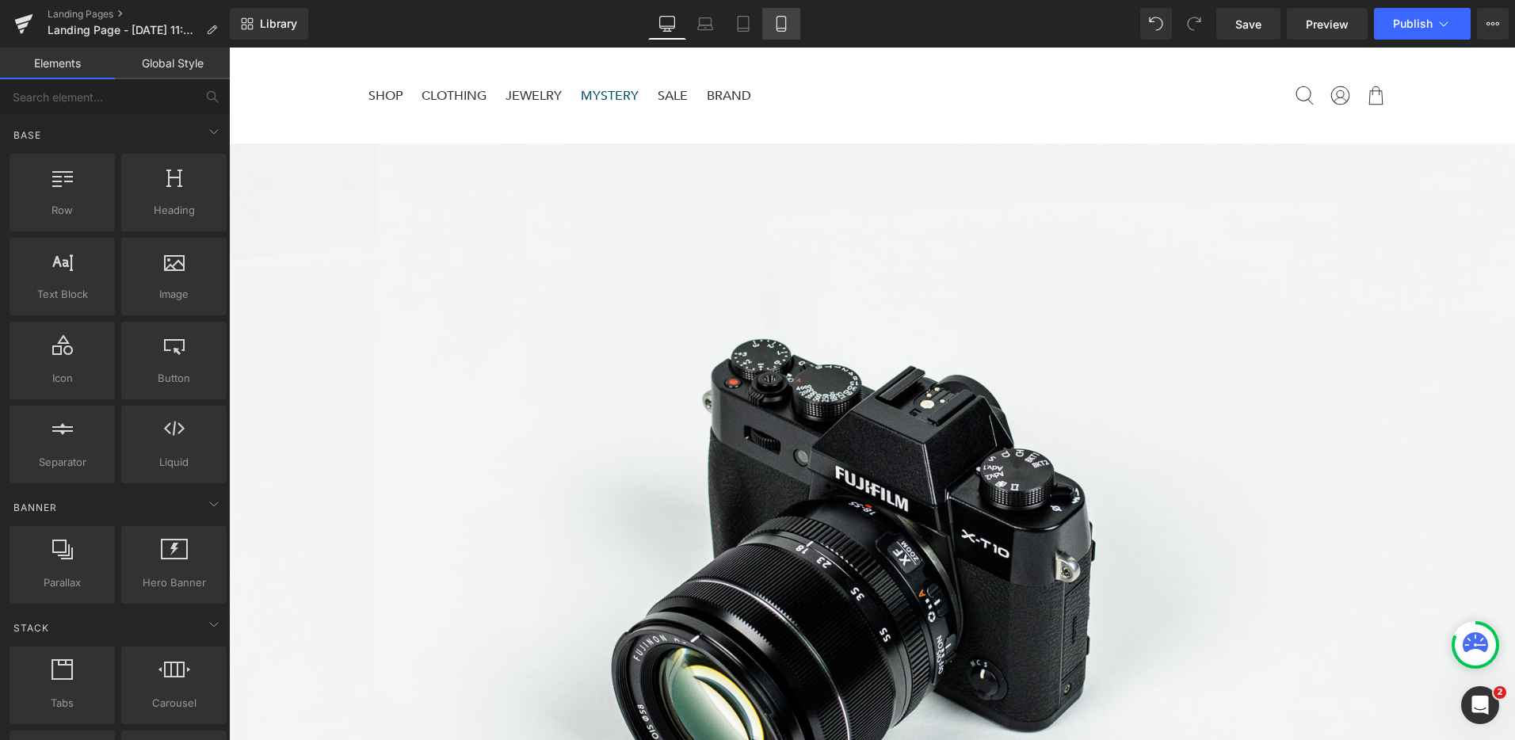
click at [789, 31] on icon at bounding box center [781, 24] width 16 height 16
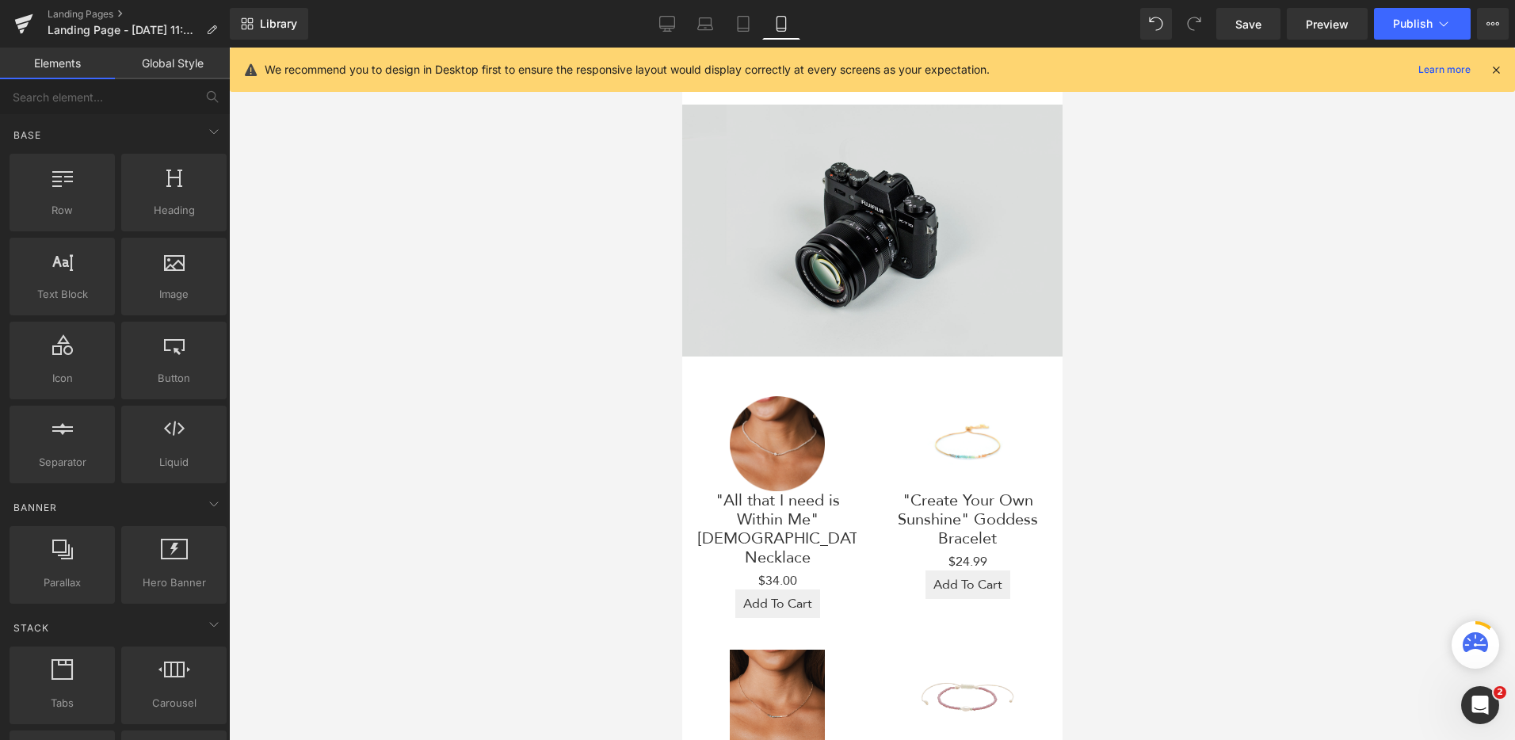
click at [915, 299] on img at bounding box center [871, 231] width 380 height 252
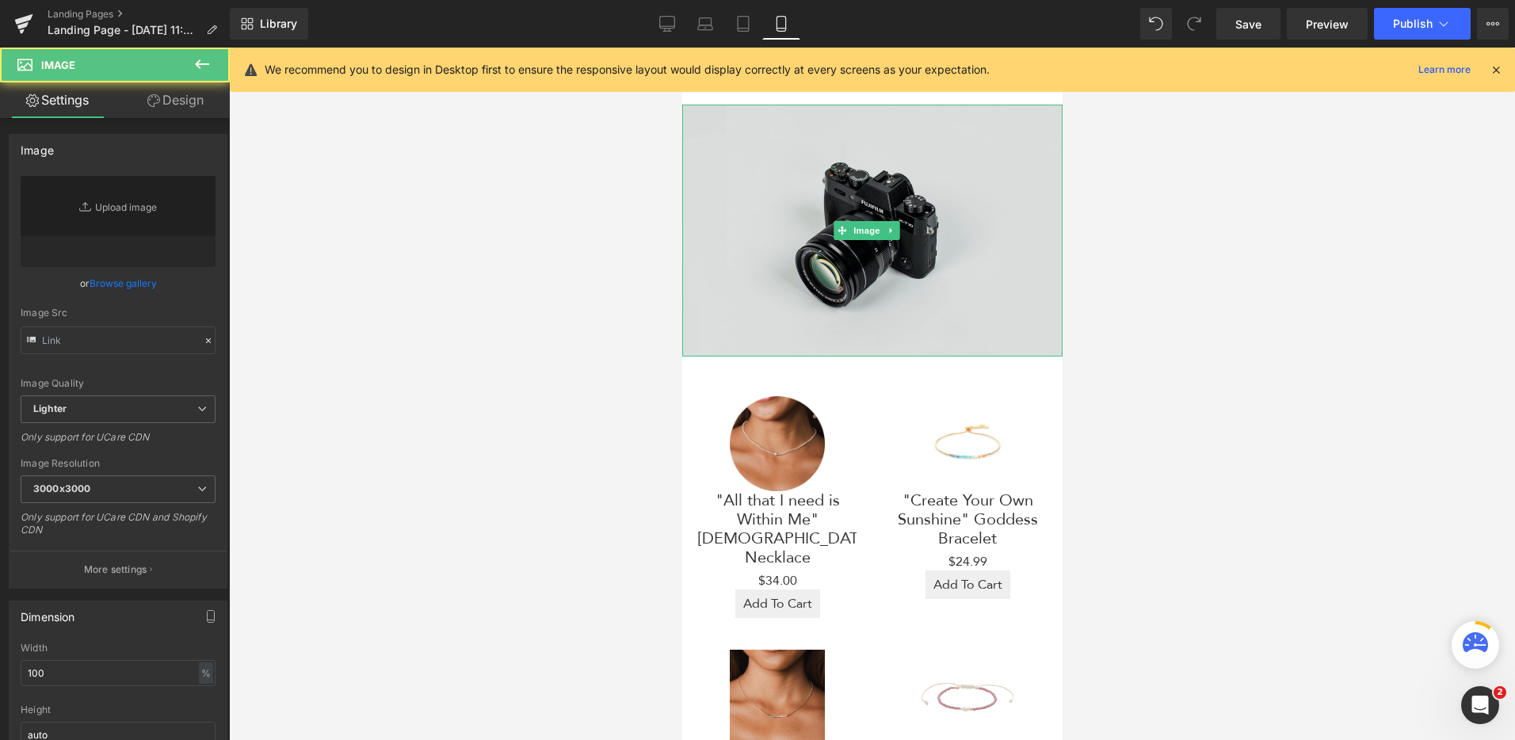
type input "//[DOMAIN_NAME][URL]"
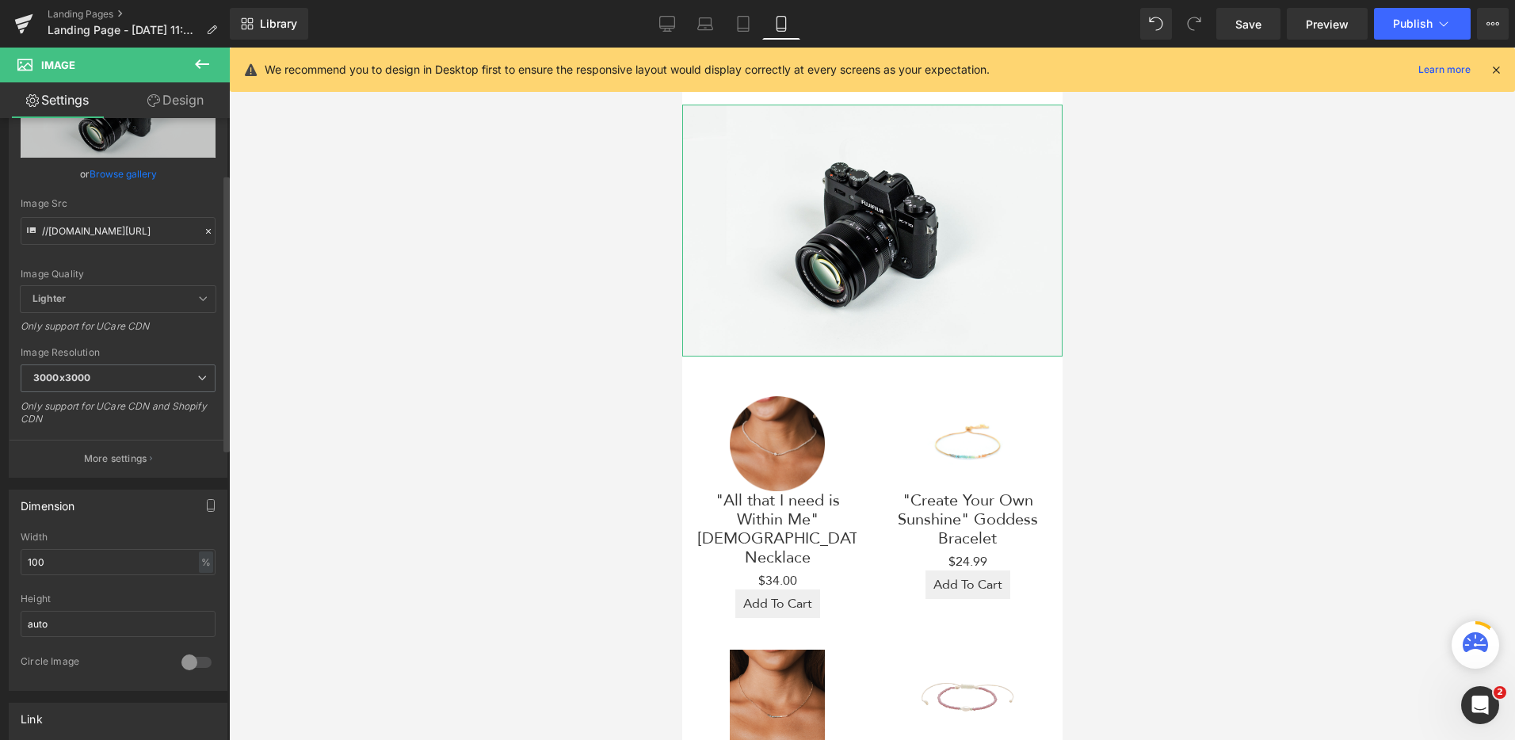
scroll to position [130, 0]
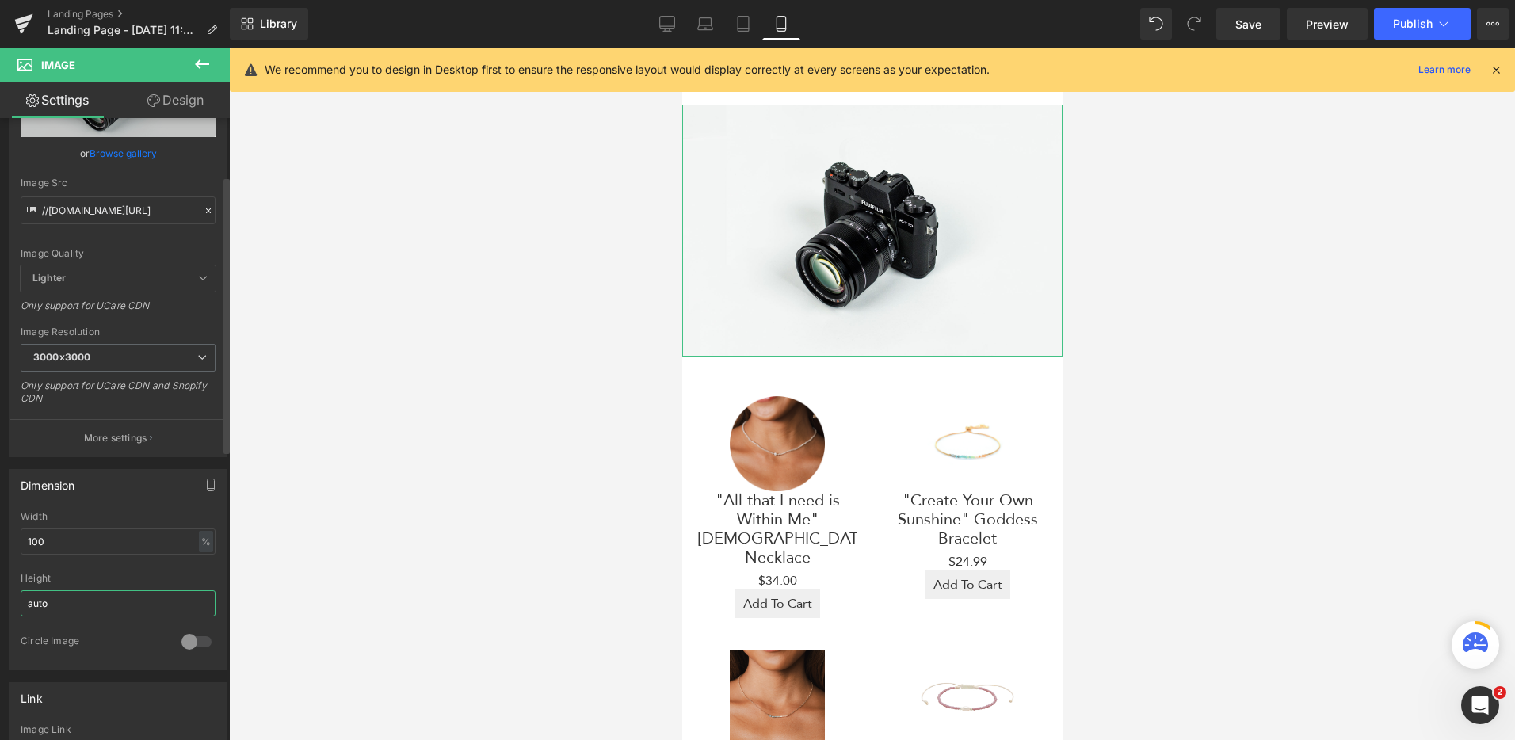
click at [78, 595] on input "auto" at bounding box center [118, 603] width 195 height 26
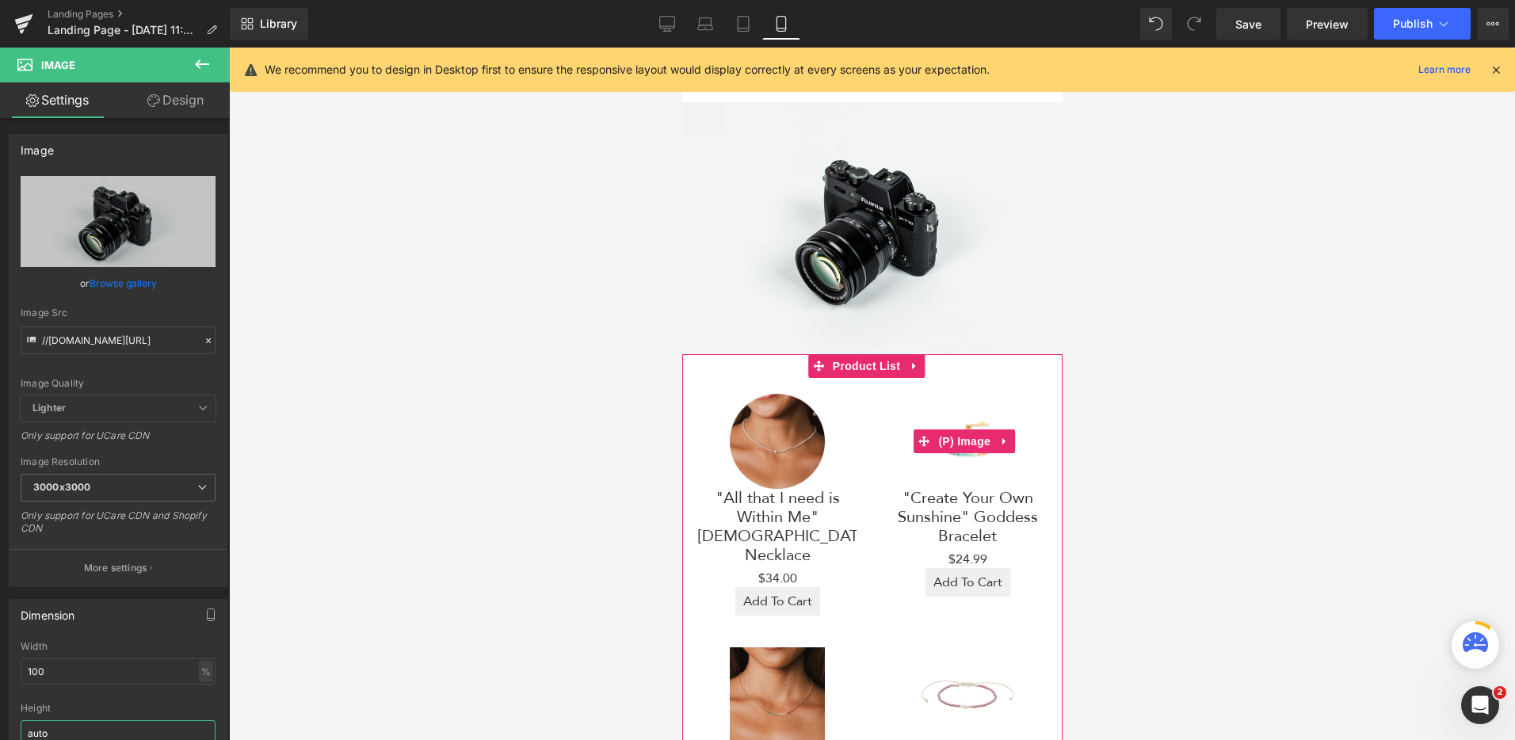
scroll to position [3, 0]
click at [919, 405] on img at bounding box center [966, 440] width 95 height 95
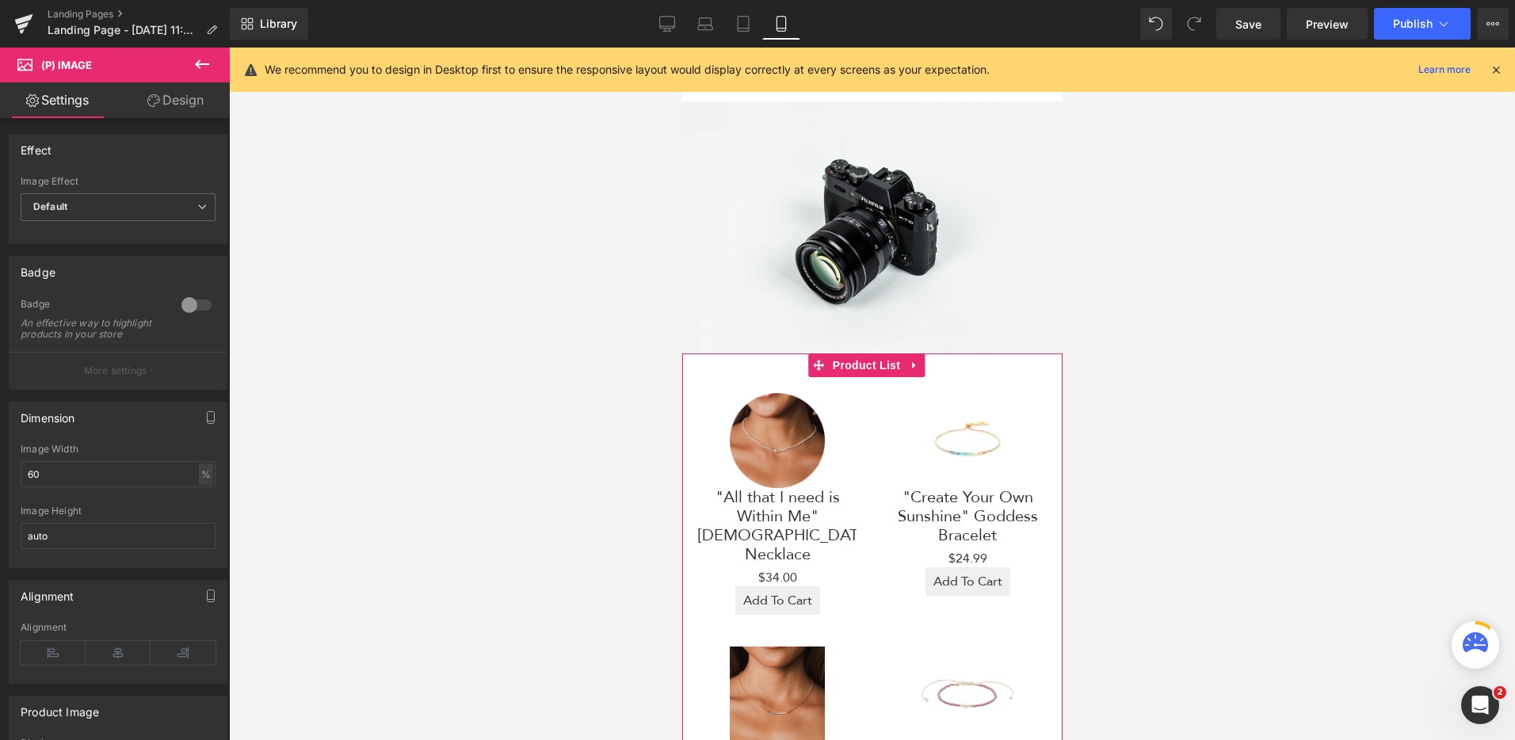
click at [832, 382] on div "Sale Off (P) Image "All that I need is Within Me" Goddess Necklace (P) Title $0…" at bounding box center [776, 504] width 190 height 254
click at [847, 360] on span "Product List" at bounding box center [865, 365] width 75 height 24
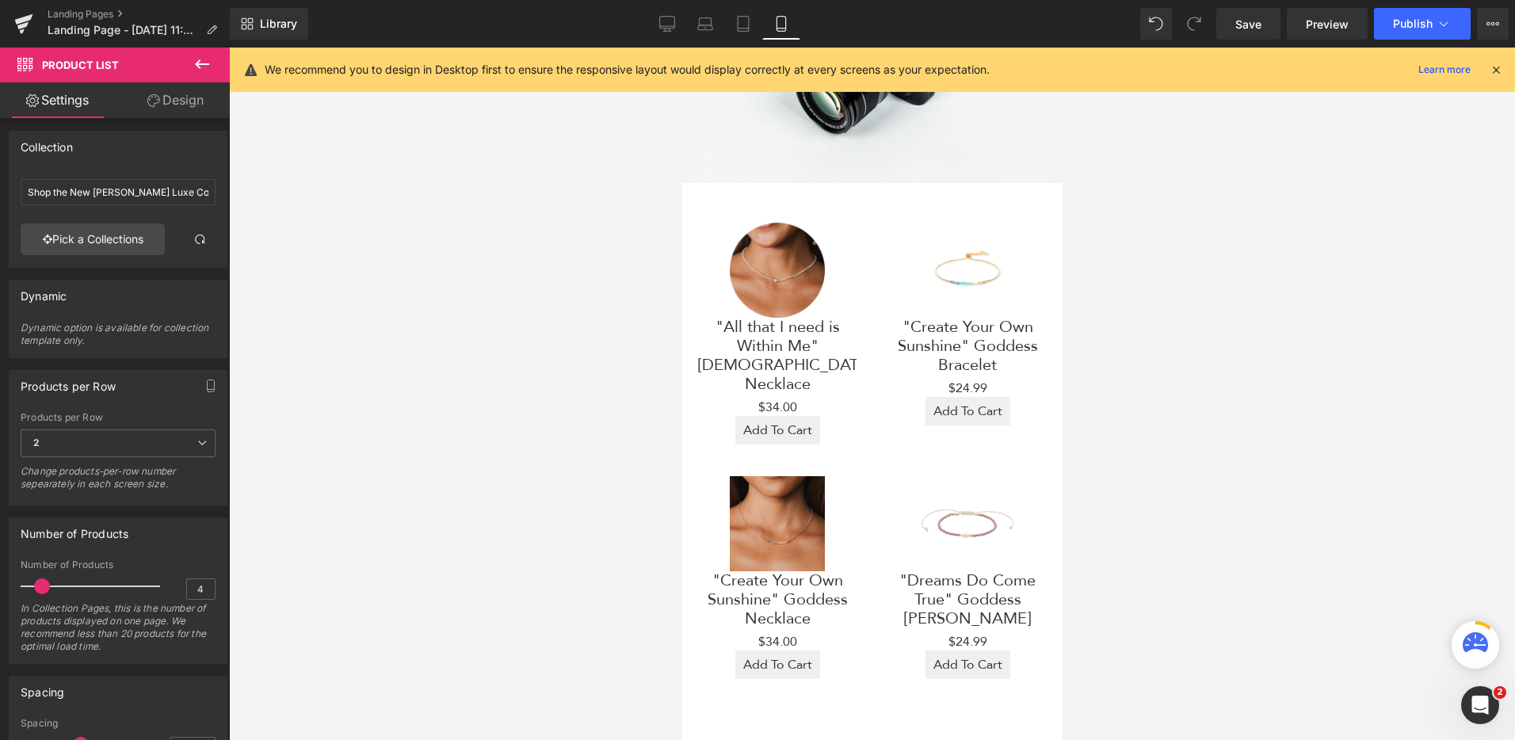
scroll to position [0, 0]
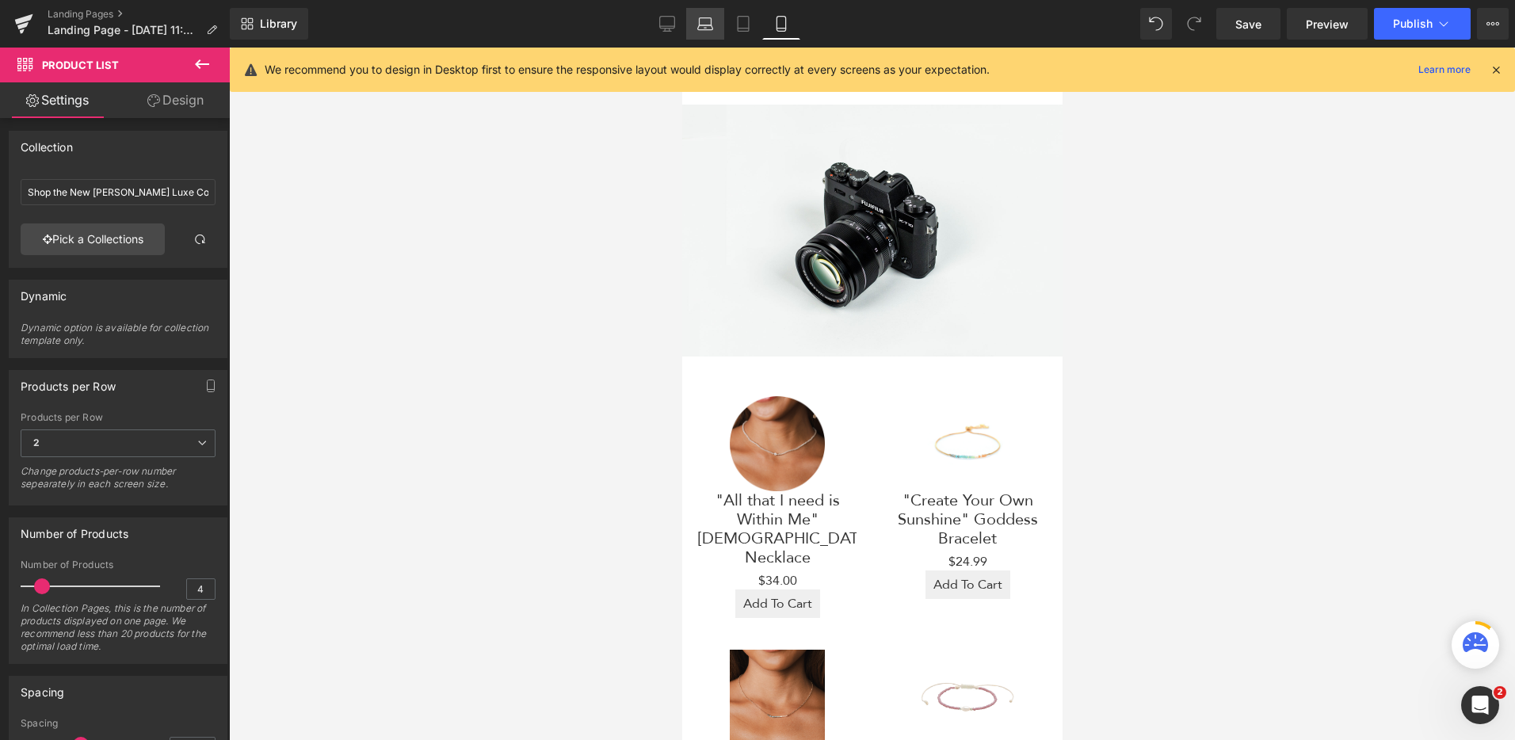
click at [708, 31] on icon at bounding box center [705, 24] width 16 height 16
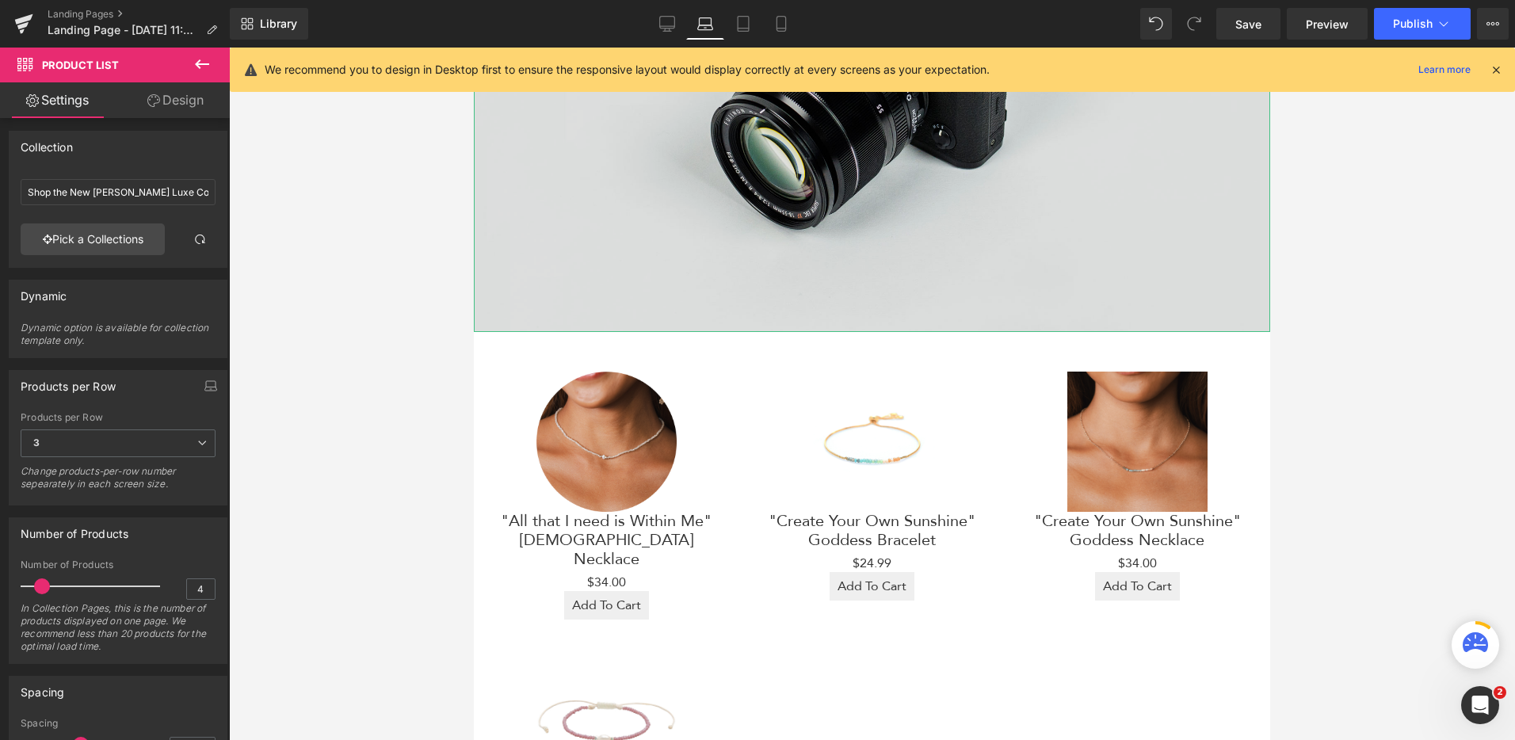
scroll to position [525, 0]
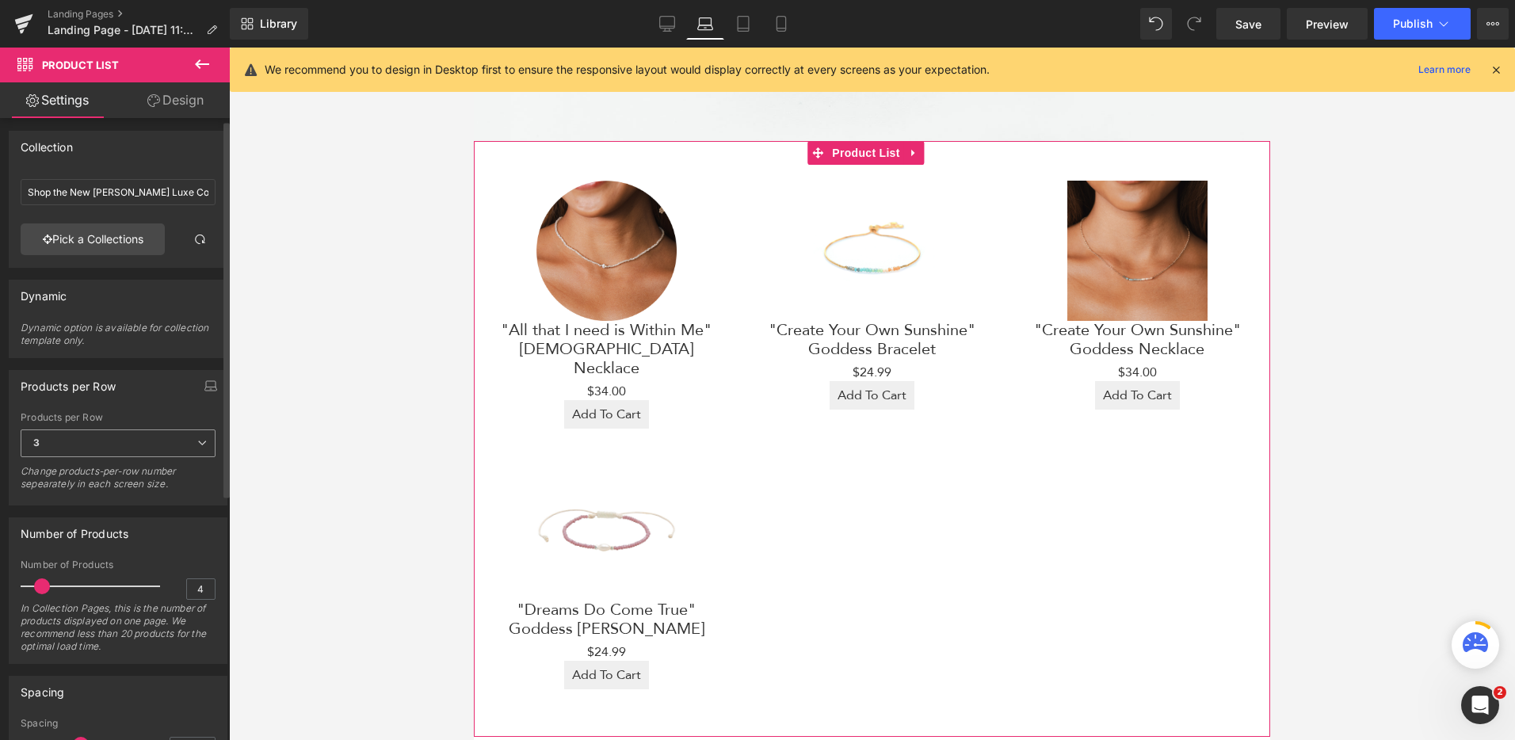
click at [76, 443] on span "3" at bounding box center [118, 443] width 195 height 28
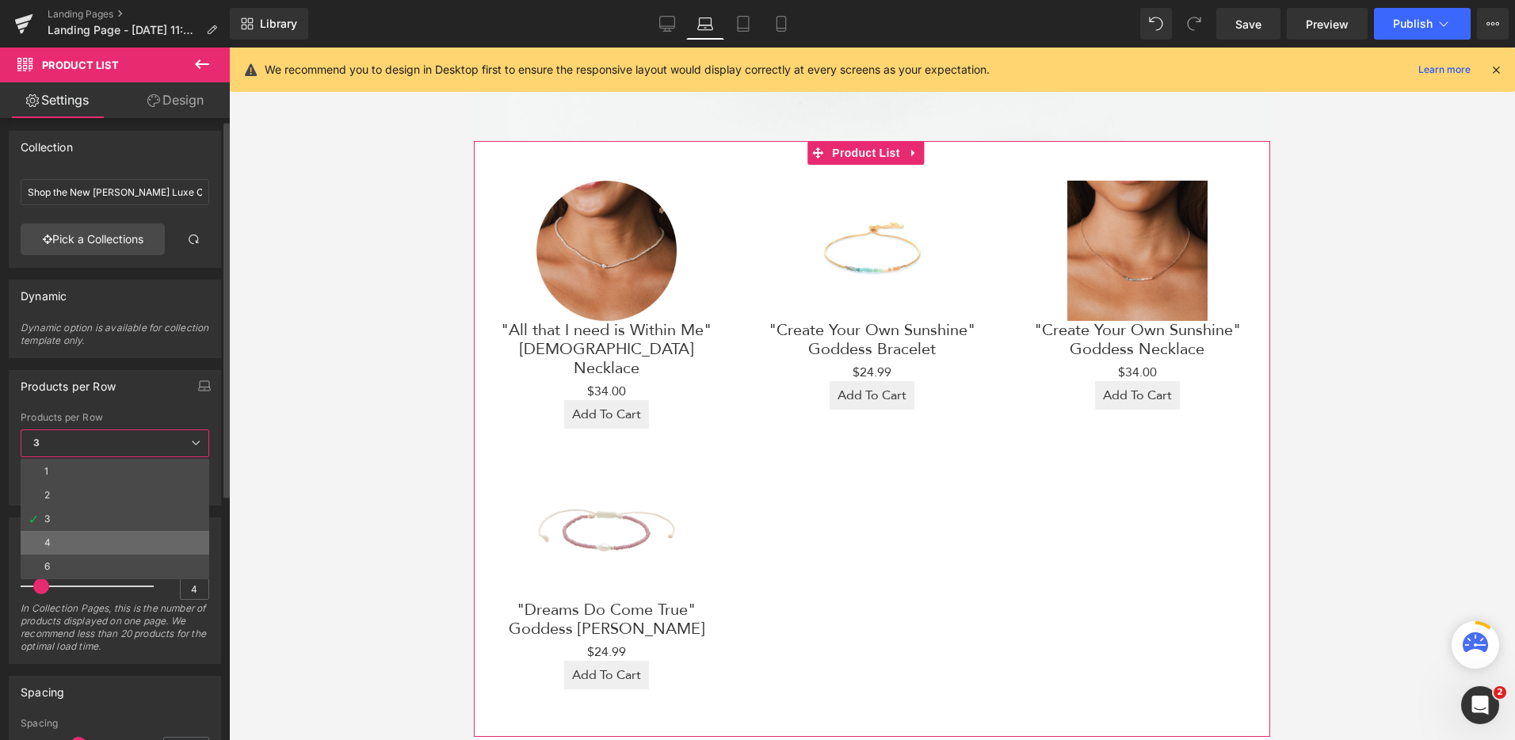
click at [54, 541] on li "4" at bounding box center [115, 543] width 189 height 24
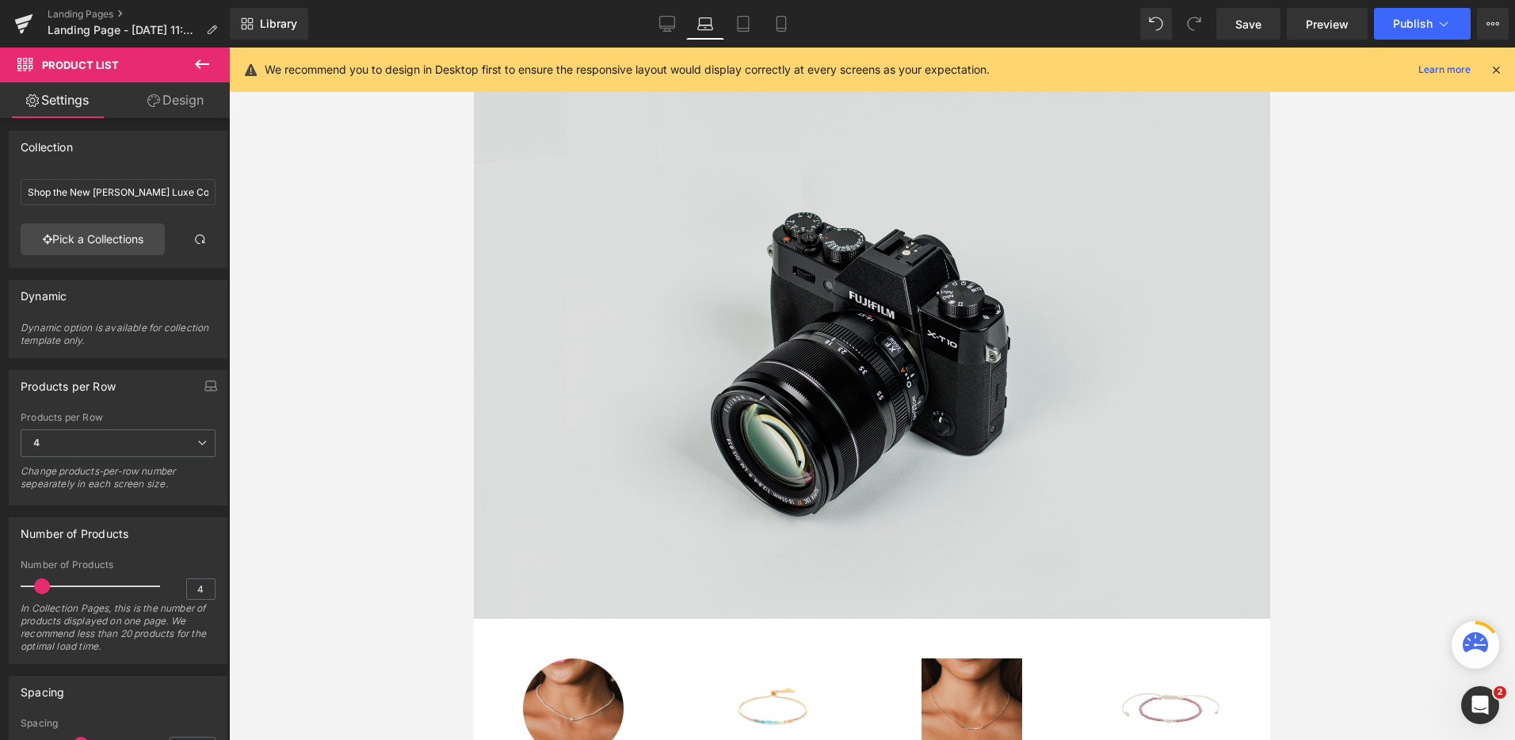
scroll to position [0, 0]
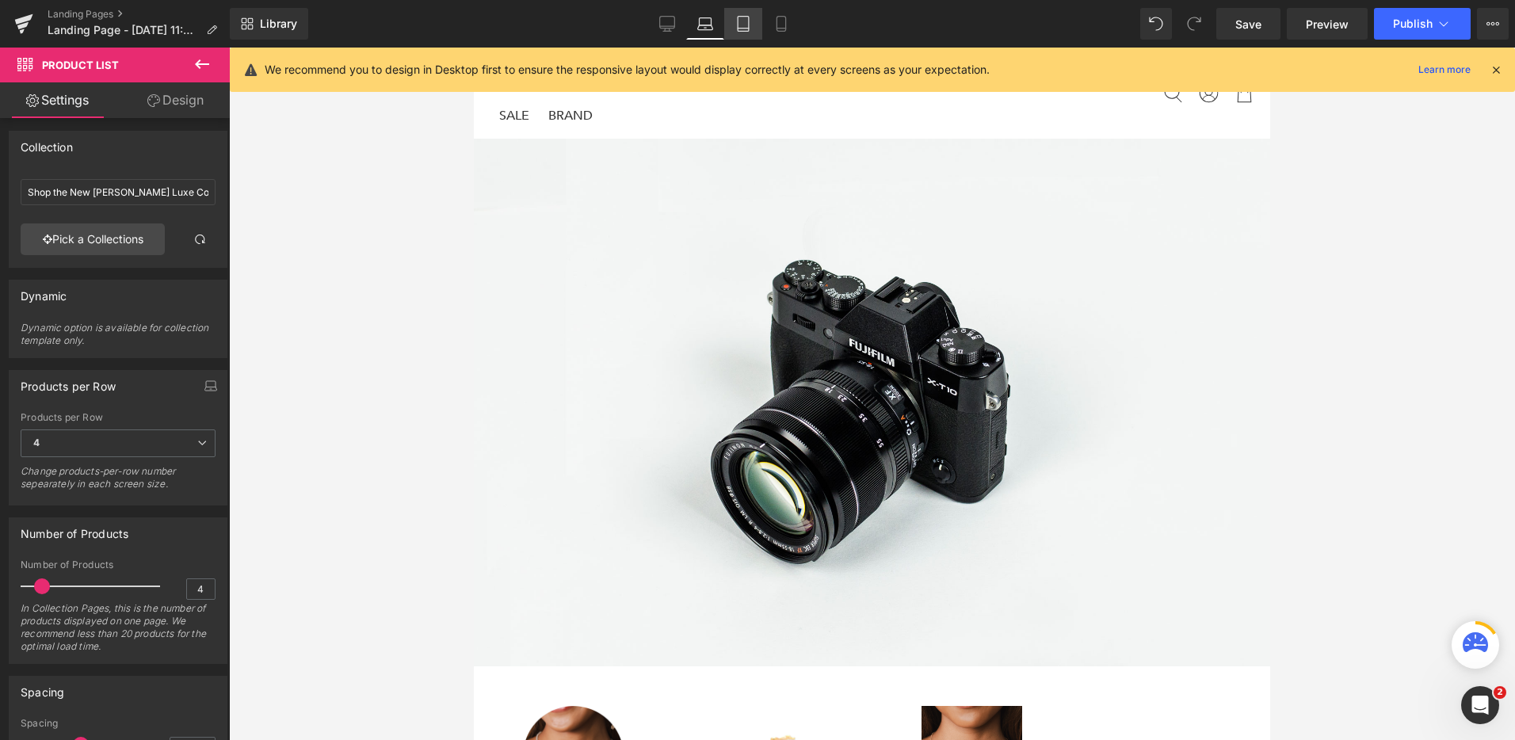
click at [748, 26] on icon at bounding box center [743, 24] width 16 height 16
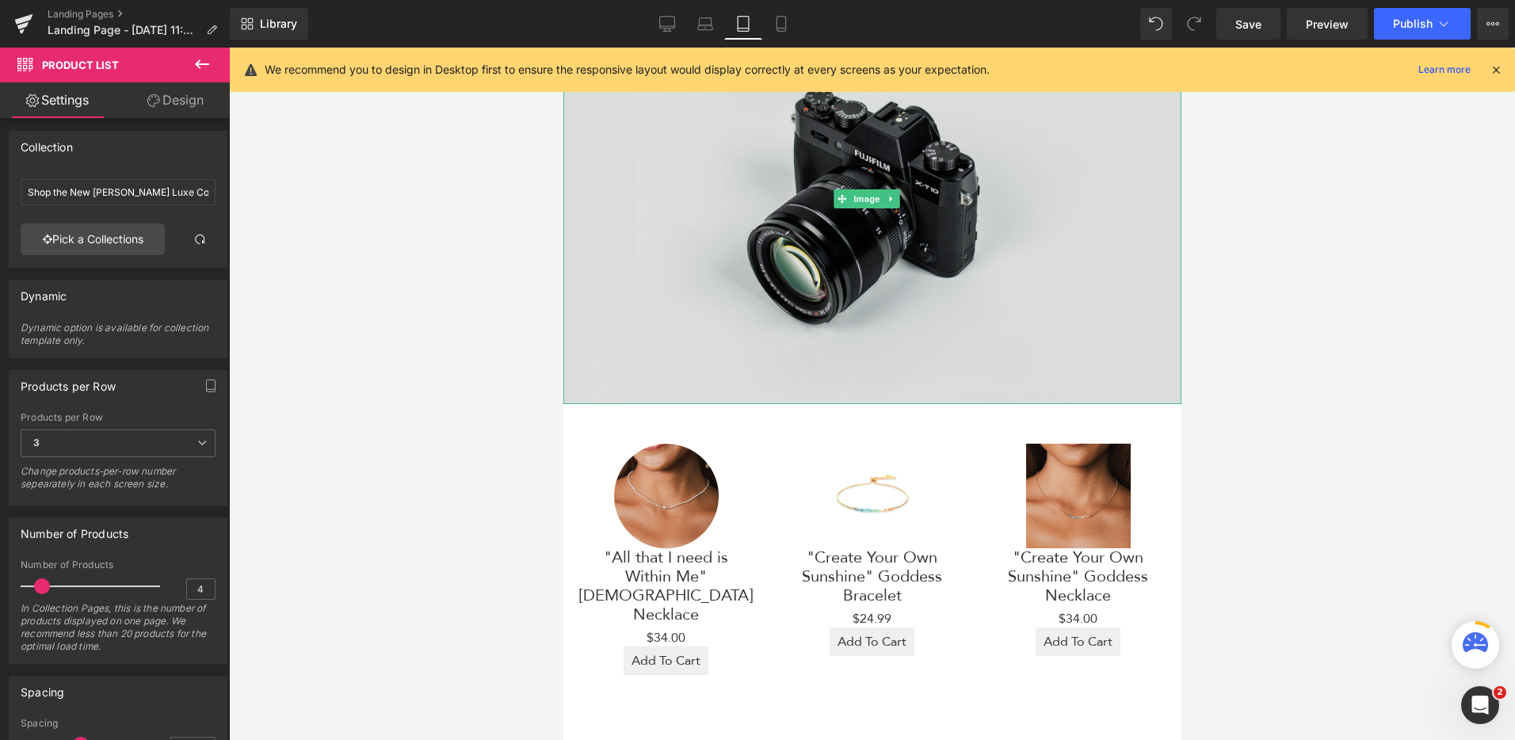
scroll to position [113, 0]
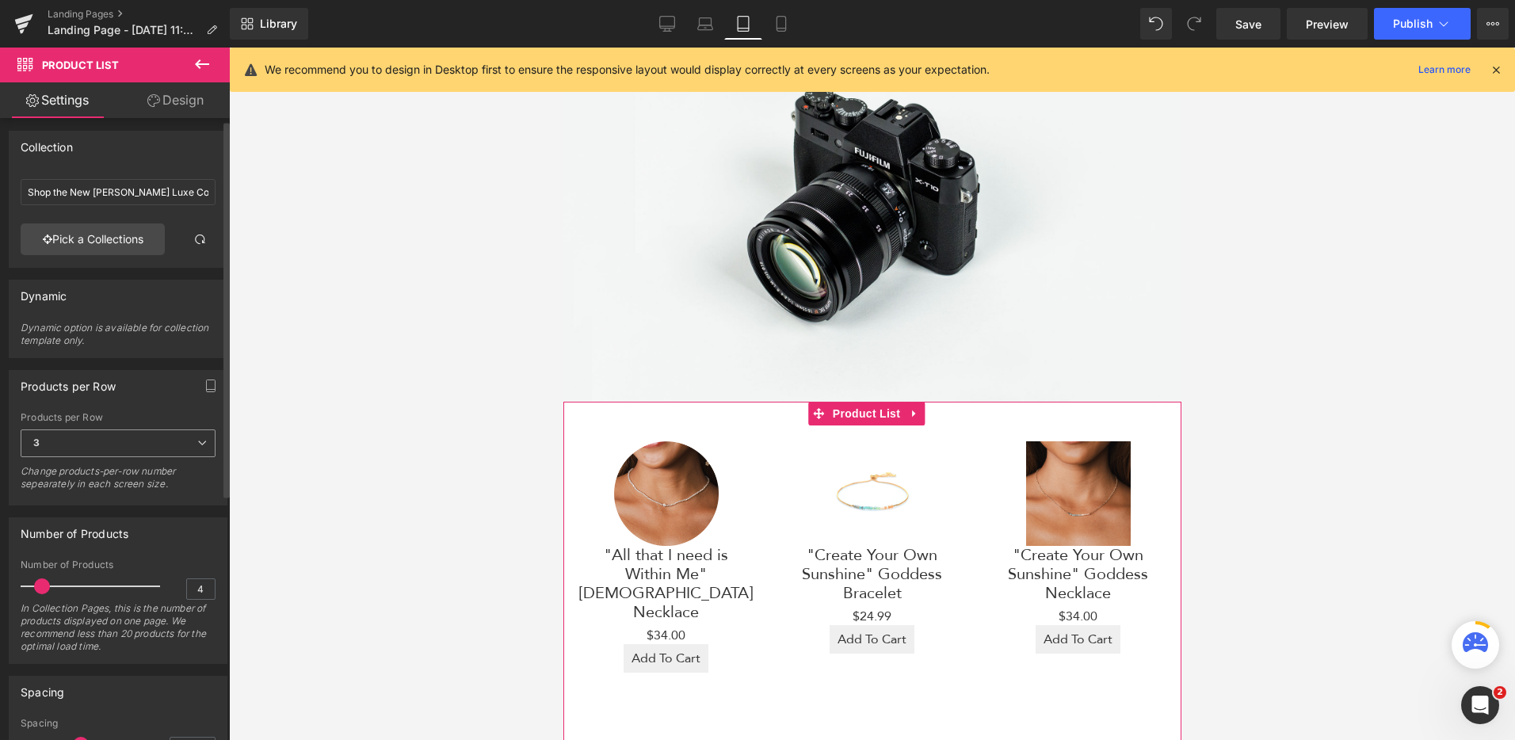
click at [93, 445] on span "3" at bounding box center [118, 443] width 195 height 28
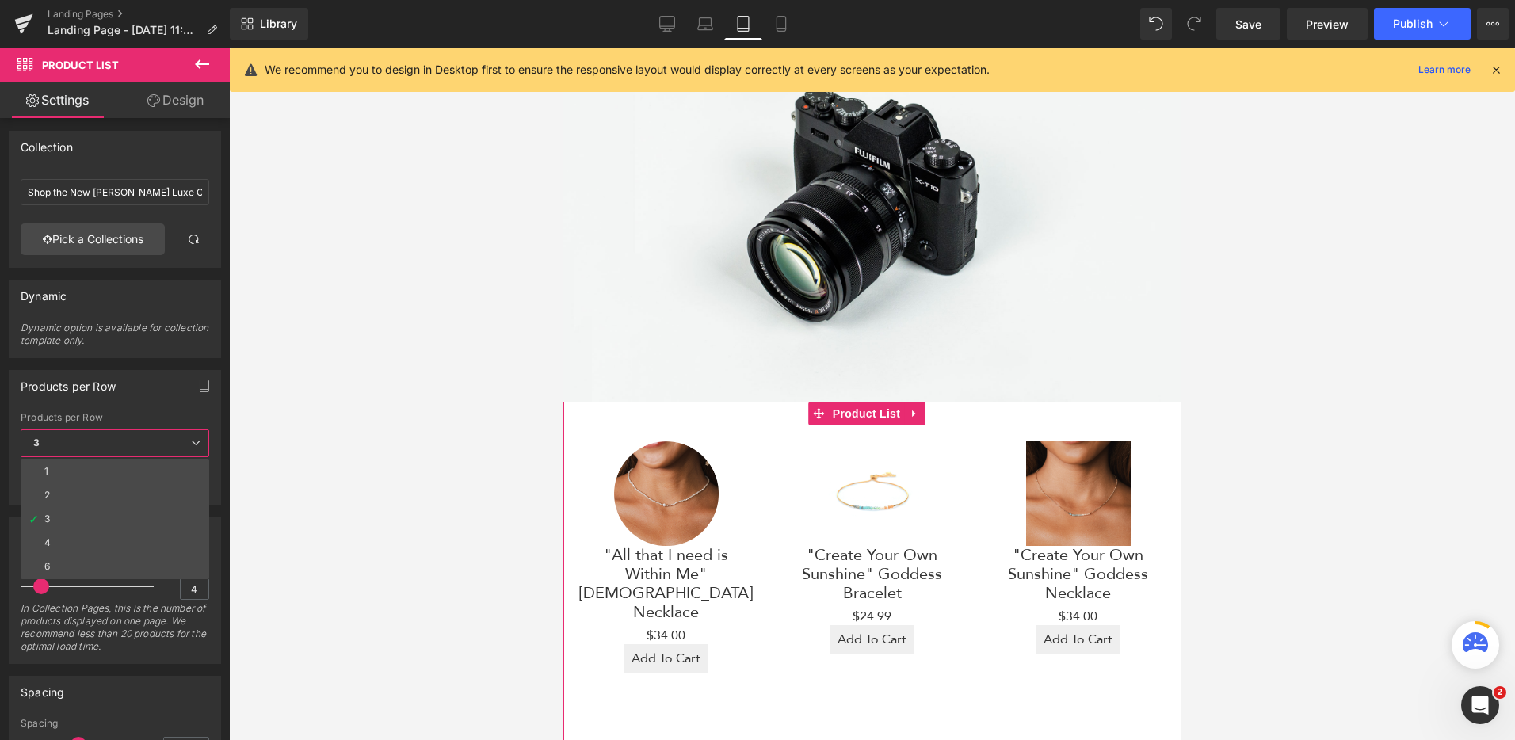
click at [77, 504] on li "2" at bounding box center [115, 495] width 189 height 24
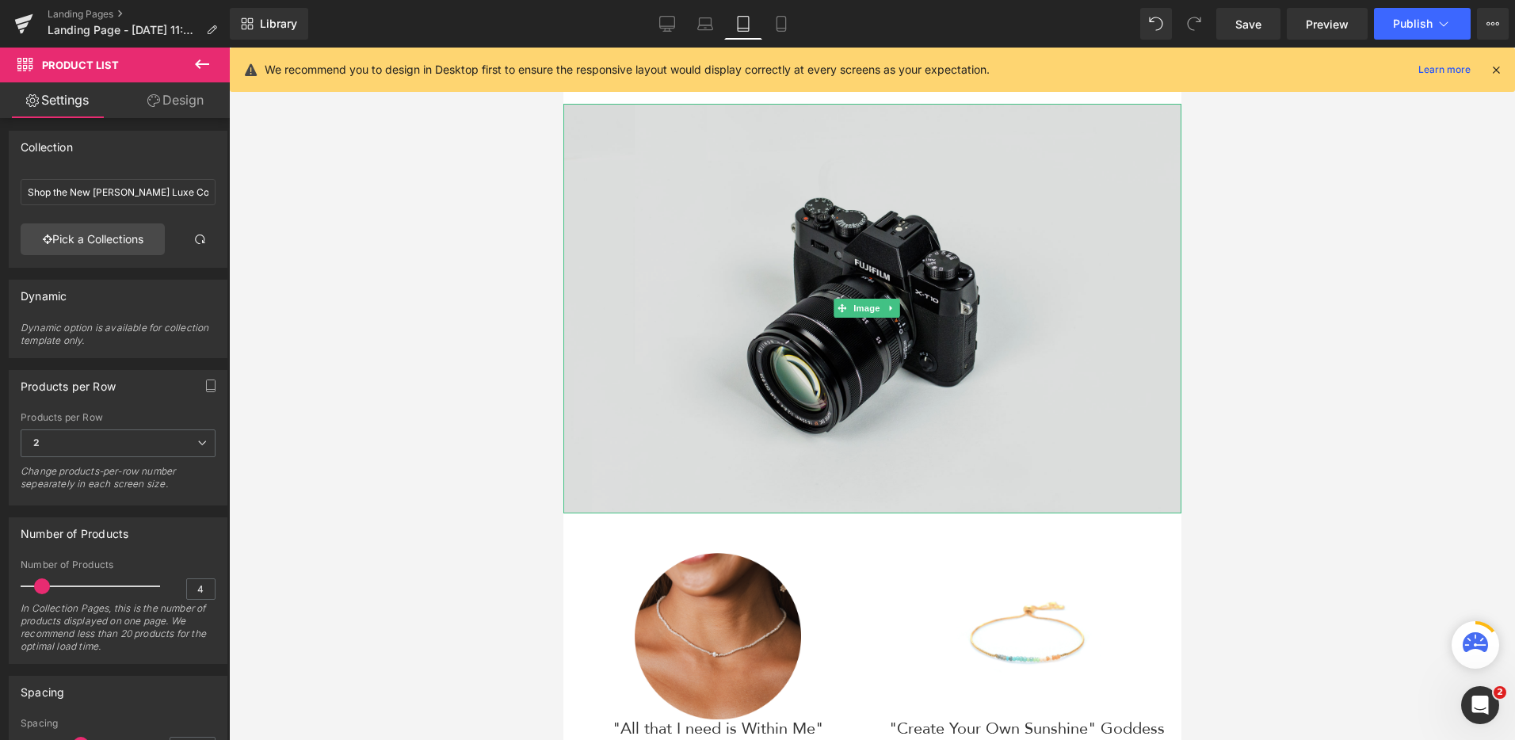
scroll to position [0, 0]
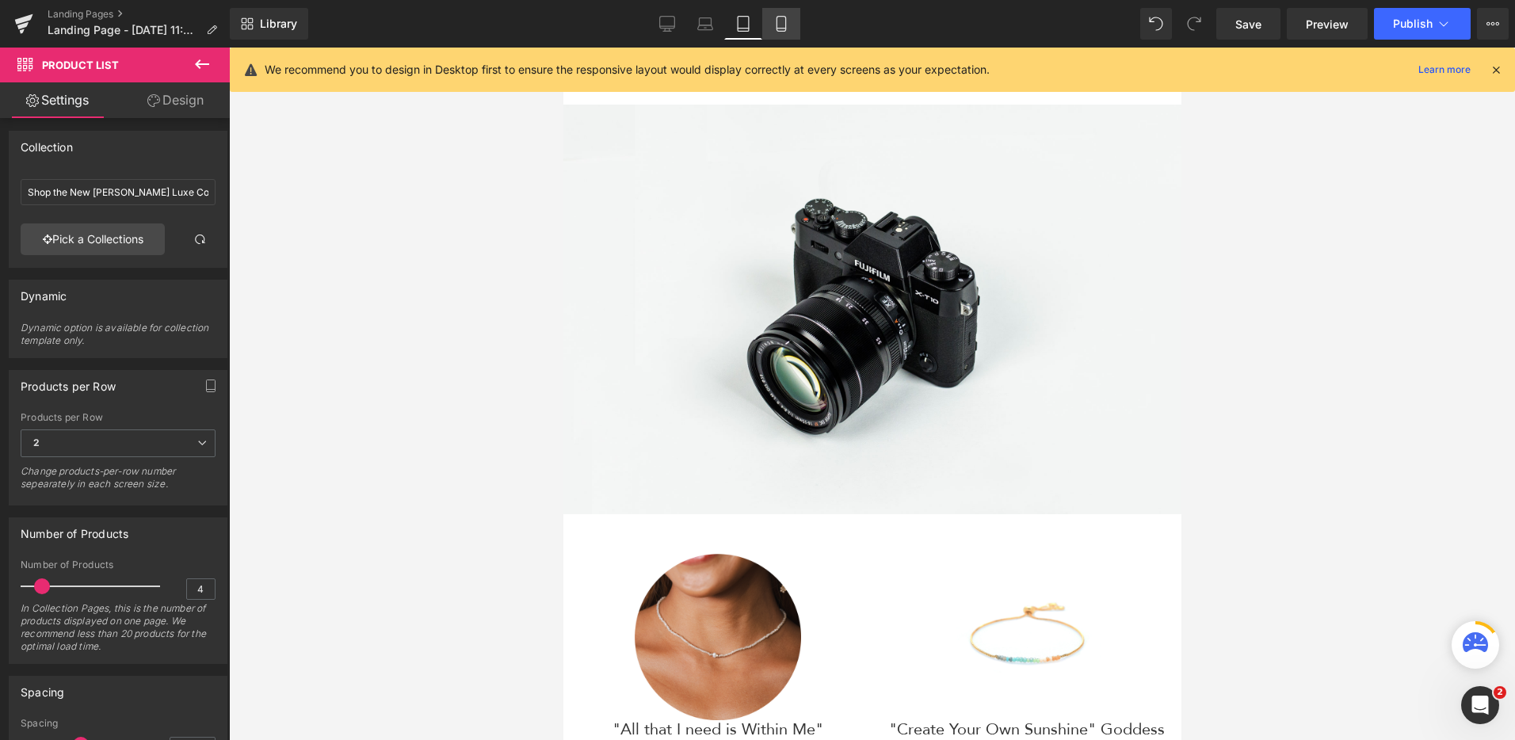
click at [784, 17] on icon at bounding box center [781, 24] width 9 height 15
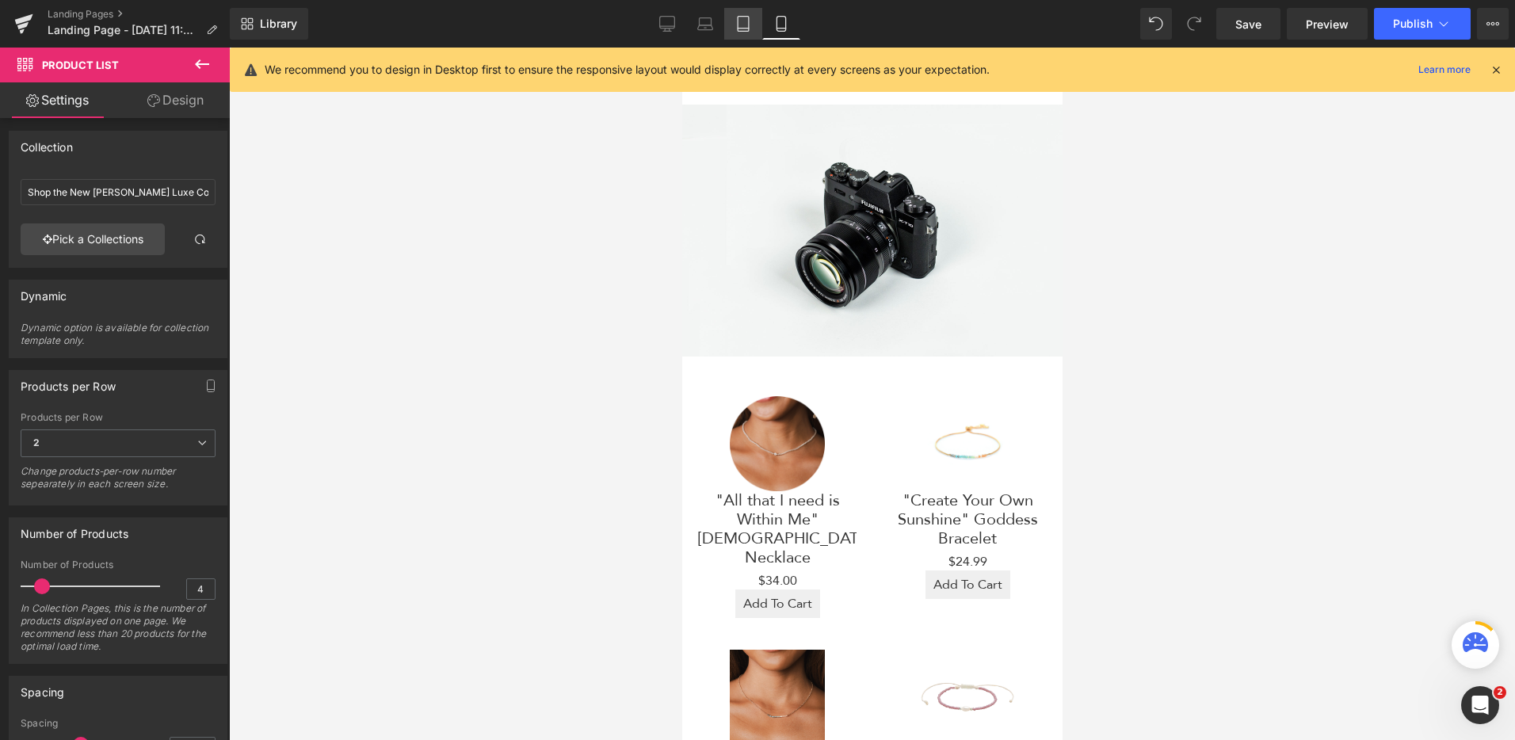
click at [735, 18] on link "Tablet" at bounding box center [743, 24] width 38 height 32
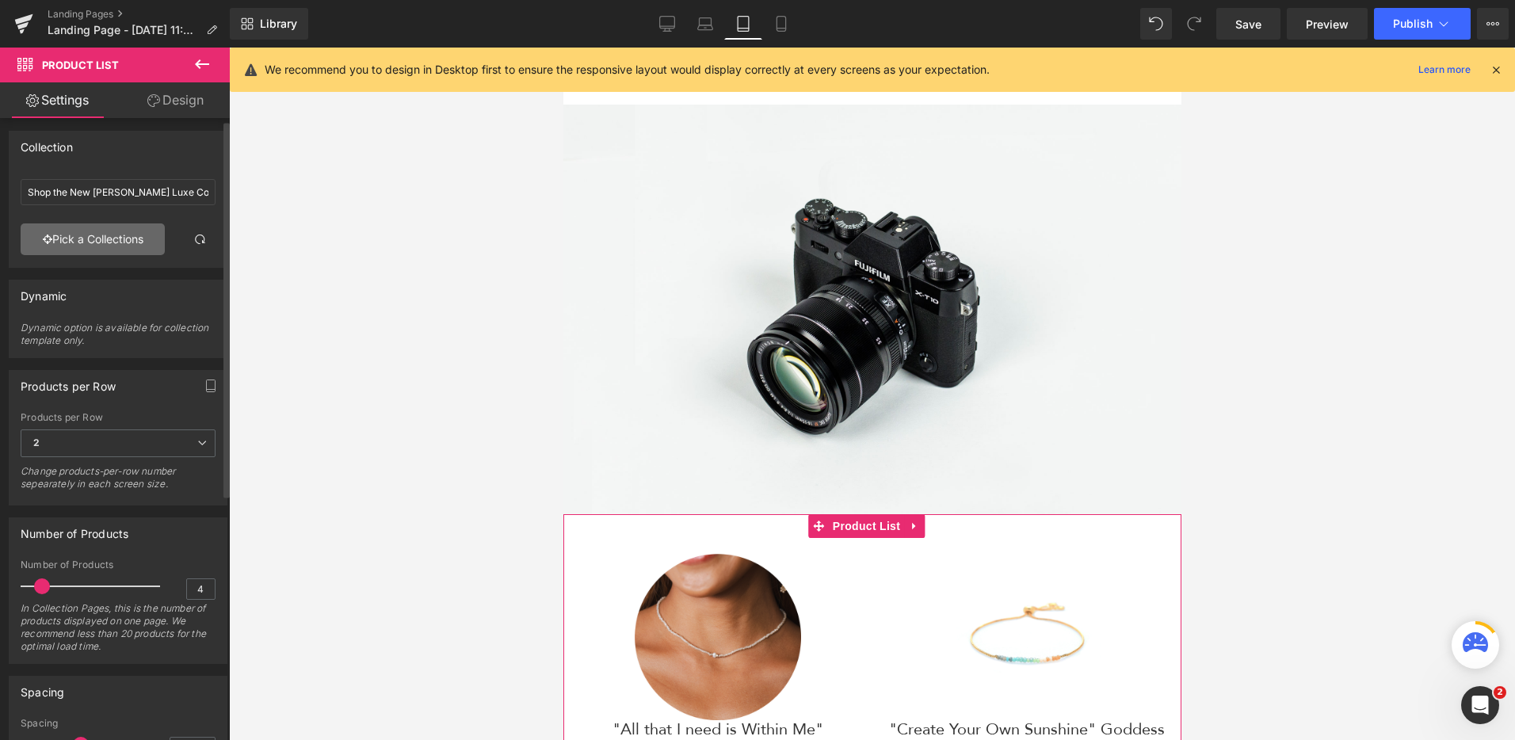
click at [60, 245] on link "Pick a Collections" at bounding box center [93, 239] width 144 height 32
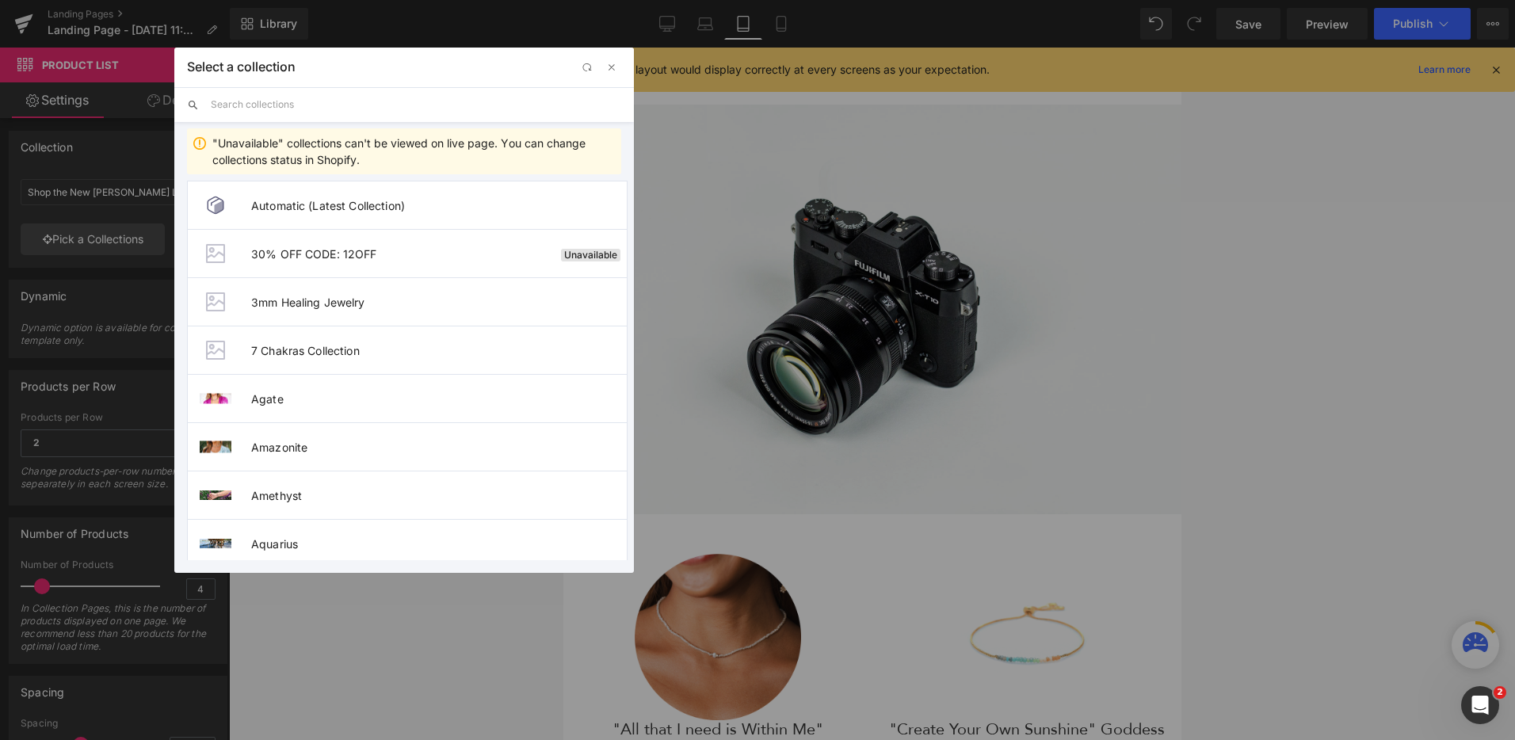
click at [280, 109] on input "text" at bounding box center [416, 104] width 410 height 35
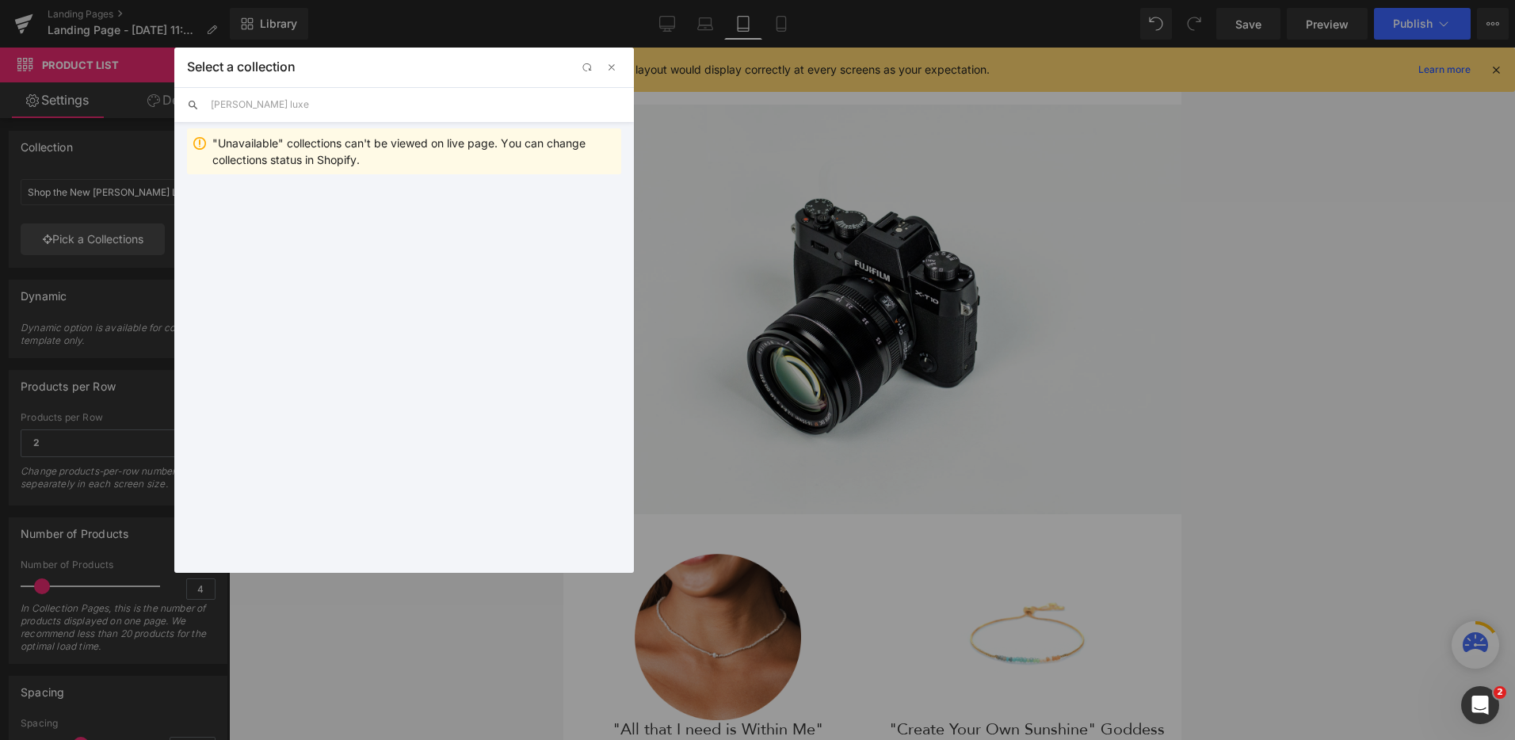
type input "[PERSON_NAME] luxe"
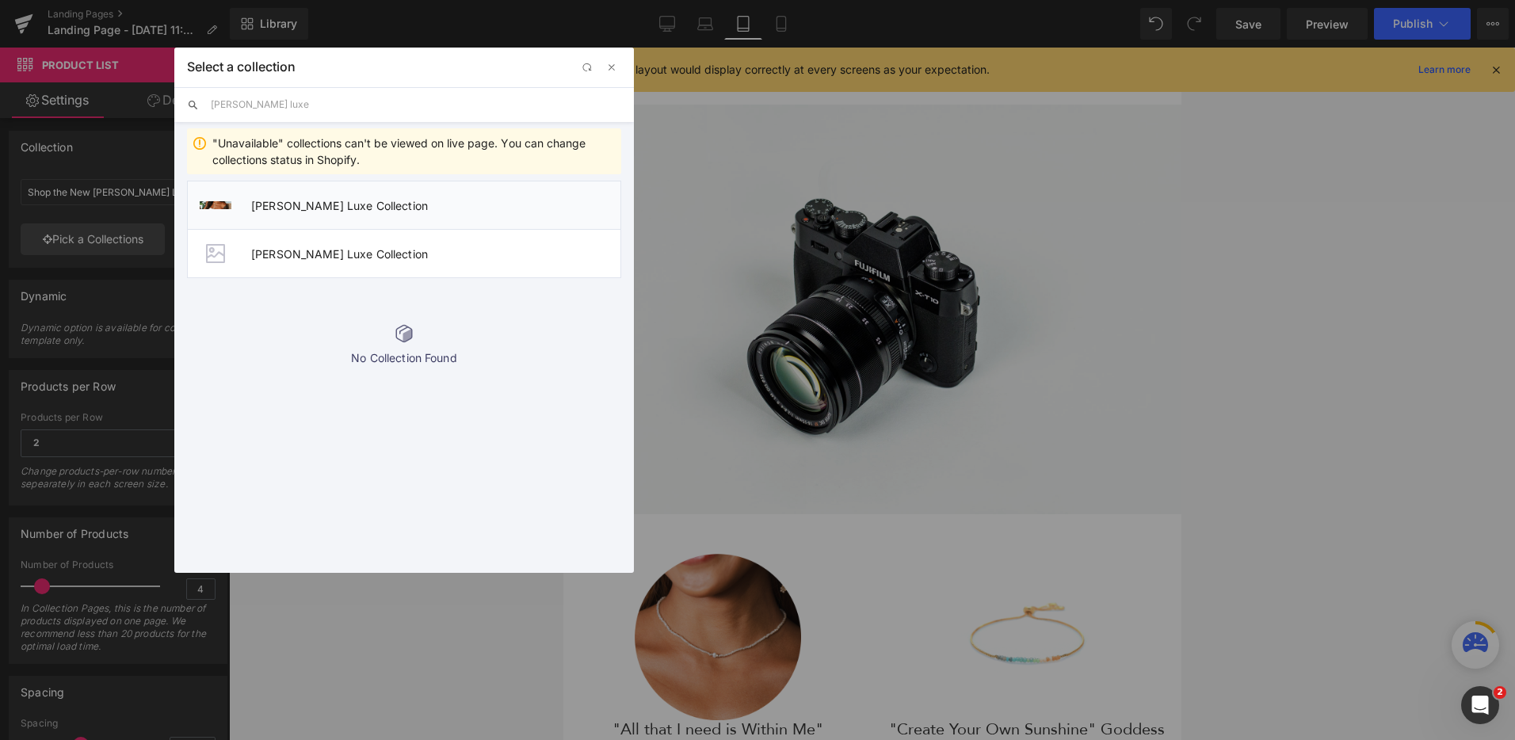
click at [365, 208] on span "[PERSON_NAME] Luxe Collection" at bounding box center [435, 205] width 369 height 13
type input "[PERSON_NAME] Luxe Collection"
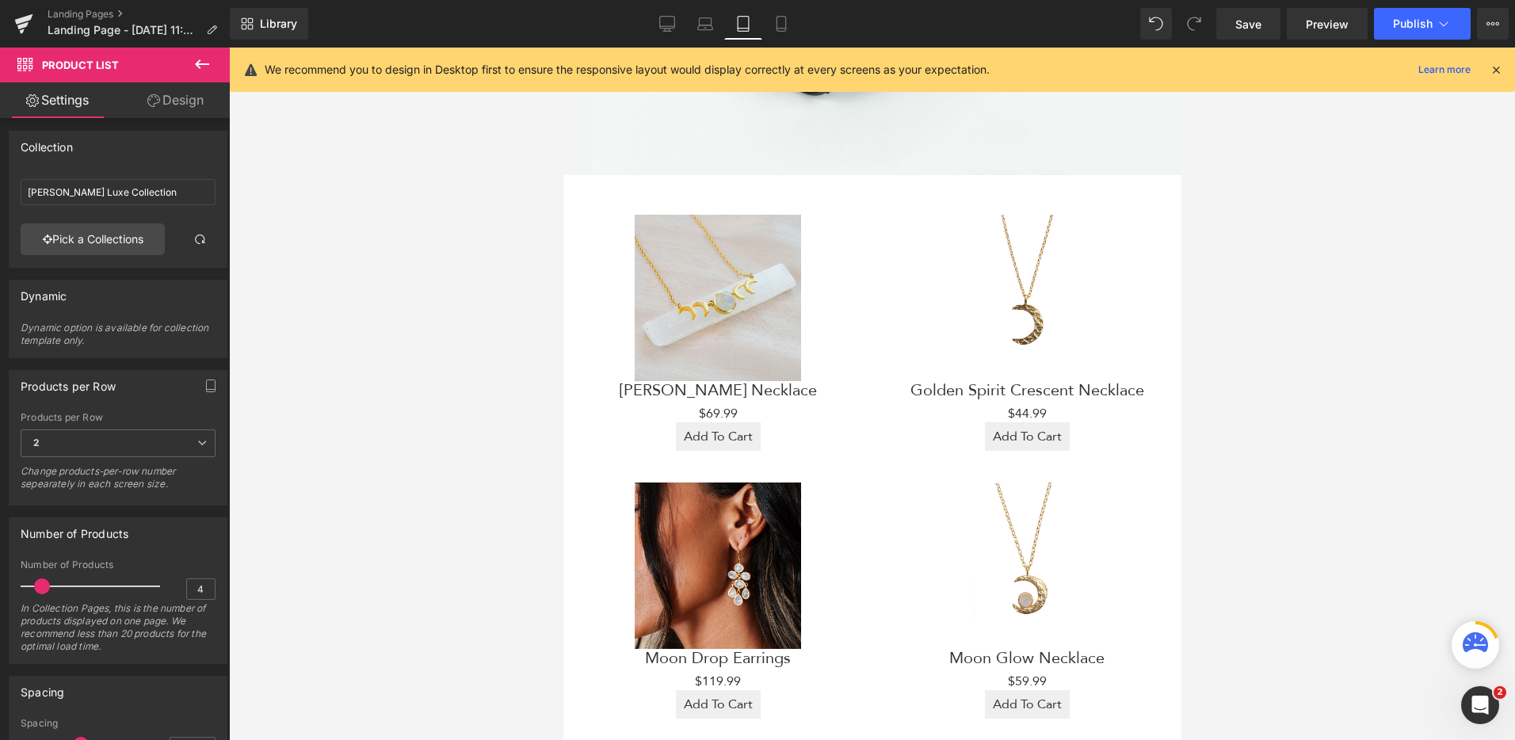
scroll to position [360, 0]
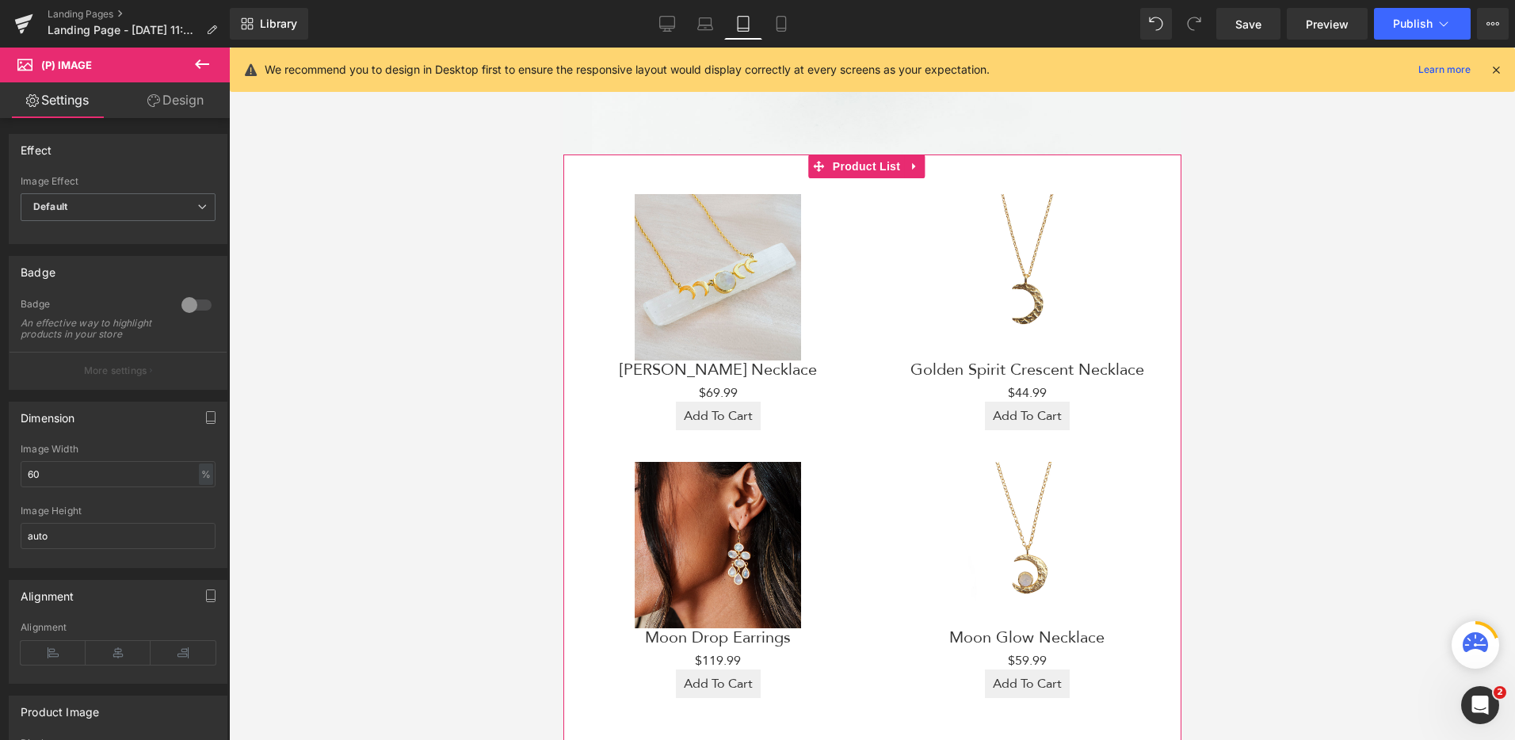
click at [860, 419] on div "Sale Off (P) Image [PERSON_NAME] Necklace (P) Title $69.99 $69.99 (P) Price Add…" at bounding box center [717, 312] width 309 height 268
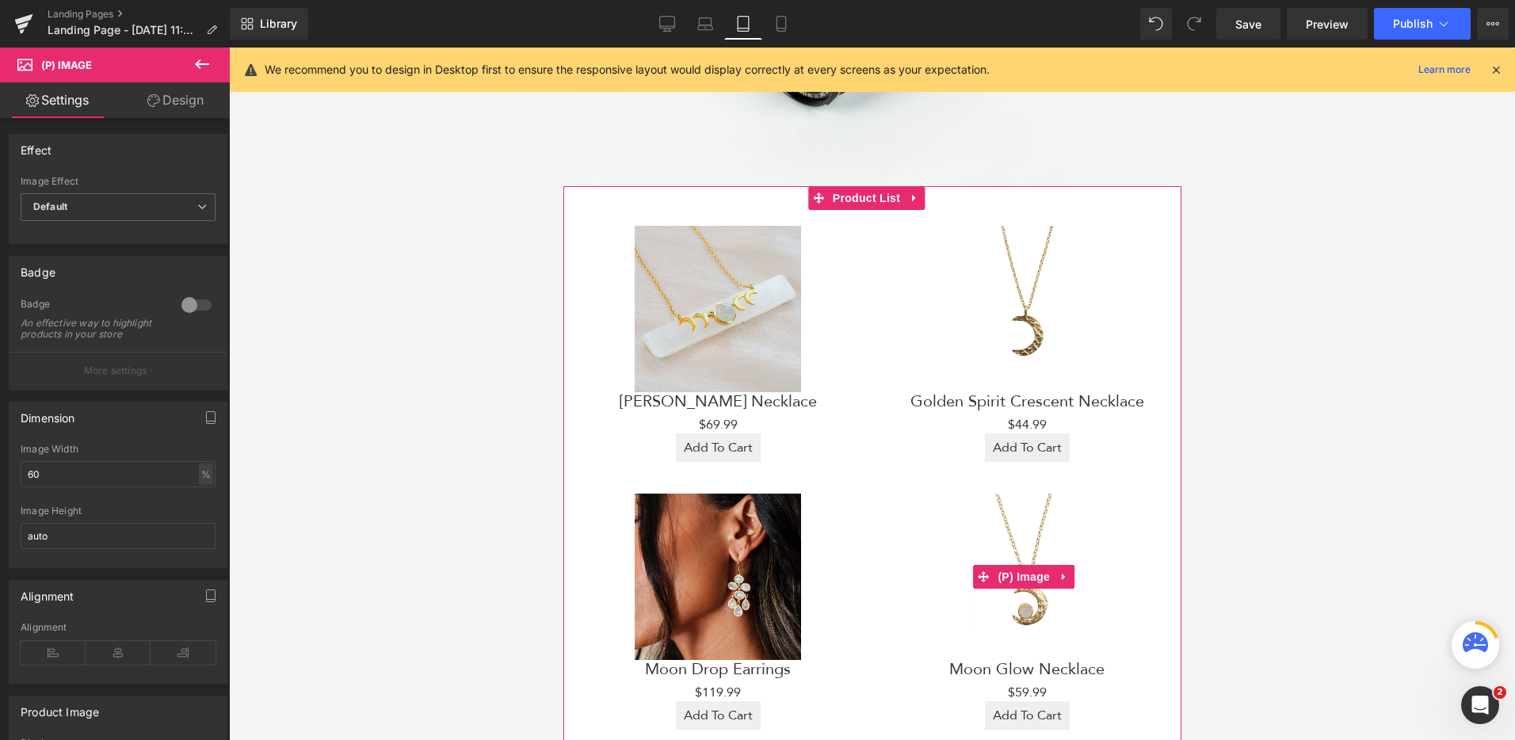
scroll to position [327, 0]
click at [208, 59] on icon at bounding box center [202, 64] width 19 height 19
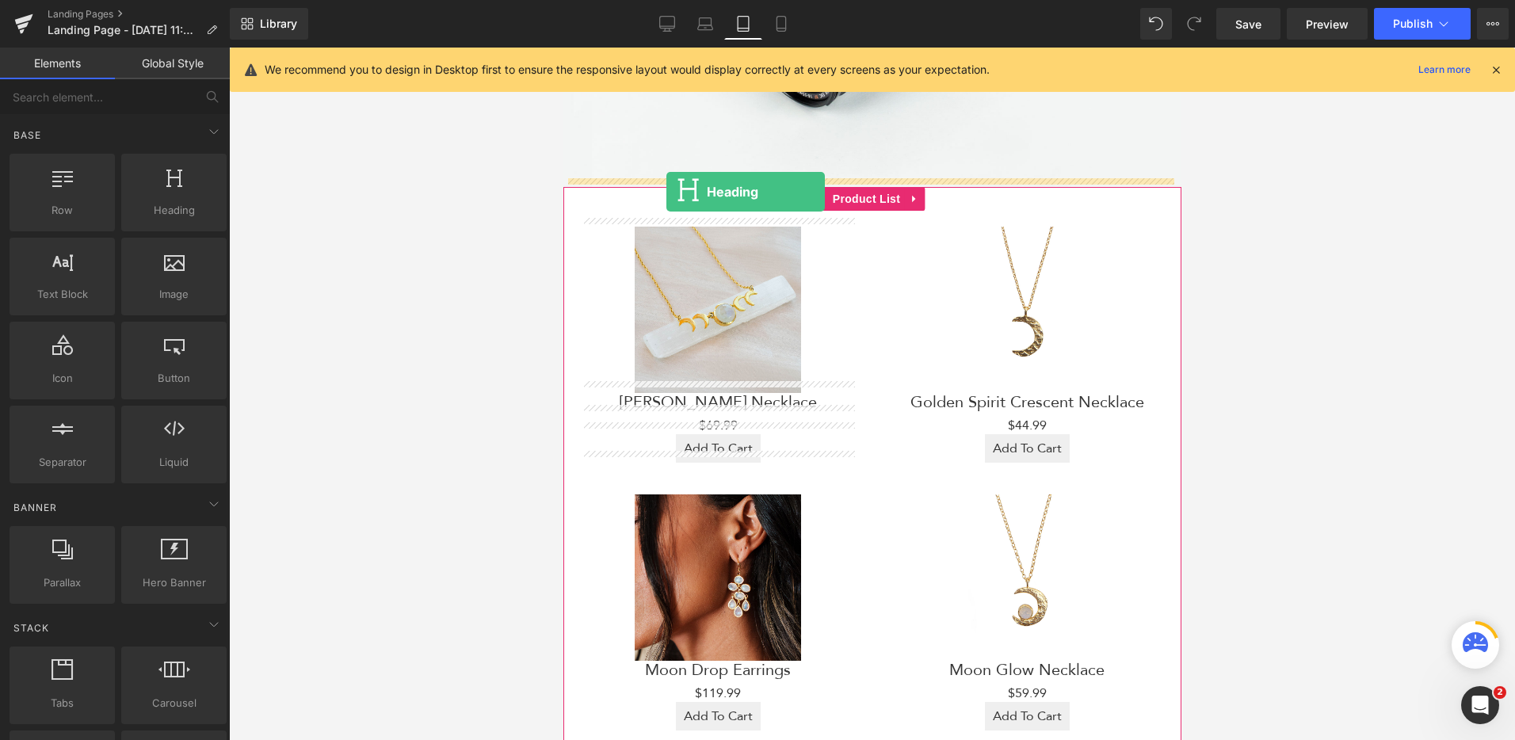
drag, startPoint x: 725, startPoint y: 257, endPoint x: 666, endPoint y: 191, distance: 88.6
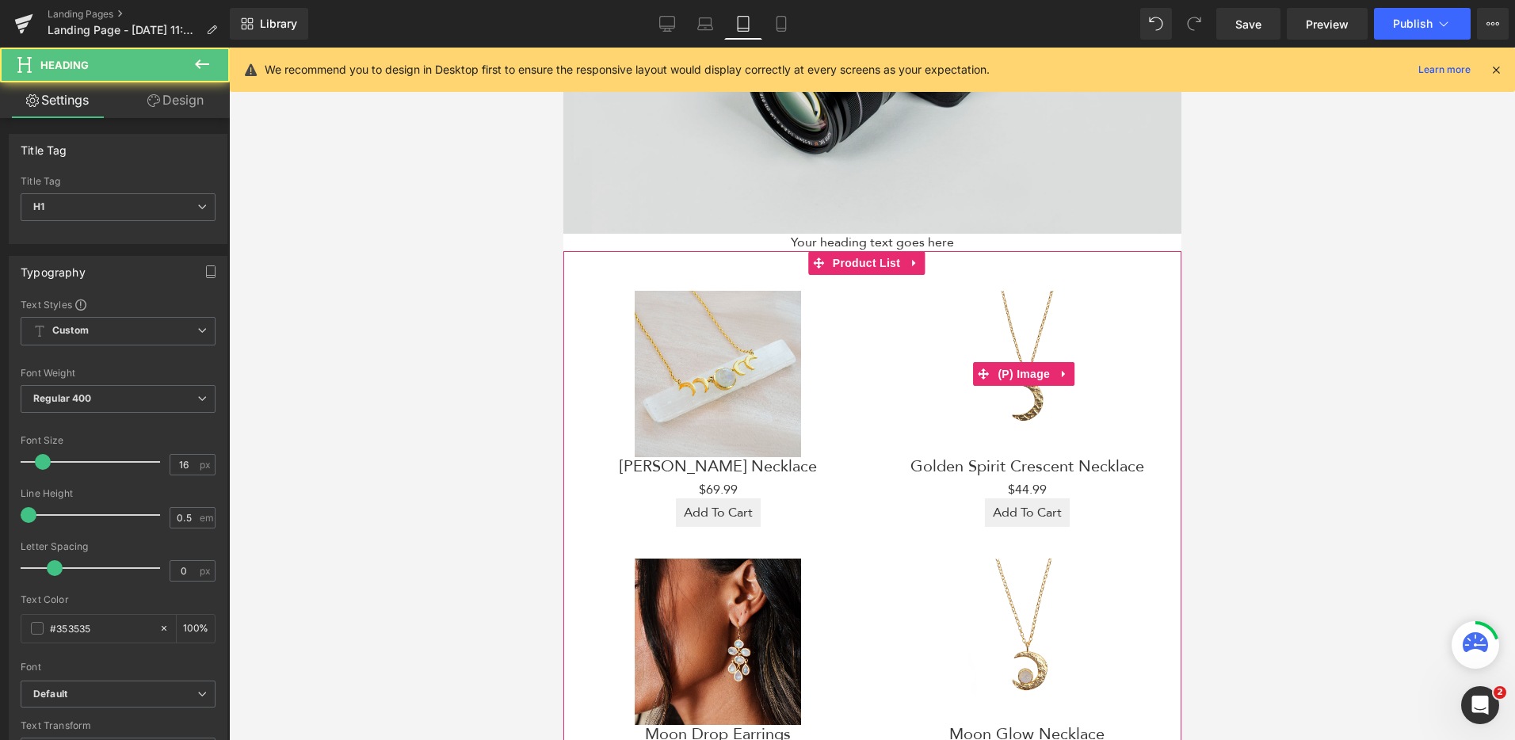
scroll to position [202, 0]
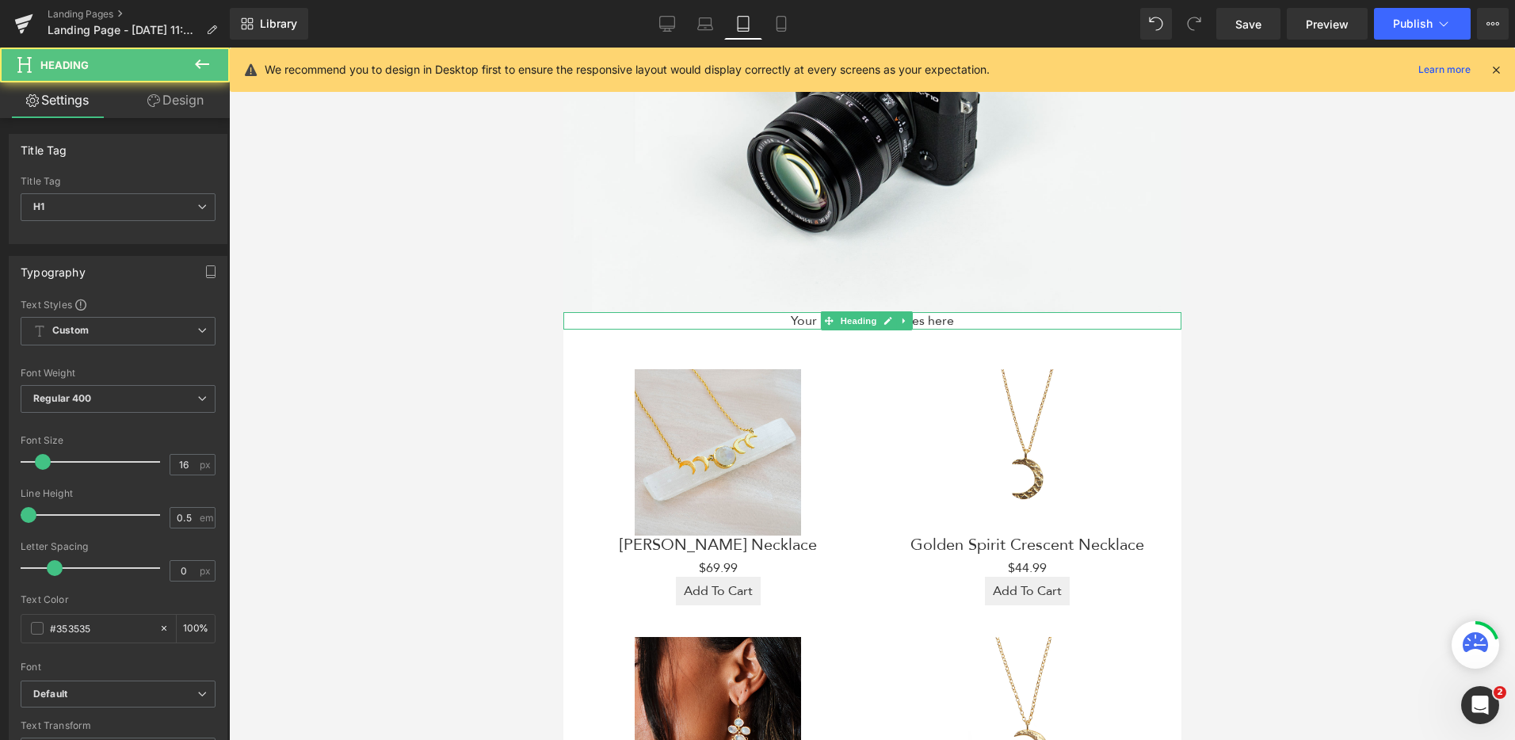
click at [929, 316] on h1 "Your heading text goes here" at bounding box center [872, 320] width 618 height 17
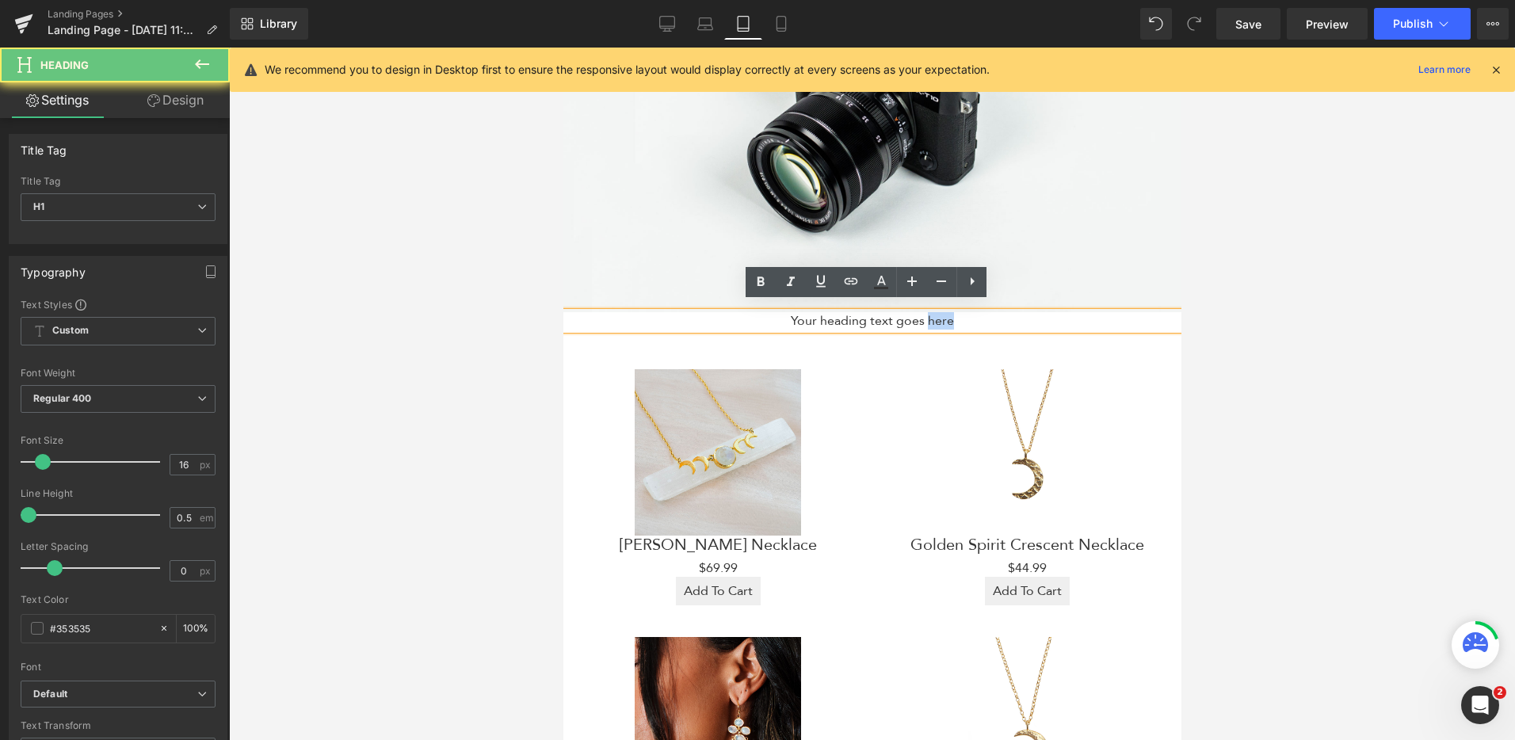
click at [929, 316] on h1 "Your heading text goes here" at bounding box center [872, 320] width 618 height 17
click at [1006, 319] on h1 "Your heading text goes here" at bounding box center [872, 320] width 618 height 17
click at [986, 315] on h1 "Your heading text goes here" at bounding box center [872, 320] width 618 height 17
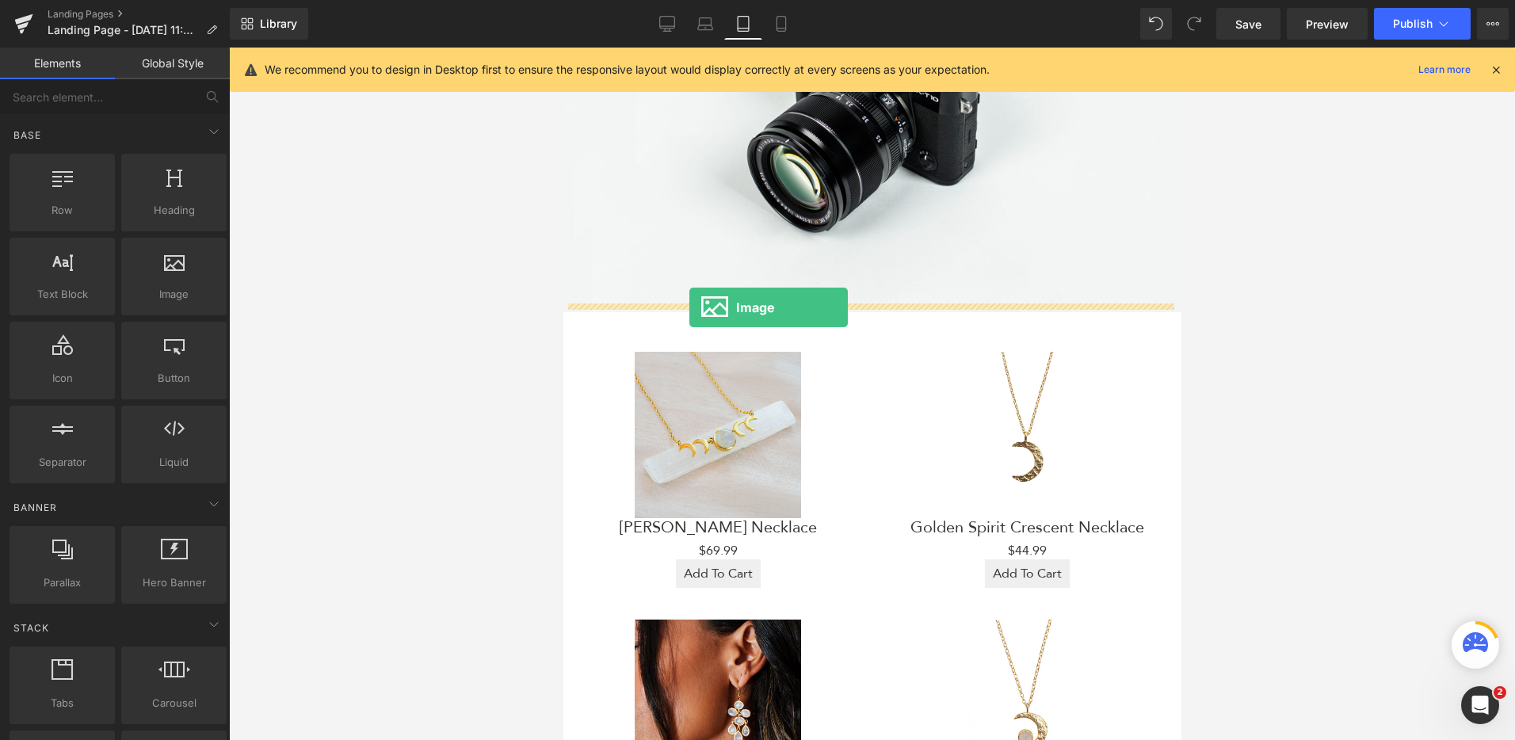
drag, startPoint x: 719, startPoint y: 328, endPoint x: 689, endPoint y: 307, distance: 36.5
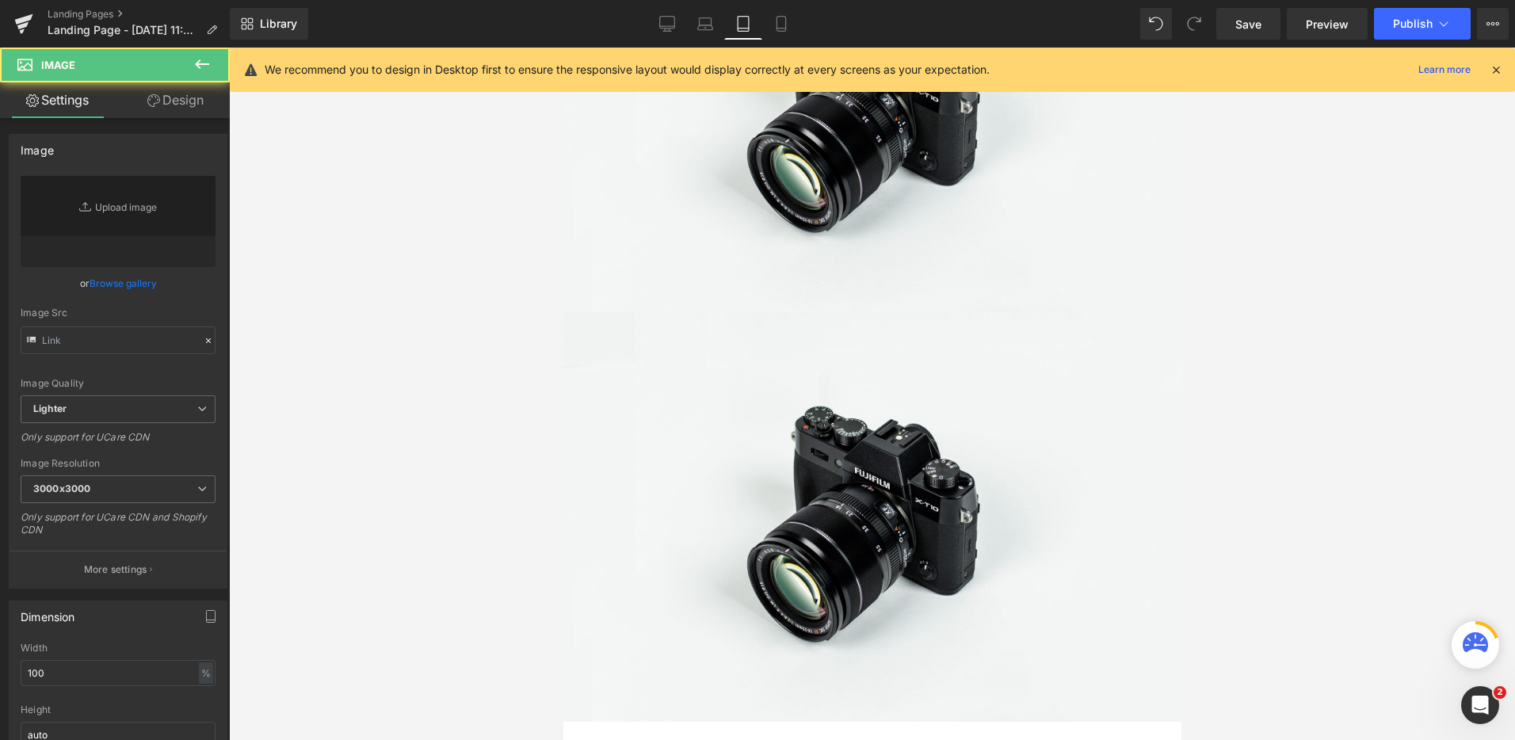
type input "//[DOMAIN_NAME][URL]"
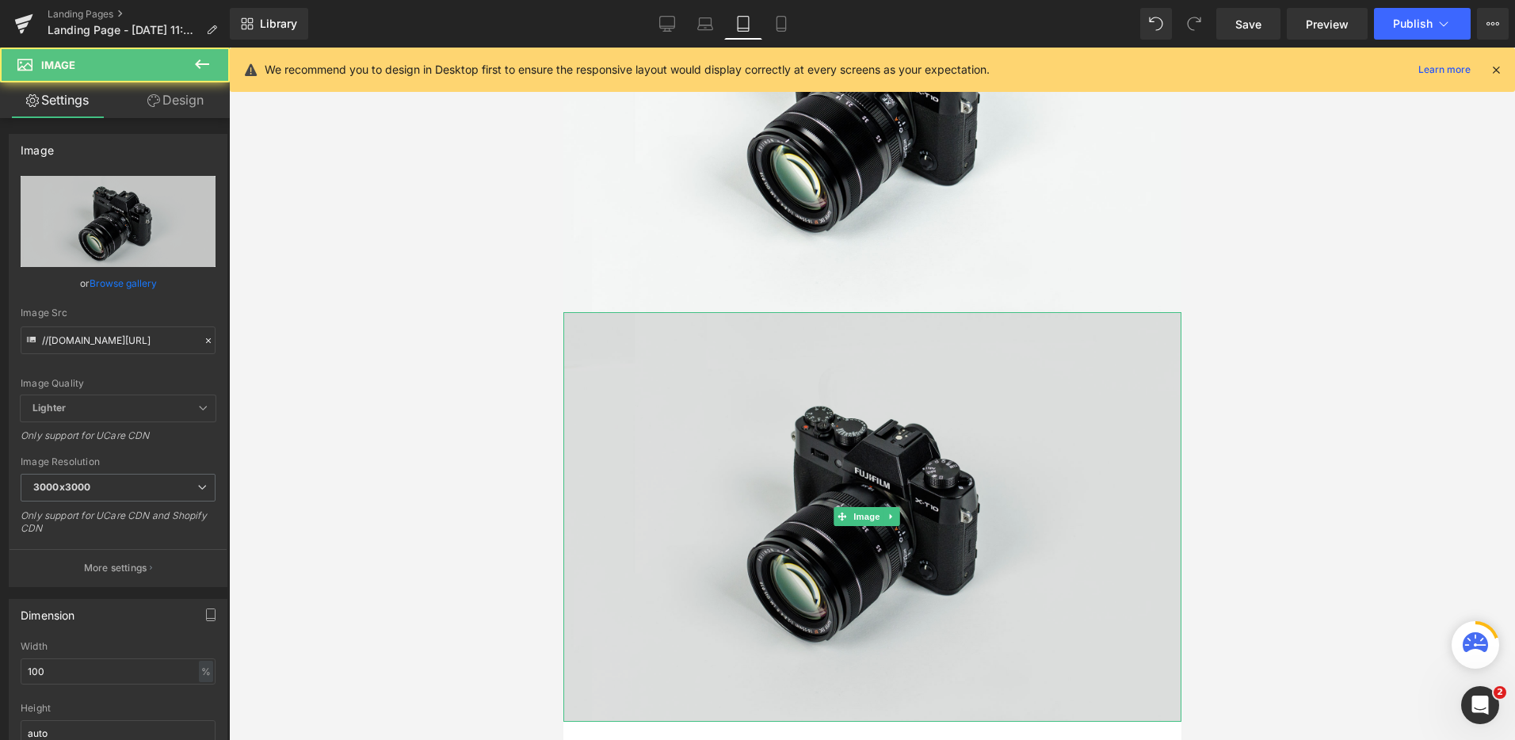
click at [747, 322] on img at bounding box center [872, 517] width 618 height 410
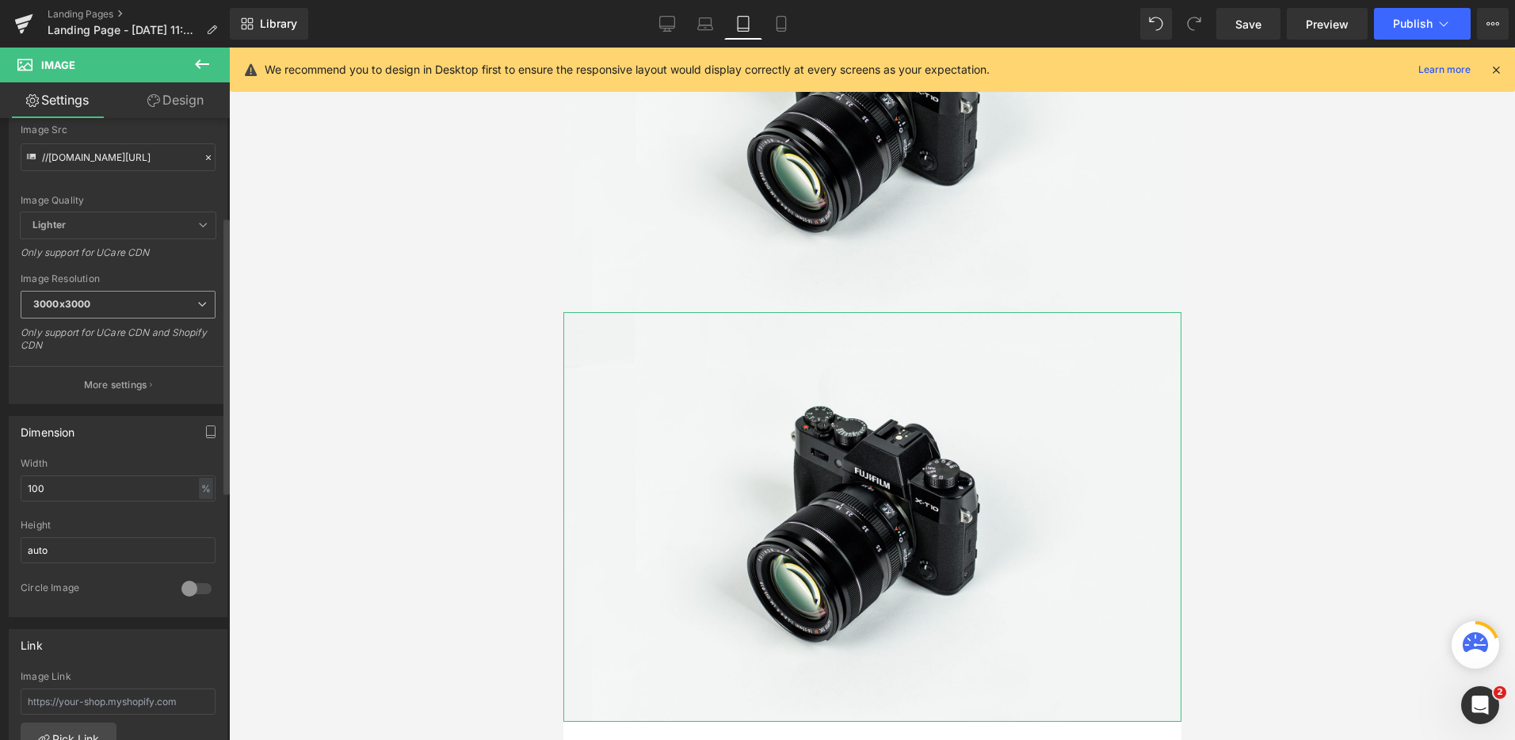
scroll to position [221, 0]
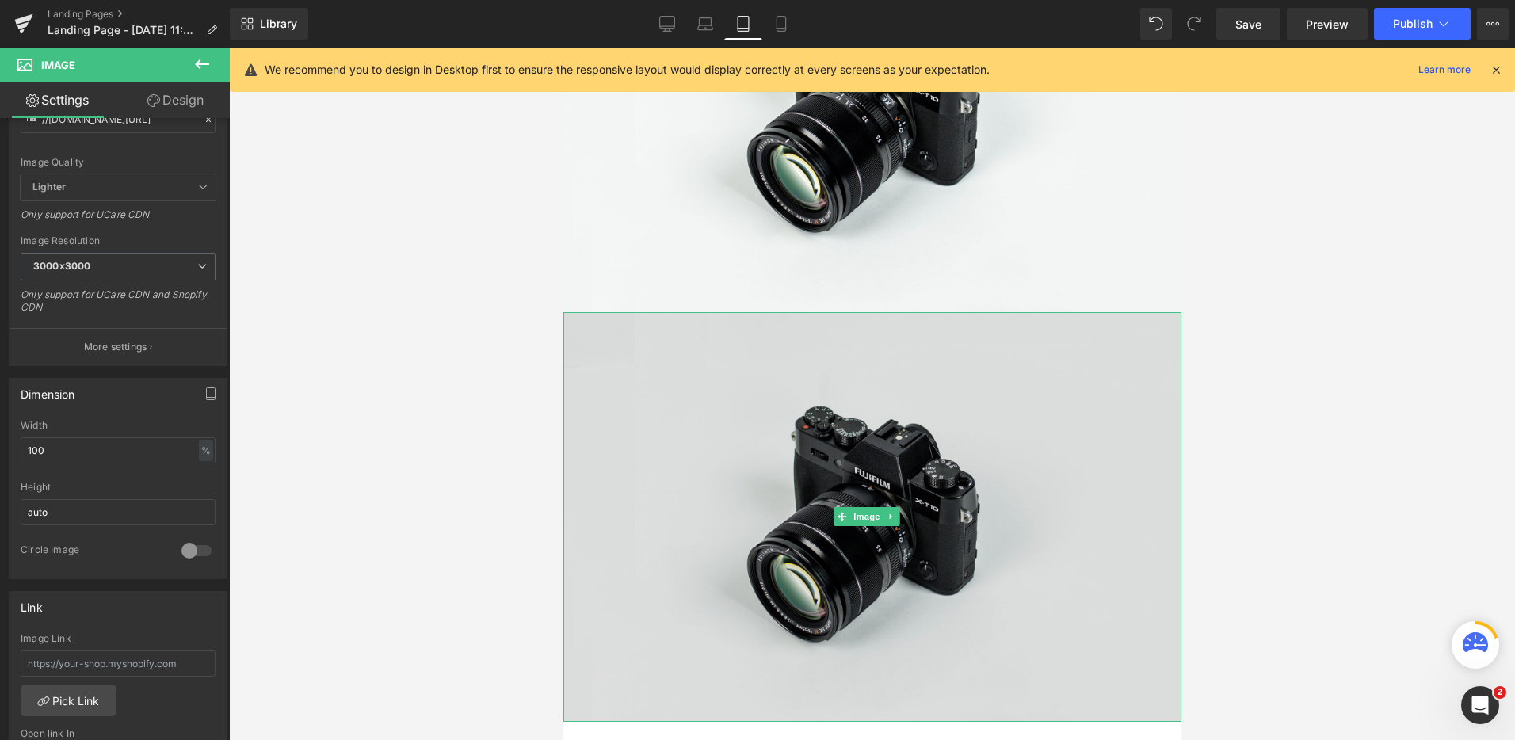
click at [846, 391] on img at bounding box center [872, 517] width 618 height 410
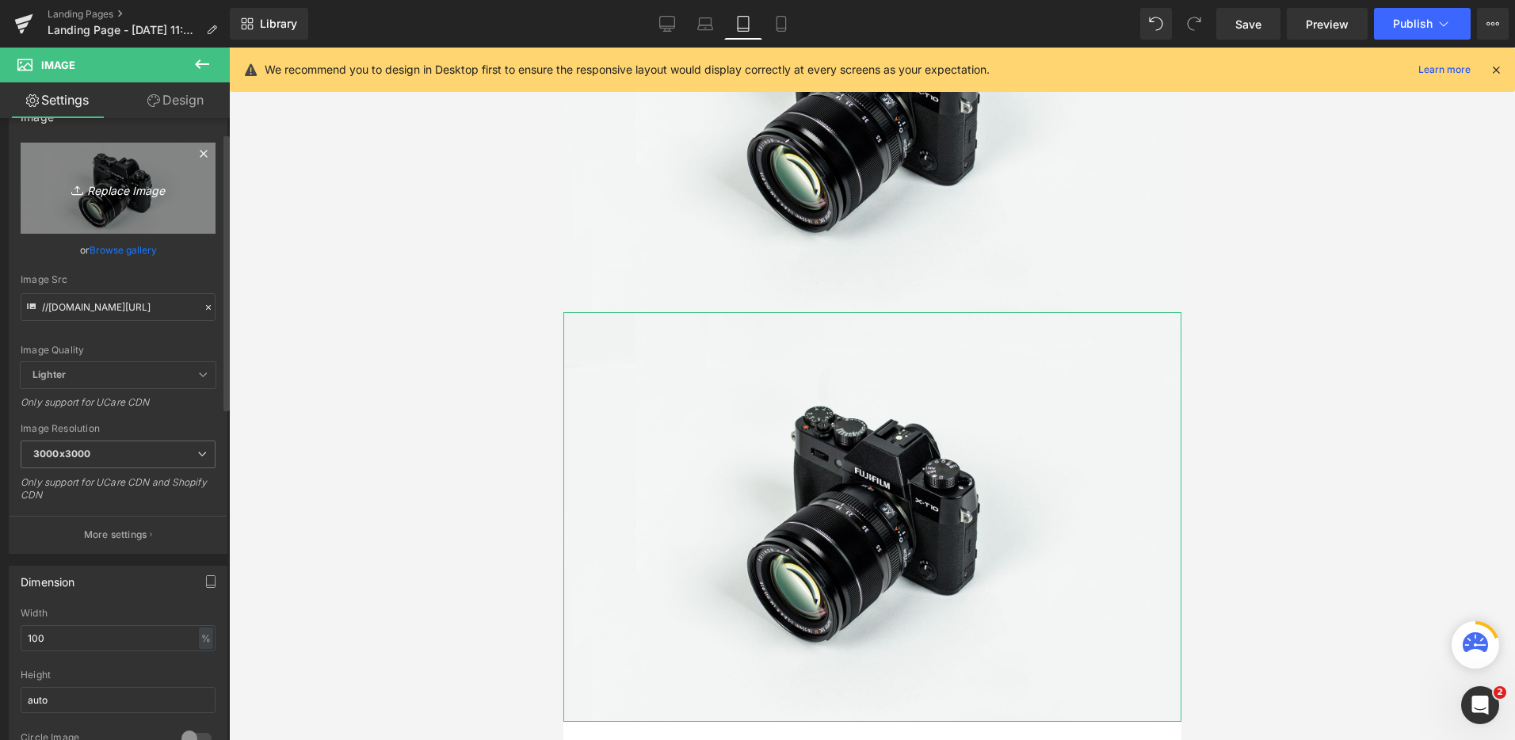
scroll to position [0, 0]
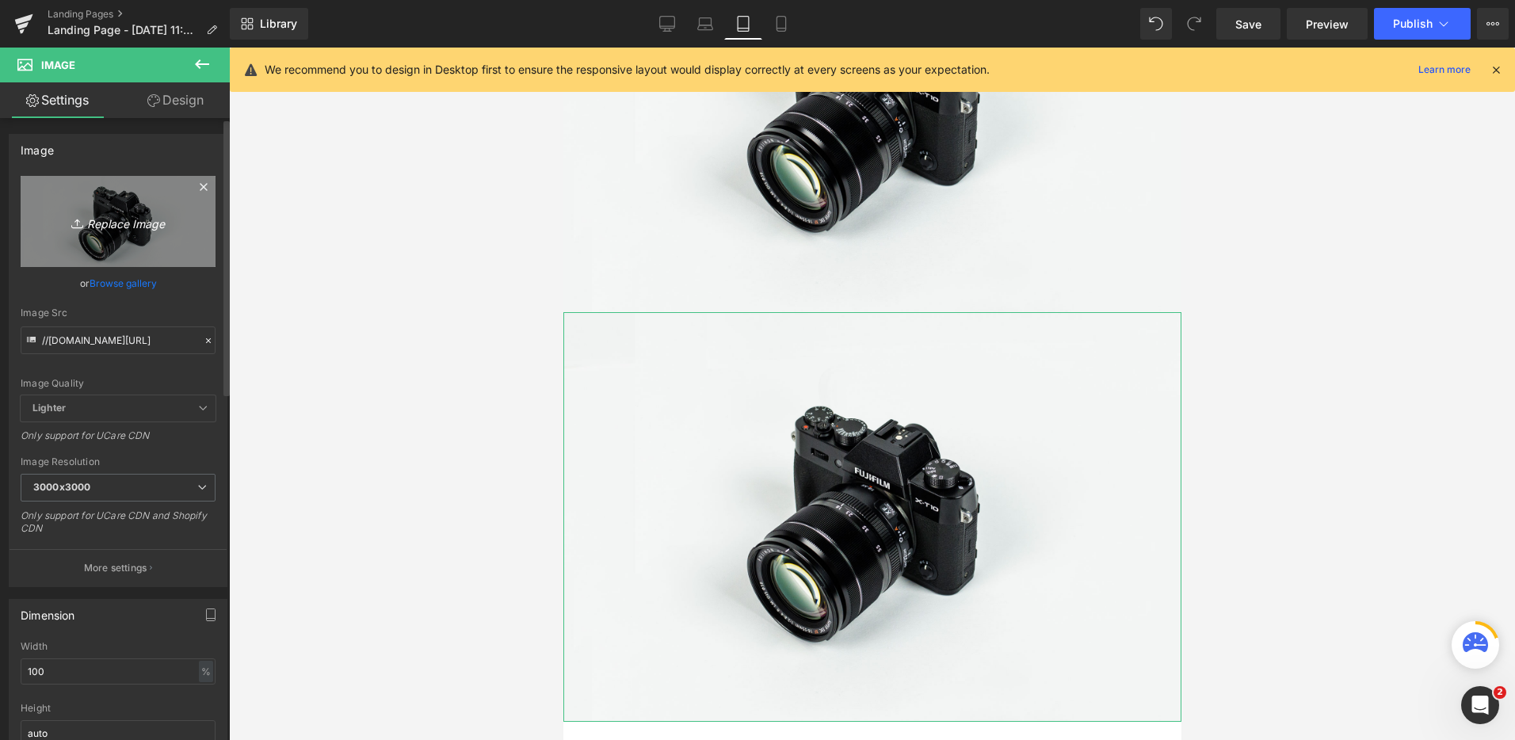
click at [126, 227] on icon "Replace Image" at bounding box center [118, 222] width 127 height 20
click at [131, 214] on icon "Replace Image" at bounding box center [118, 222] width 127 height 20
type input "C:\fakepath\[PERSON_NAME] Luxe Collection.png"
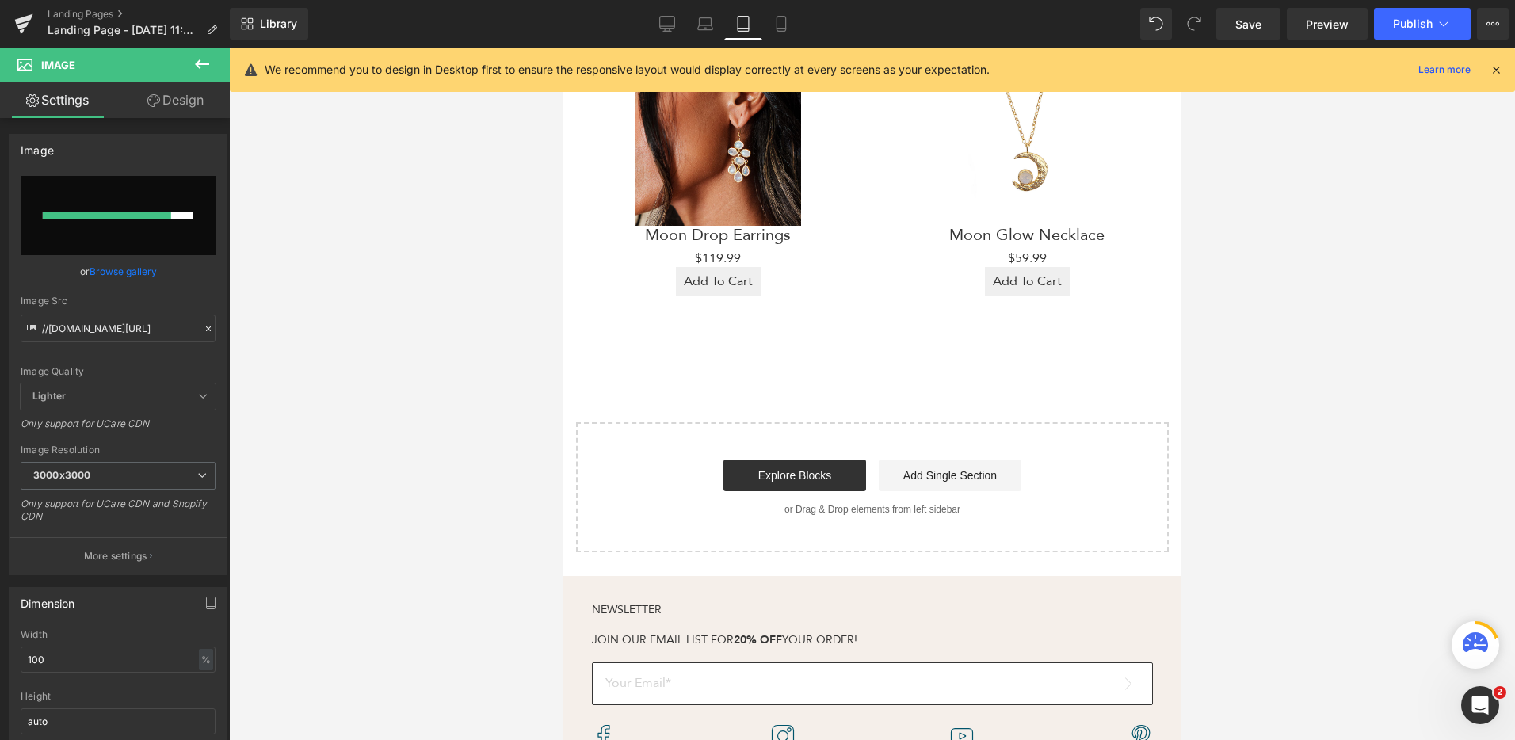
scroll to position [1173, 0]
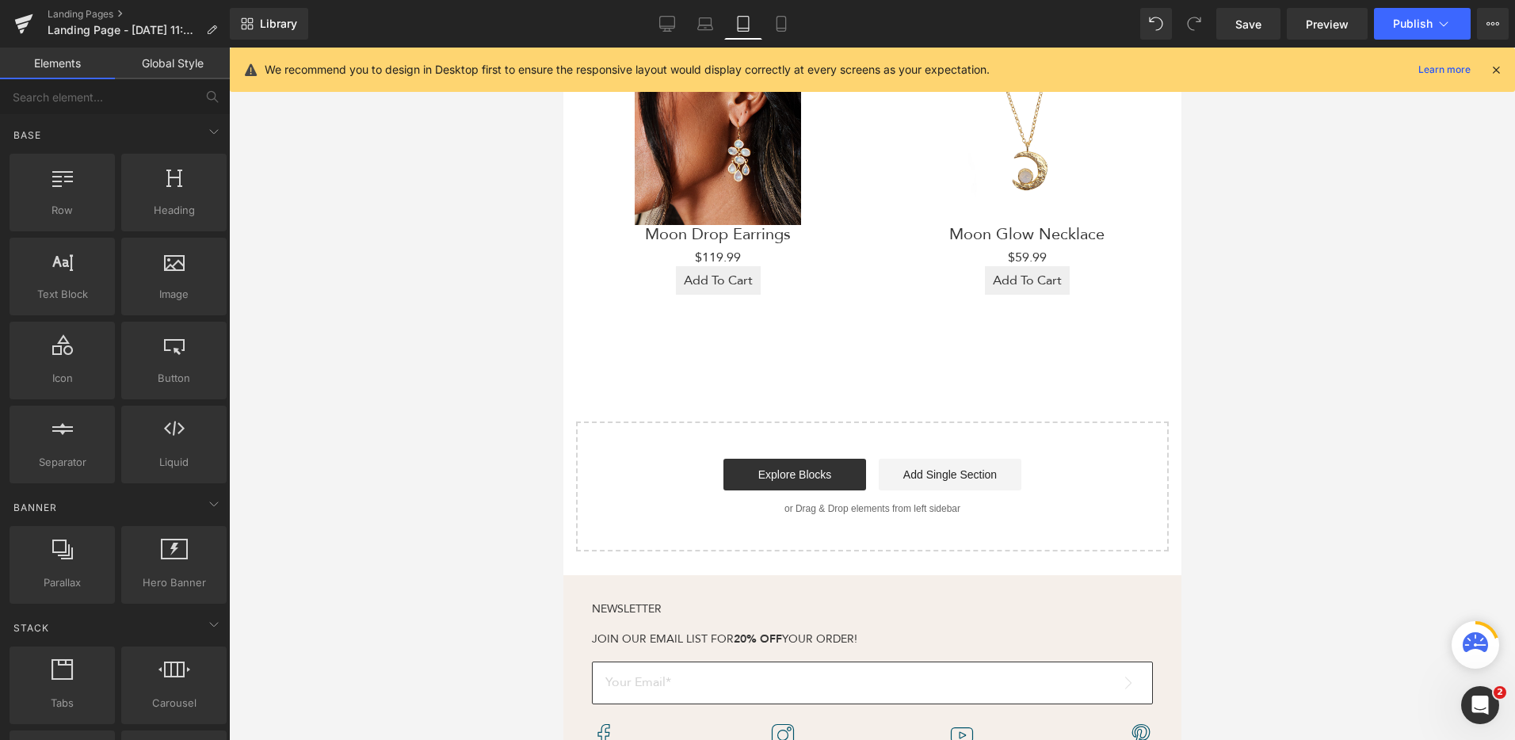
click at [1033, 459] on div "Explore Blocks Add Single Section" at bounding box center [872, 475] width 542 height 32
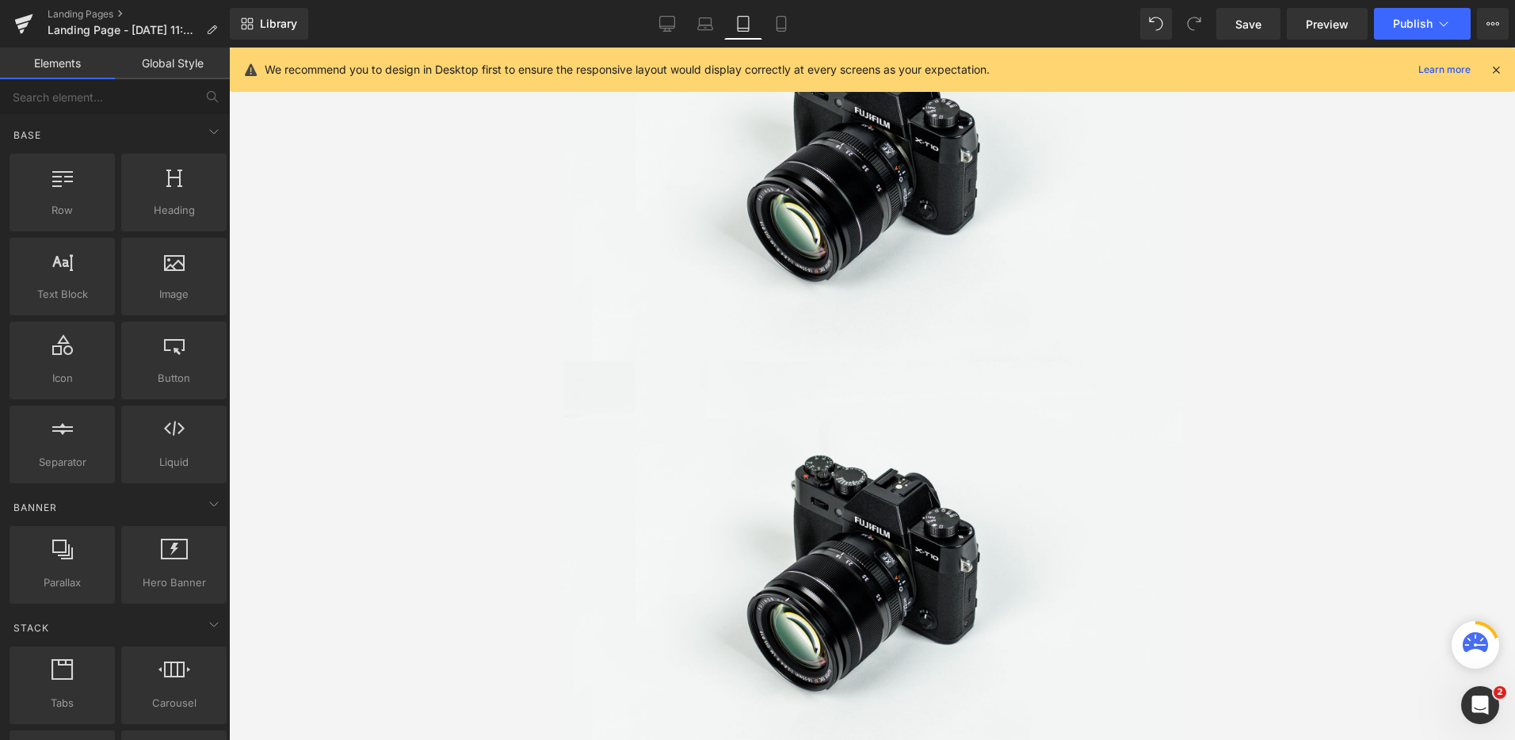
scroll to position [94, 0]
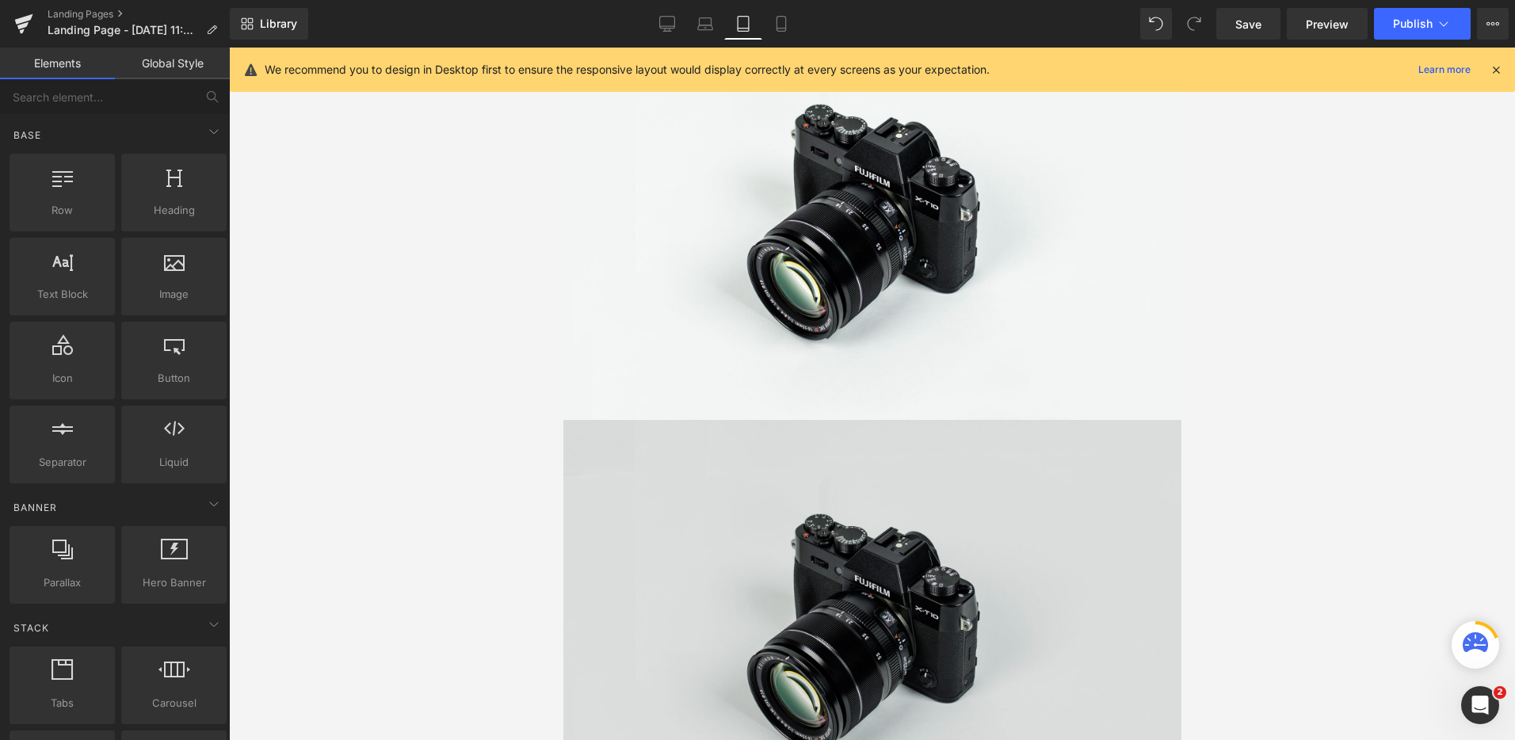
click at [910, 487] on img at bounding box center [872, 625] width 618 height 410
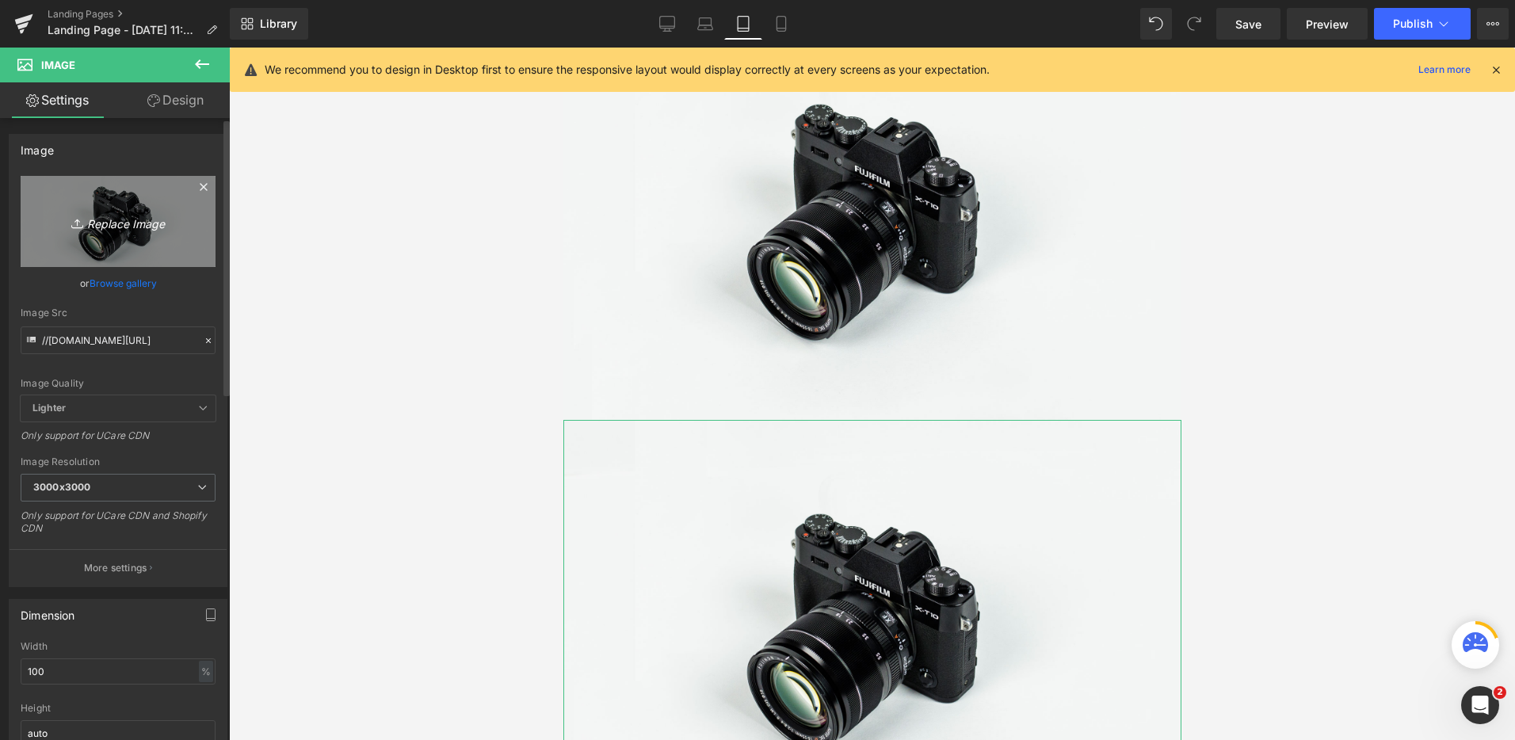
click at [174, 247] on link "Replace Image" at bounding box center [118, 221] width 195 height 91
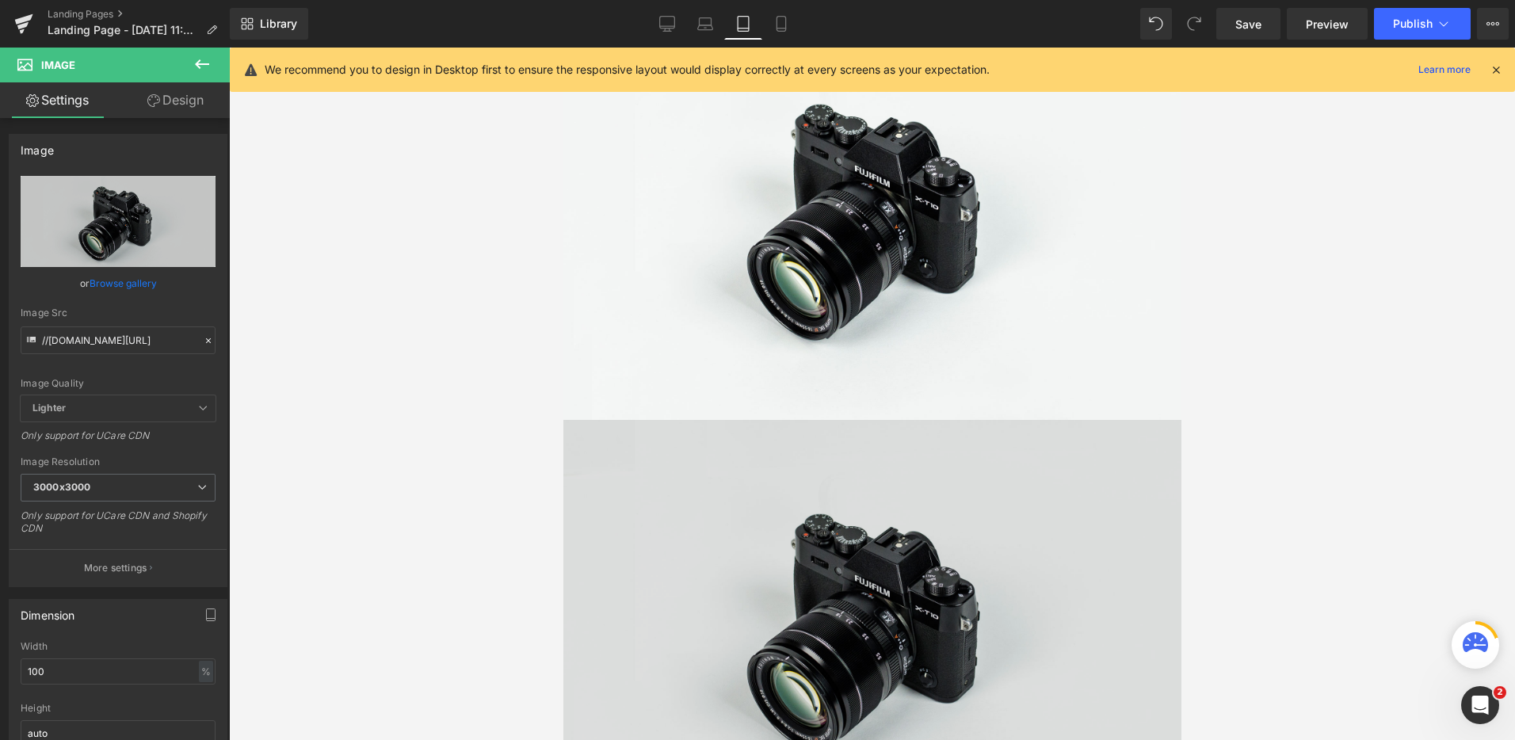
type input "C:\fakepath\[PERSON_NAME] Luxe Collection.png"
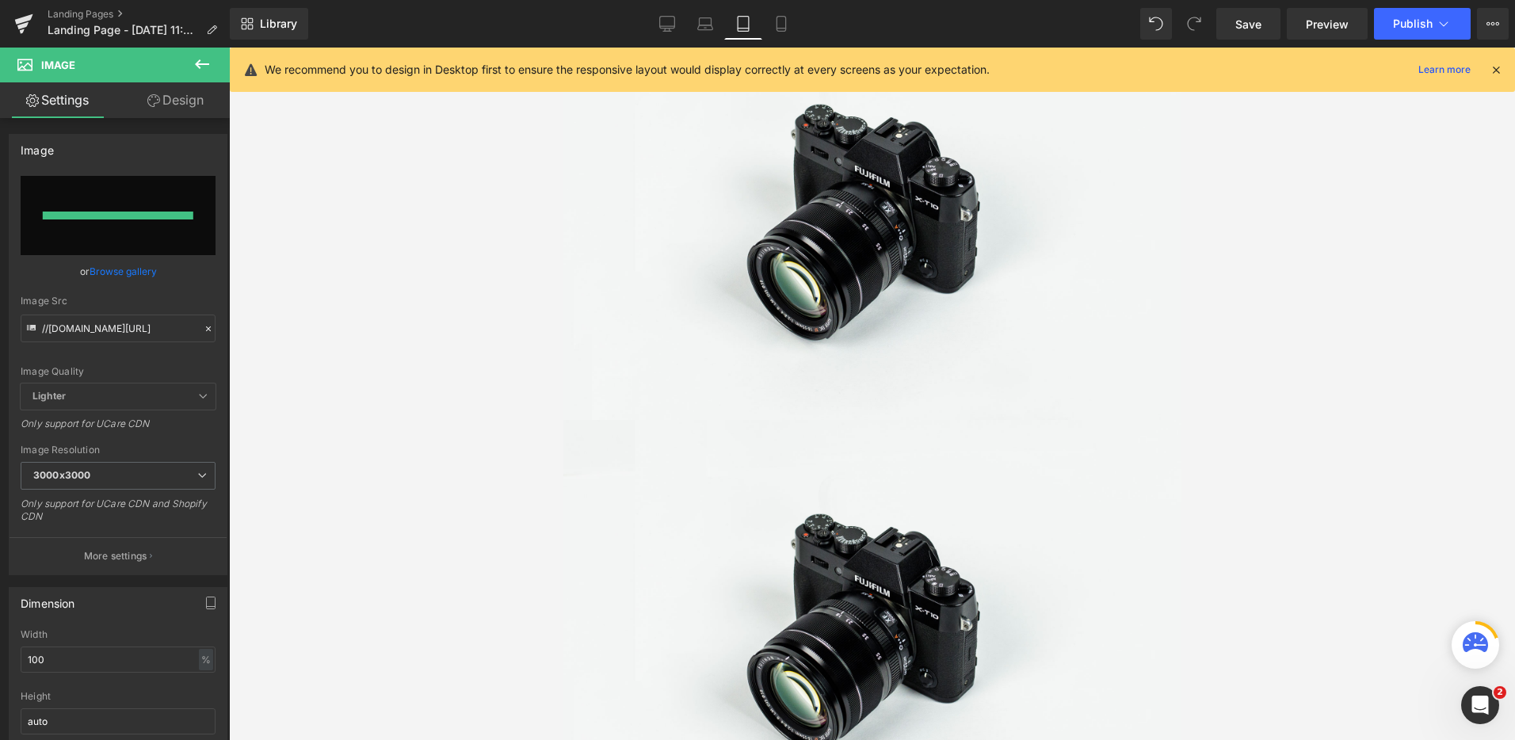
type input "[URL][DOMAIN_NAME][PERSON_NAME]"
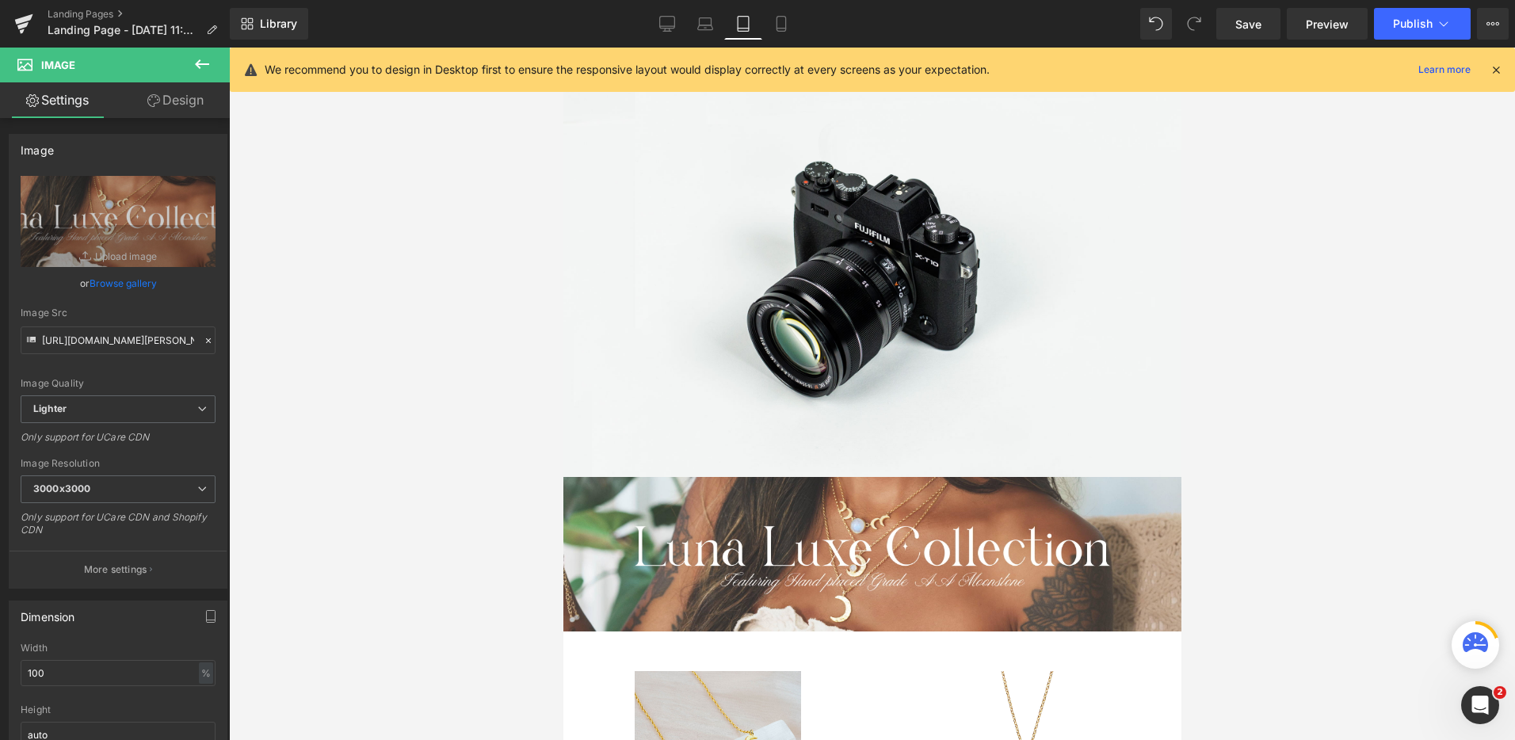
scroll to position [0, 0]
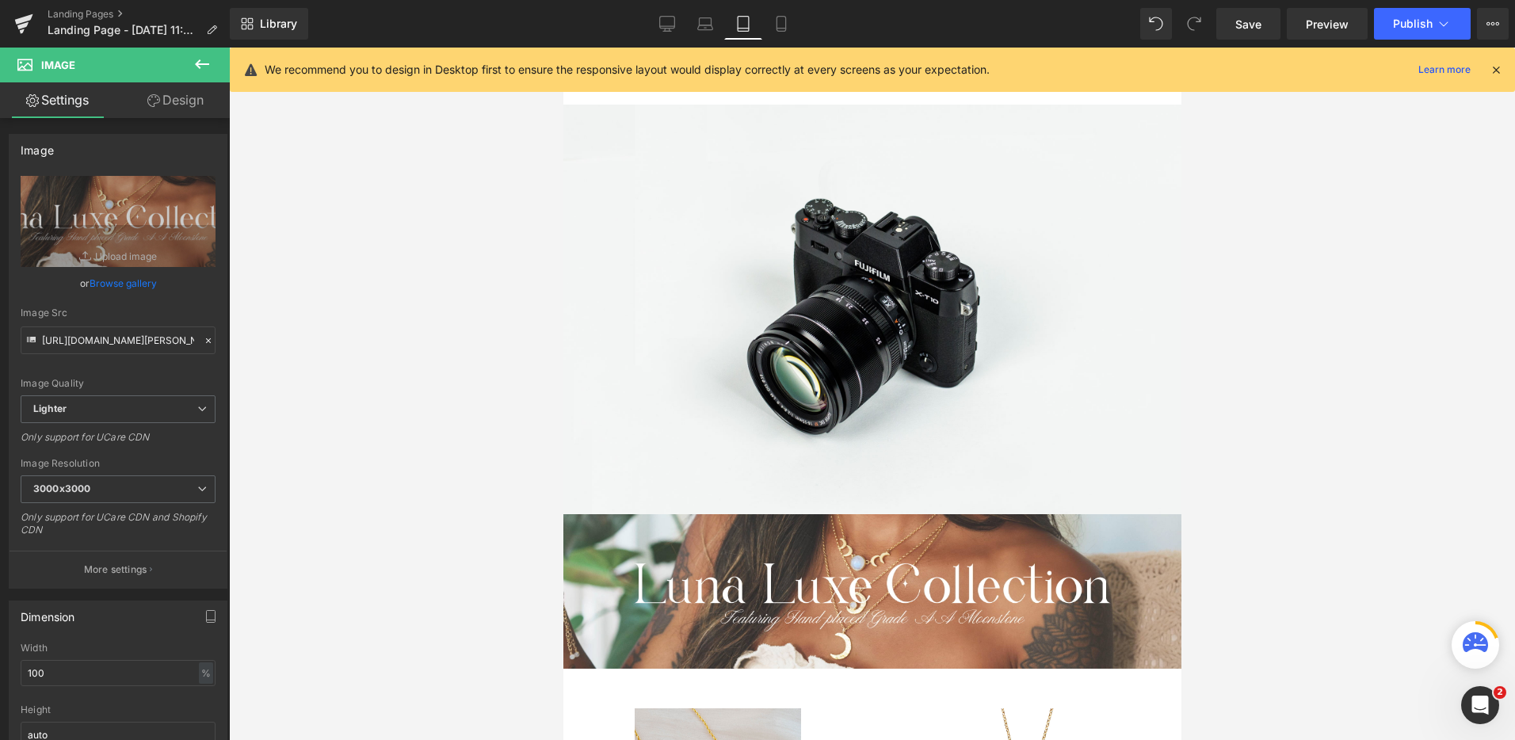
click at [1347, 429] on div at bounding box center [872, 394] width 1286 height 693
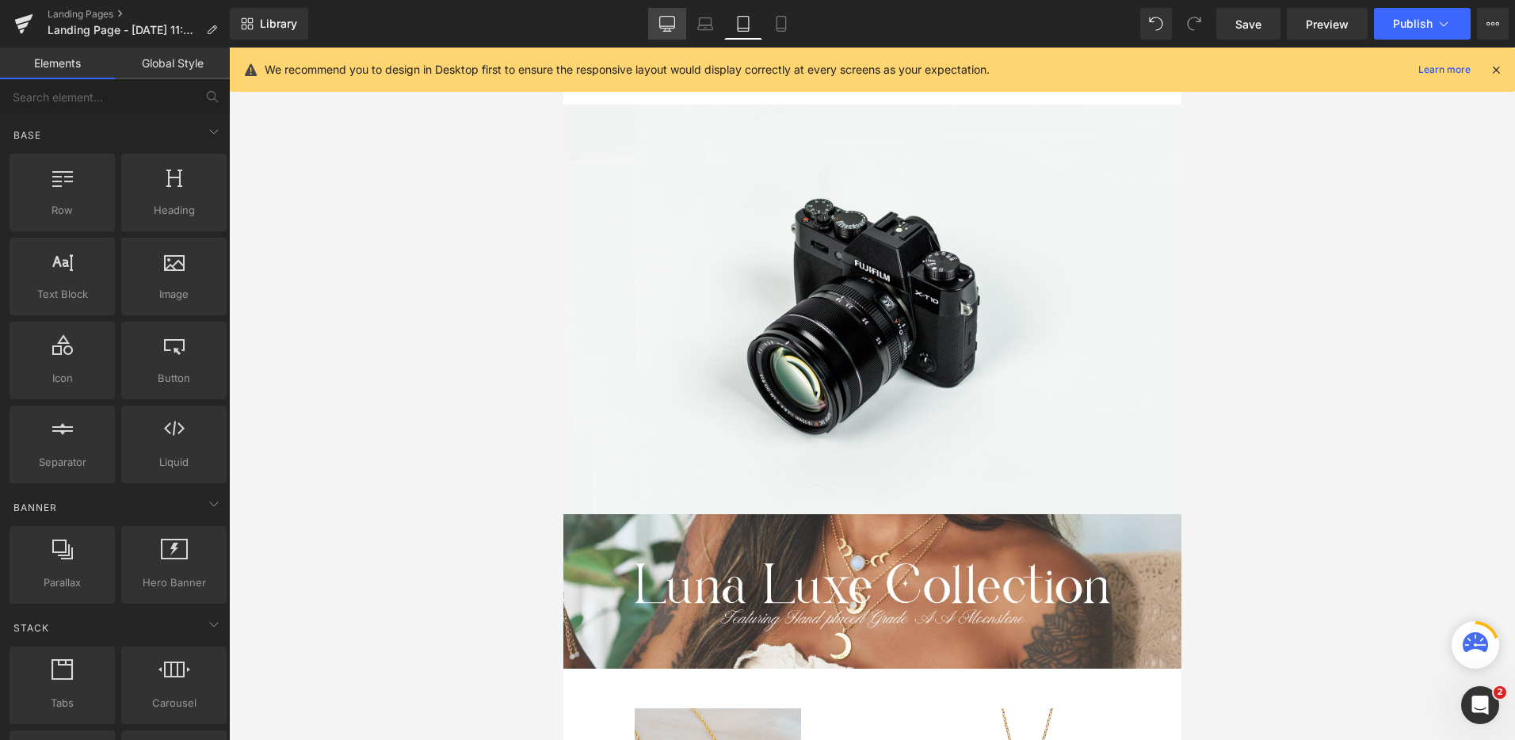
click at [662, 24] on icon at bounding box center [667, 24] width 16 height 16
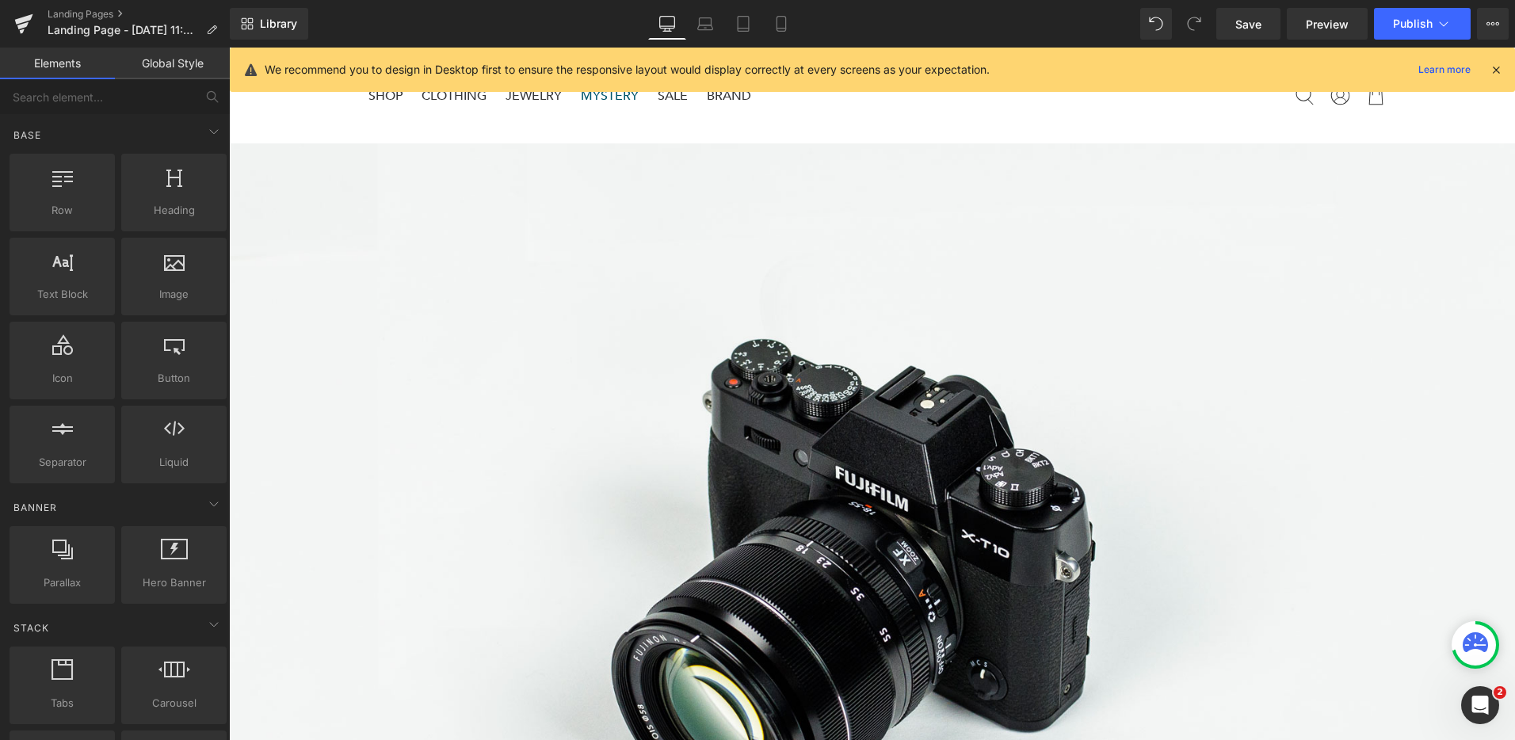
click at [1494, 71] on icon at bounding box center [1496, 70] width 14 height 14
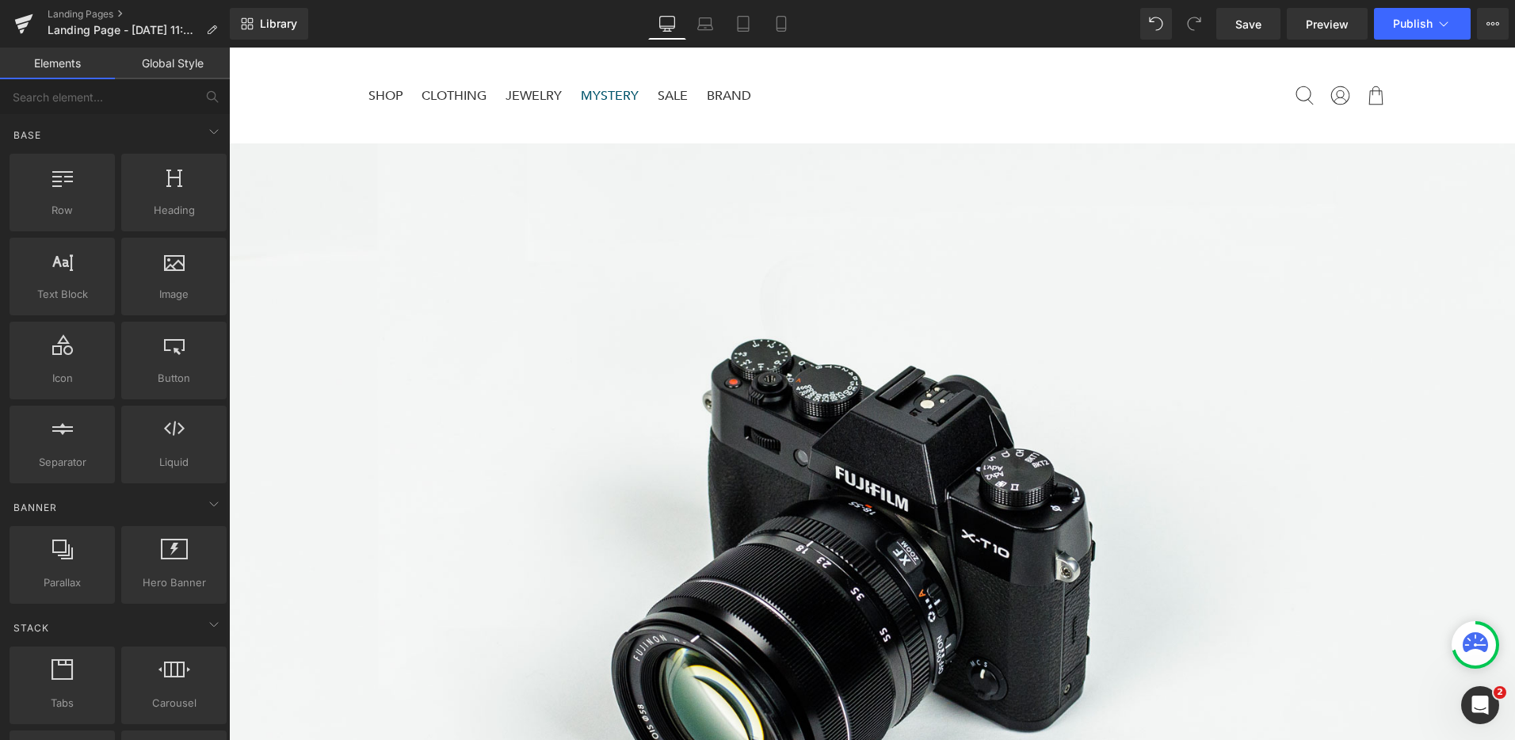
click at [774, 29] on icon at bounding box center [781, 24] width 16 height 16
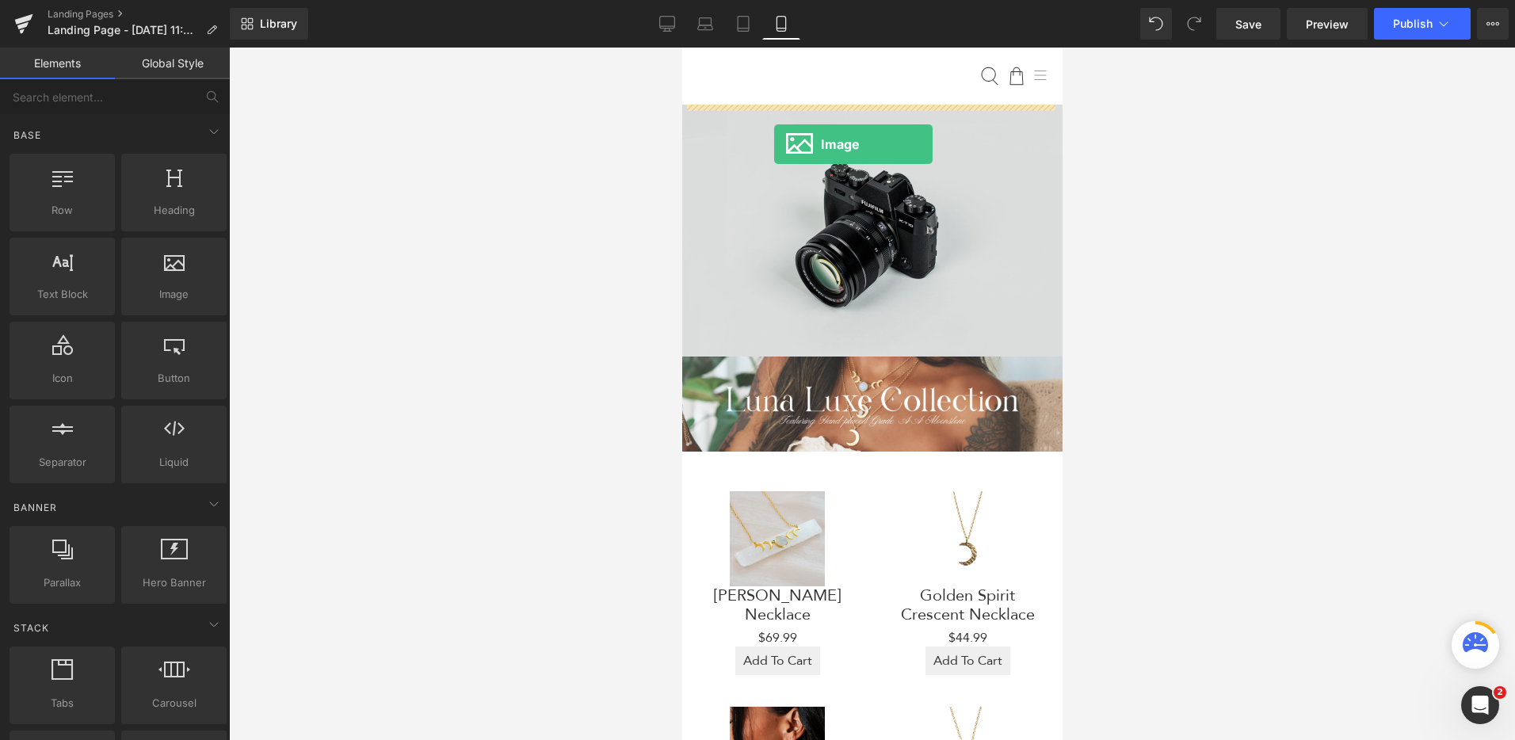
drag, startPoint x: 830, startPoint y: 322, endPoint x: 773, endPoint y: 144, distance: 186.4
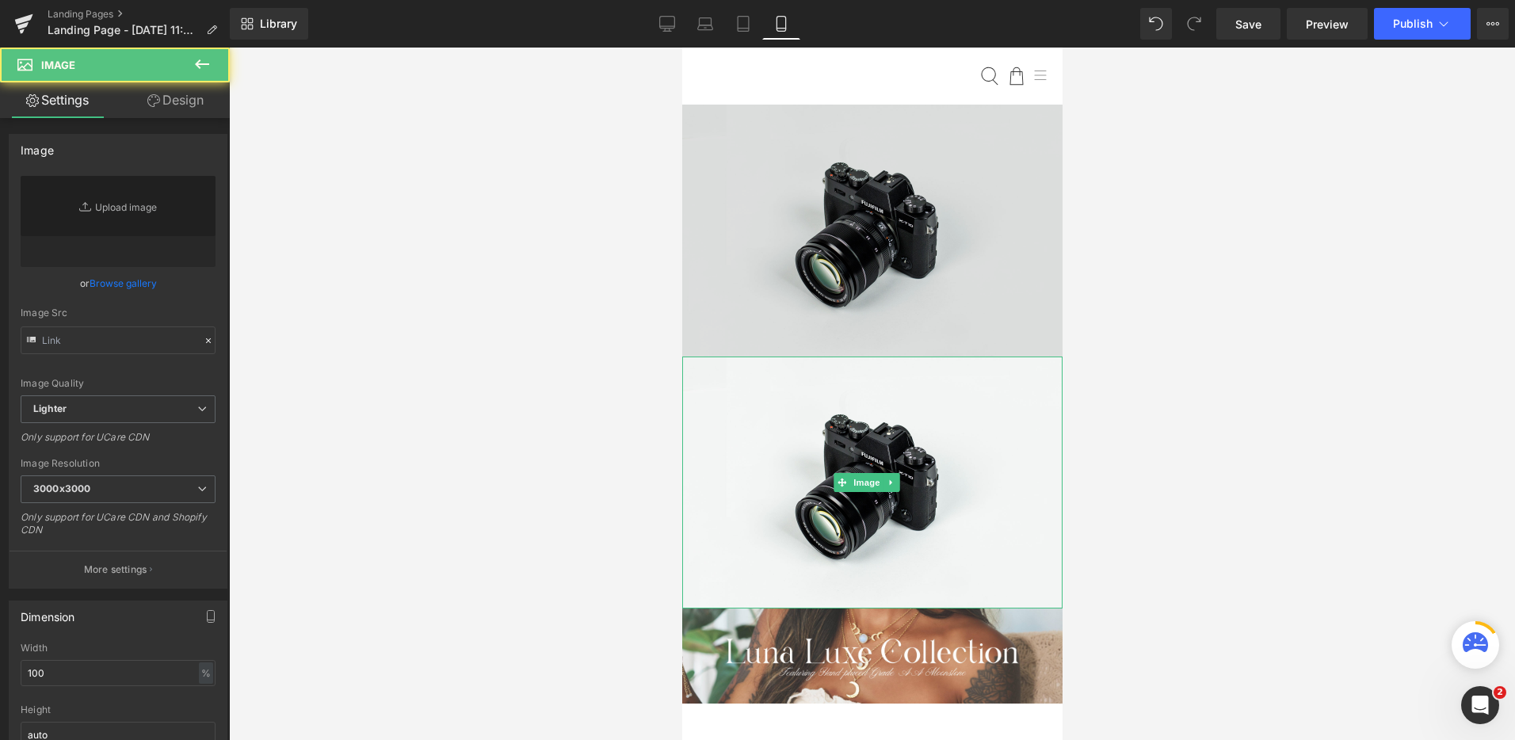
type input "//[DOMAIN_NAME][URL]"
